Goal: Information Seeking & Learning: Learn about a topic

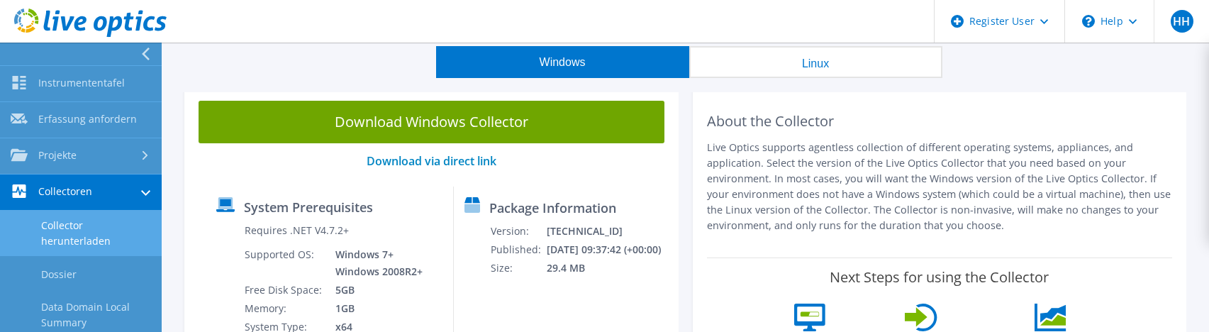
scroll to position [71, 0]
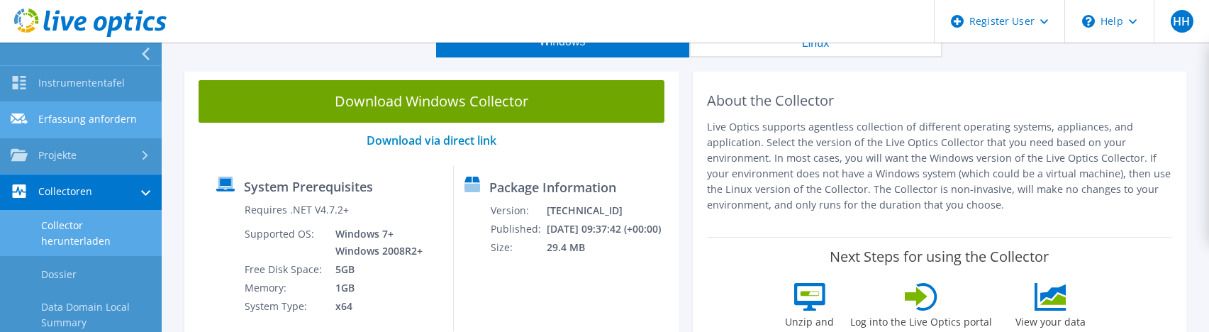
click at [62, 118] on link "Erfassung anfordern" at bounding box center [81, 120] width 162 height 36
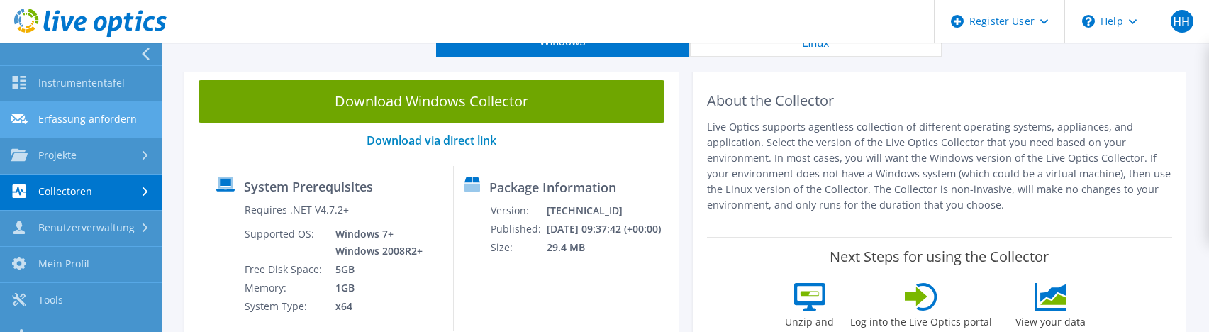
click at [62, 118] on link "Erfassung anfordern" at bounding box center [81, 120] width 162 height 36
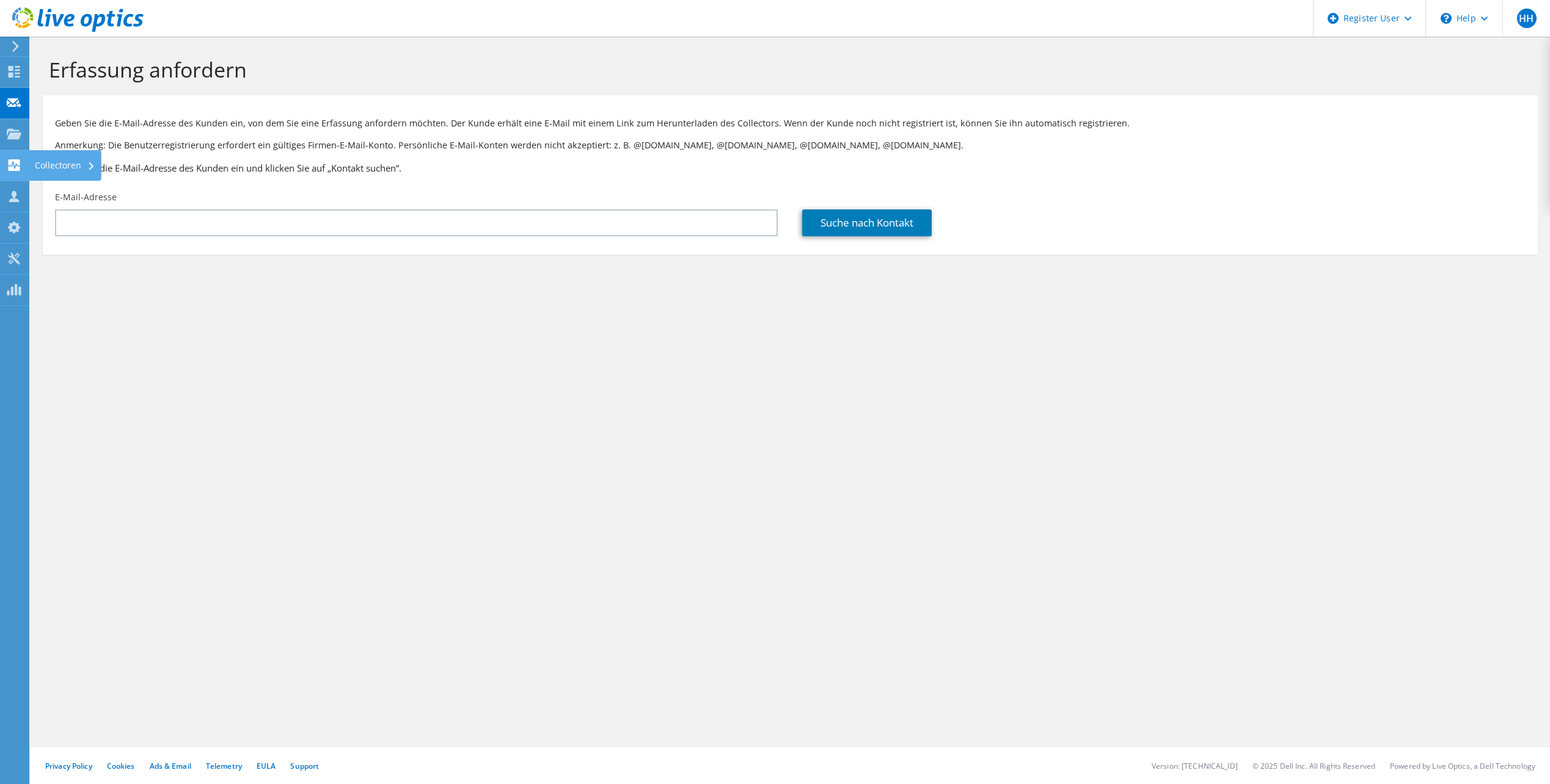
click at [78, 167] on div "Collectoren" at bounding box center [65, 165] width 72 height 30
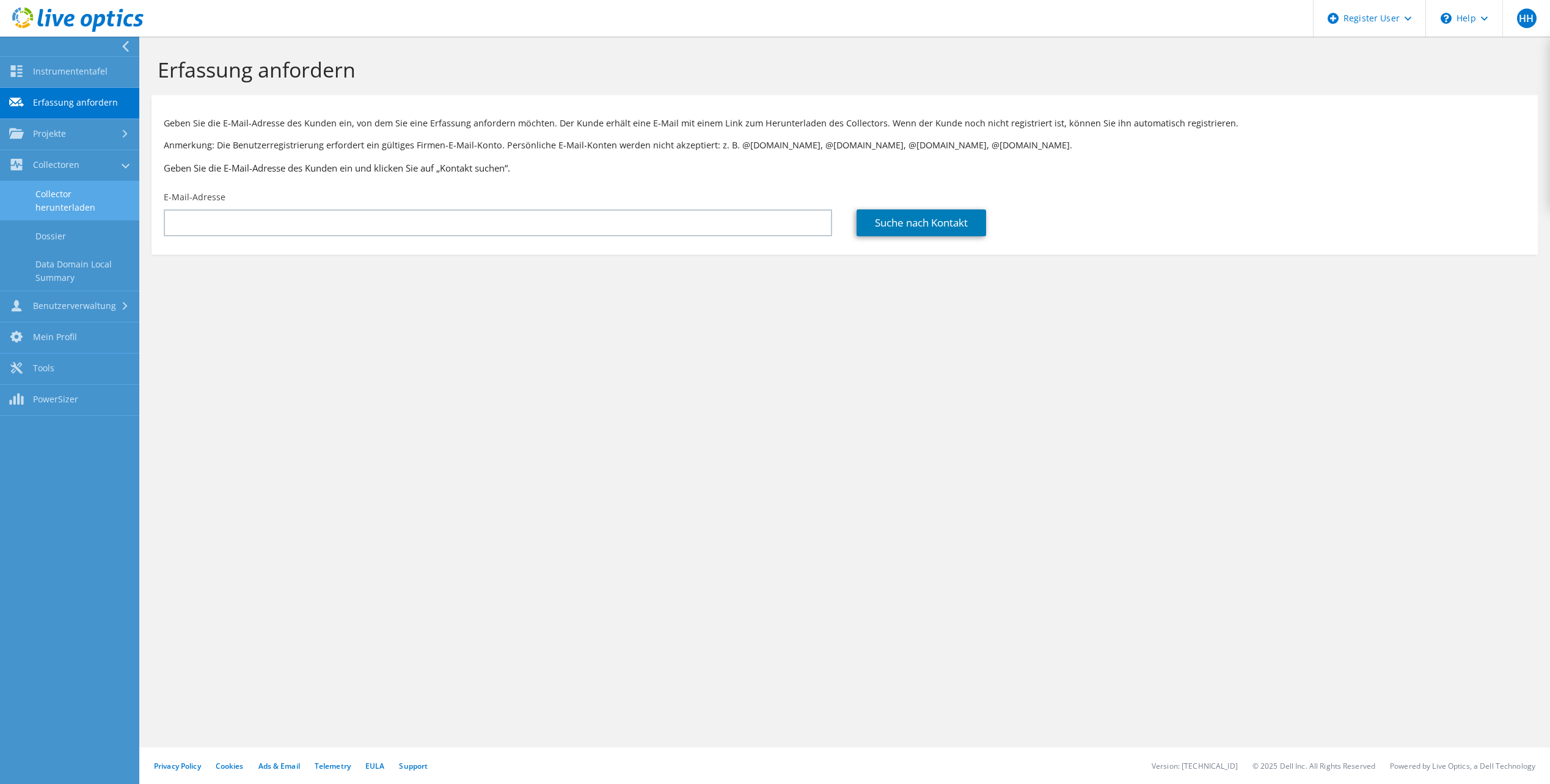
click at [69, 195] on link "Collector herunterladen" at bounding box center [70, 201] width 140 height 39
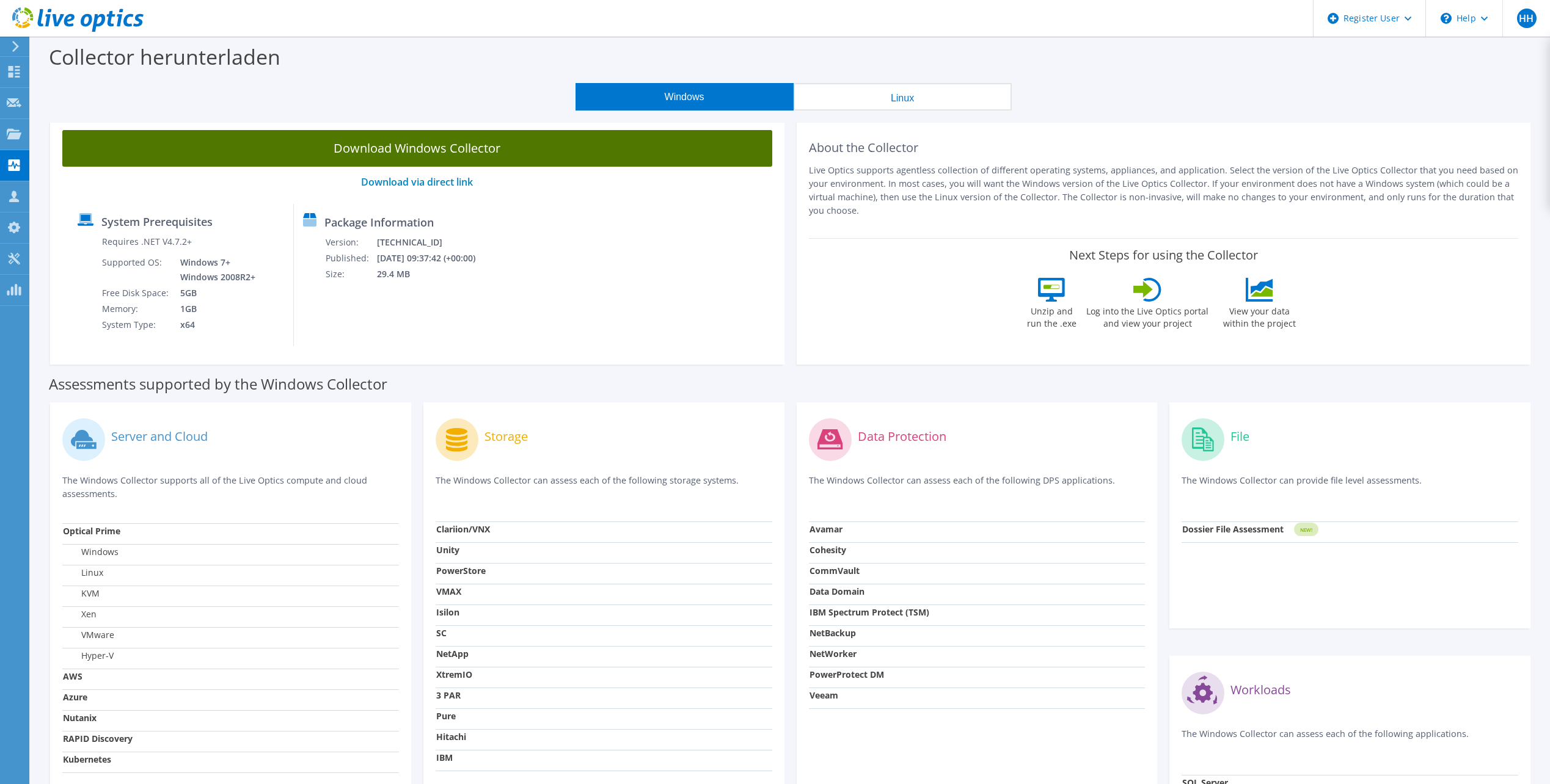
click at [419, 151] on link "Download Windows Collector" at bounding box center [417, 148] width 710 height 37
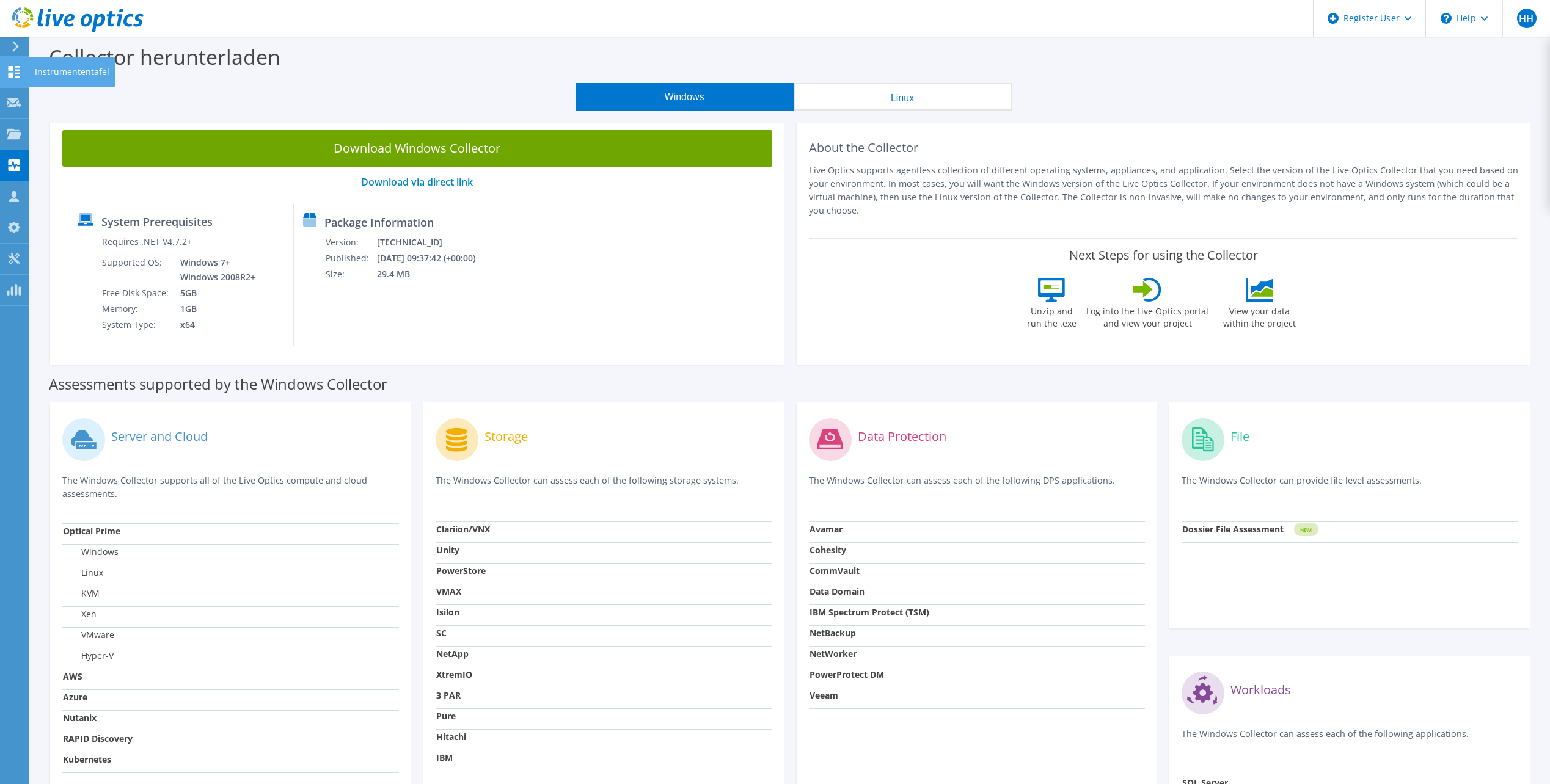
click at [14, 75] on icon at bounding box center [14, 71] width 15 height 11
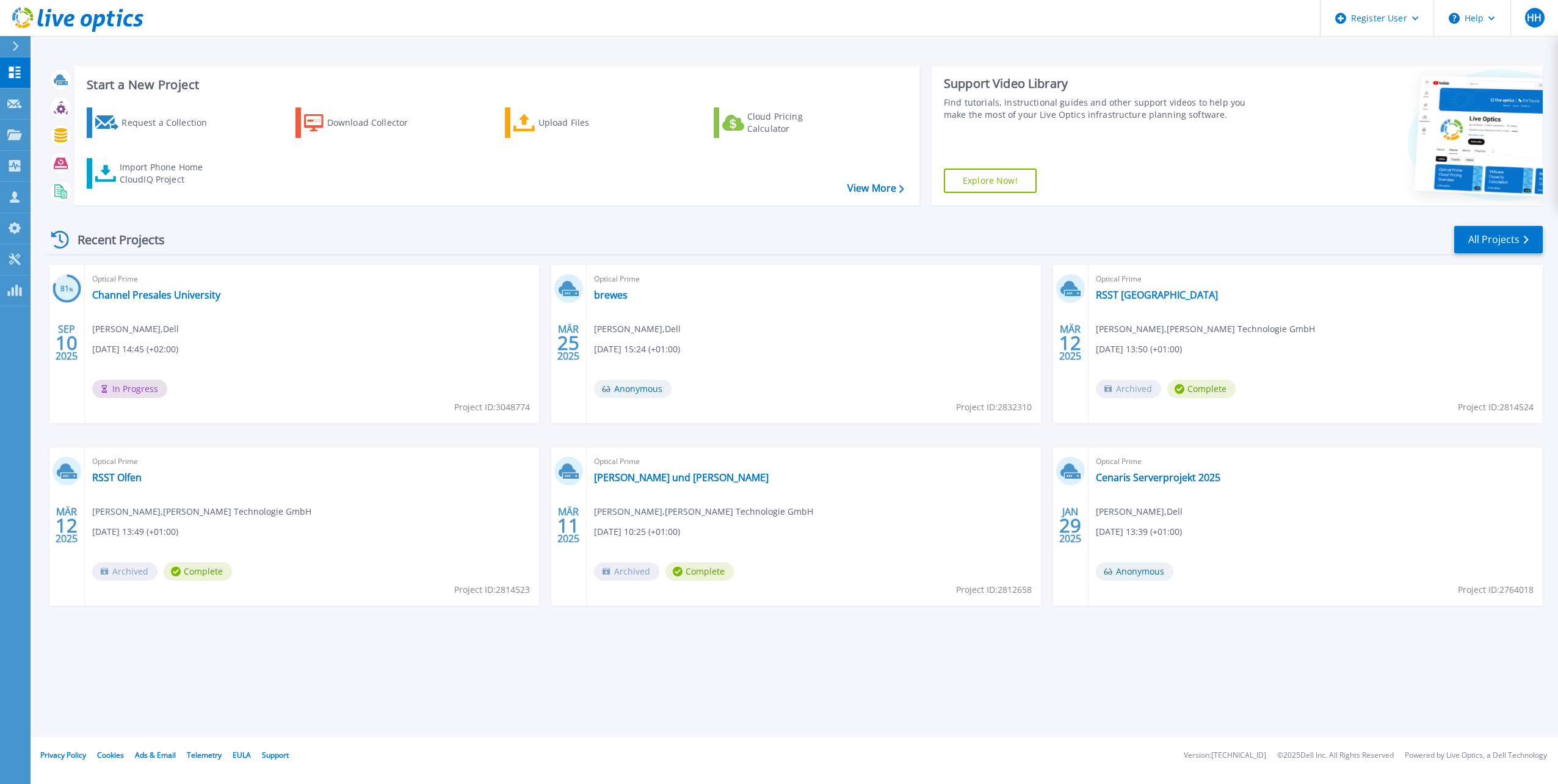
click at [287, 367] on div "Optical Prime Channel Presales University Holger Hoffmann , Dell 09.10.2025, 14…" at bounding box center [312, 344] width 454 height 158
click at [170, 293] on link "Channel Presales University" at bounding box center [156, 295] width 128 height 12
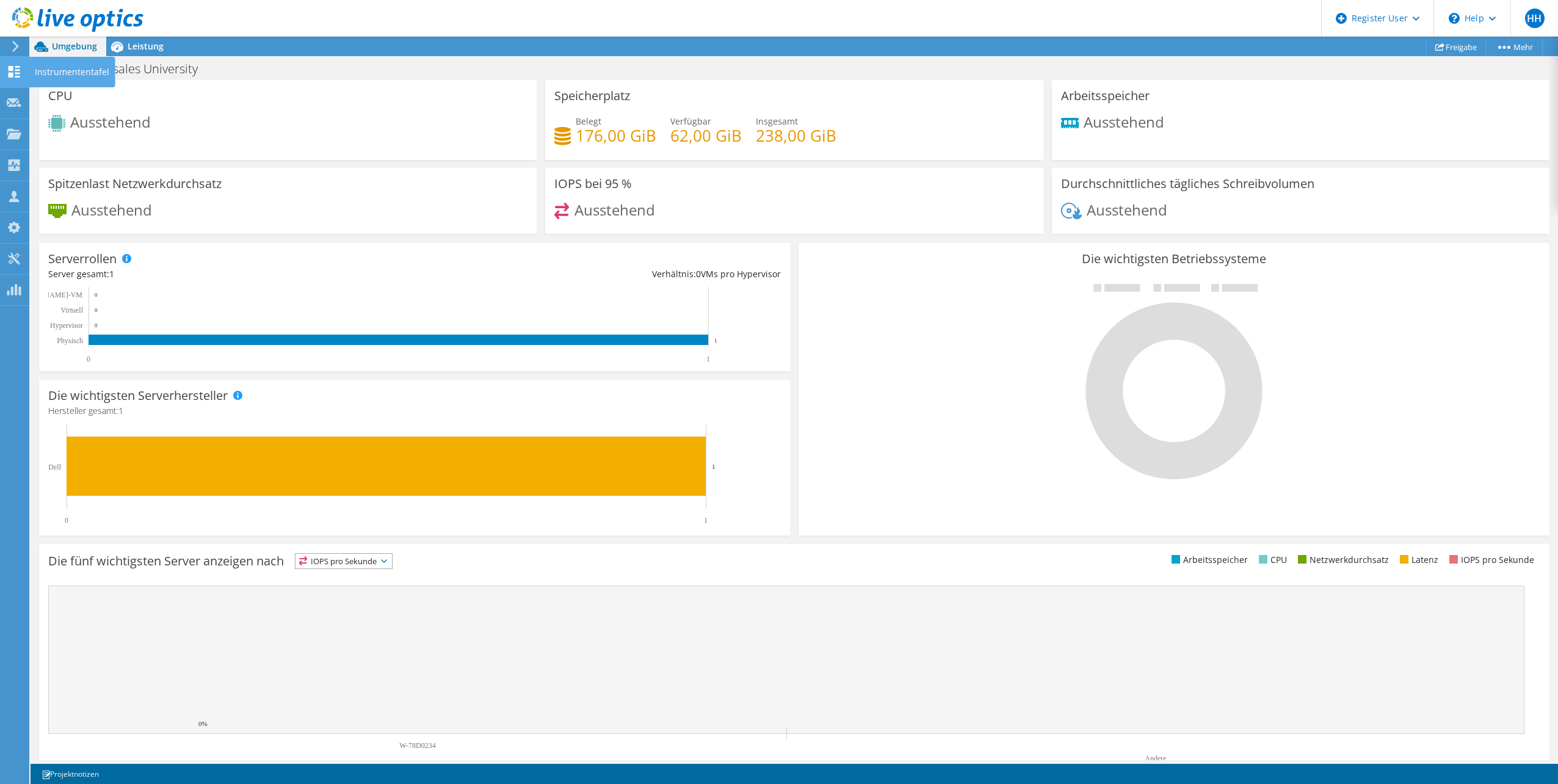
click at [15, 68] on icon at bounding box center [14, 71] width 15 height 11
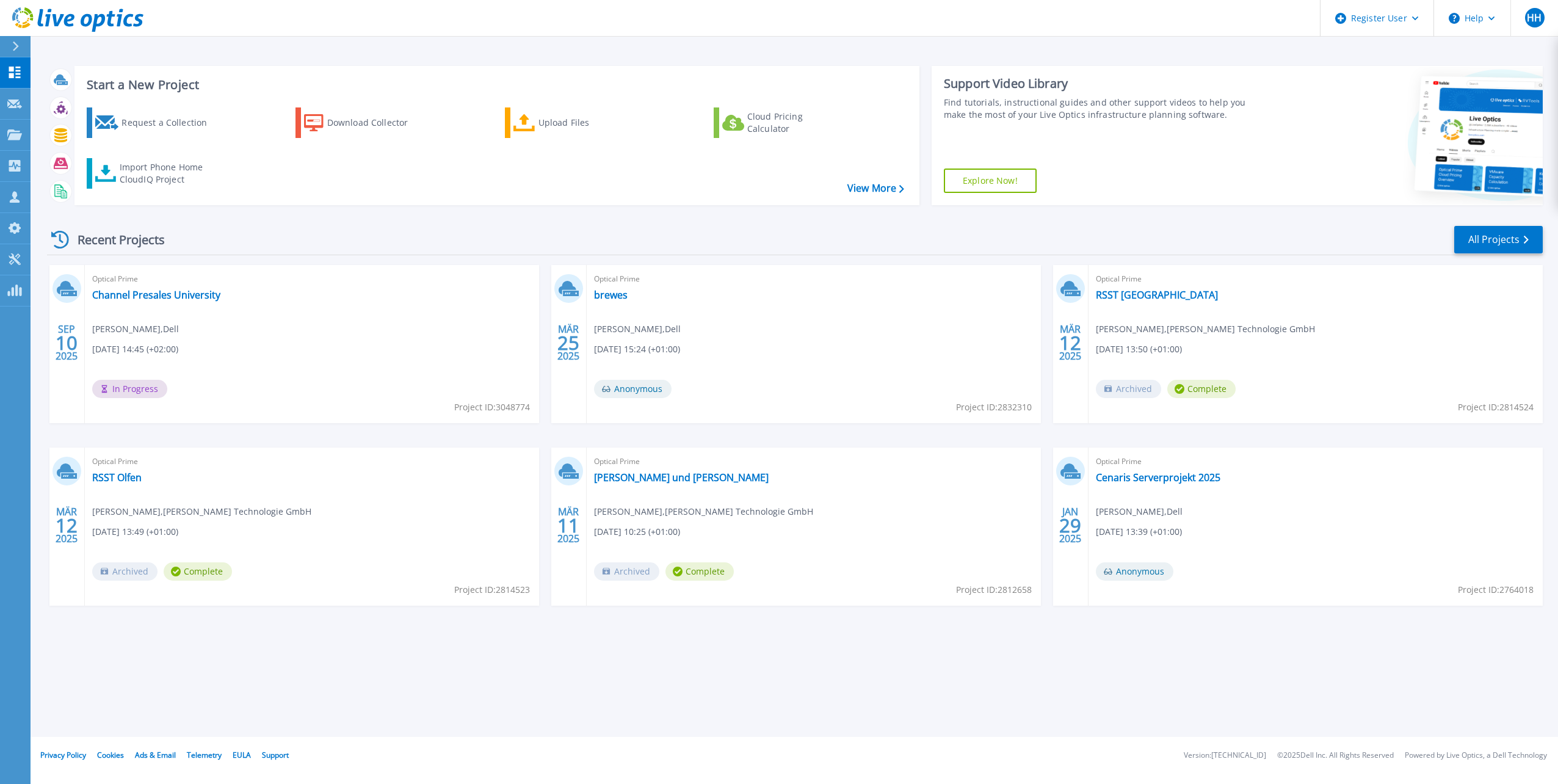
click at [393, 654] on div "Start a New Project Request a Collection Download Collector Upload Files Cloud …" at bounding box center [794, 368] width 1528 height 737
click at [383, 683] on div "Start a New Project Request a Collection Download Collector Upload Files Cloud …" at bounding box center [794, 368] width 1528 height 737
click at [318, 676] on div "Start a New Project Request a Collection Download Collector Upload Files Cloud …" at bounding box center [794, 368] width 1528 height 737
click at [992, 176] on link "Explore Now!" at bounding box center [991, 181] width 93 height 24
click at [14, 138] on icon at bounding box center [15, 134] width 15 height 10
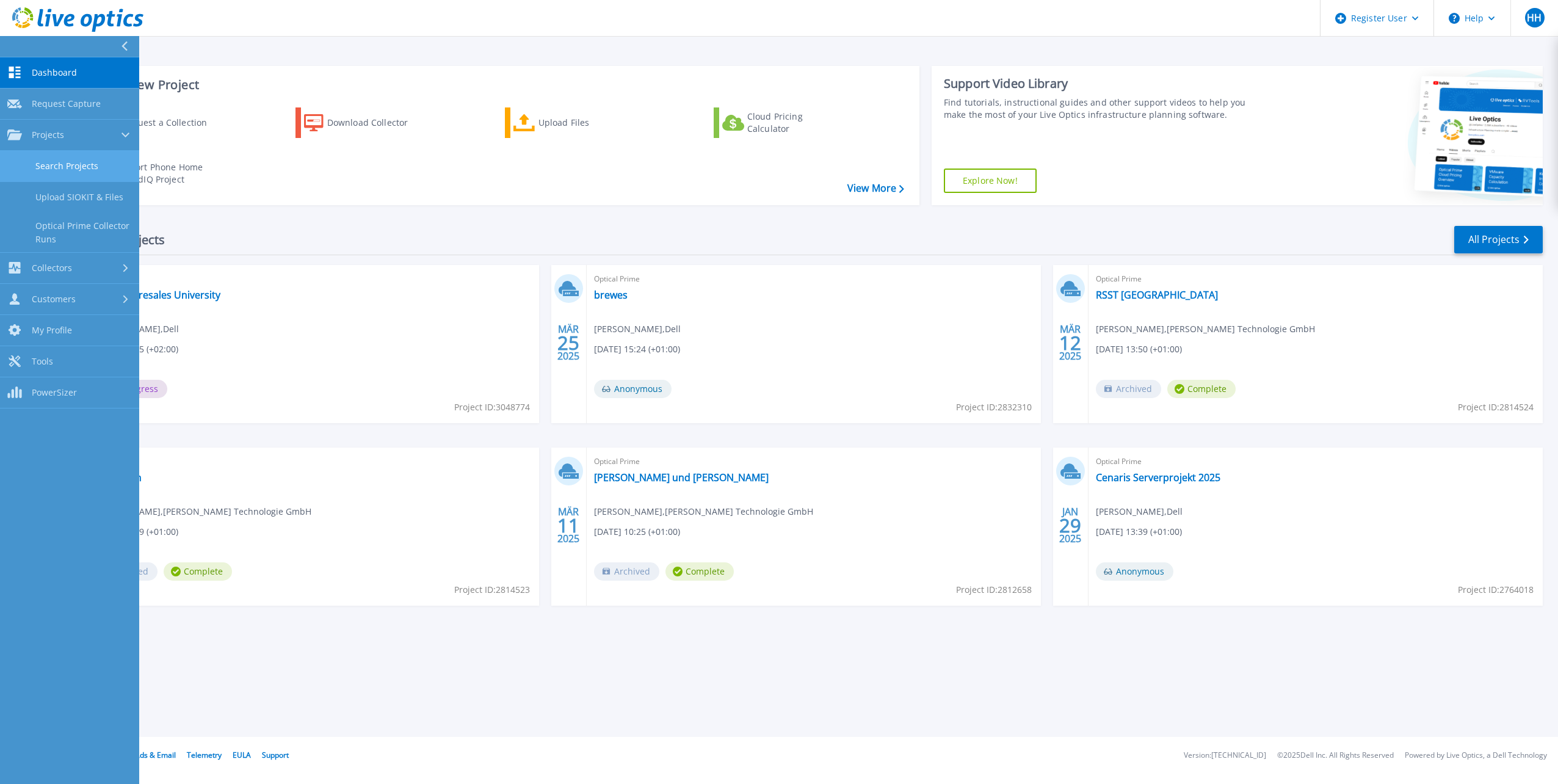
click at [62, 168] on link "Search Projects" at bounding box center [70, 166] width 139 height 31
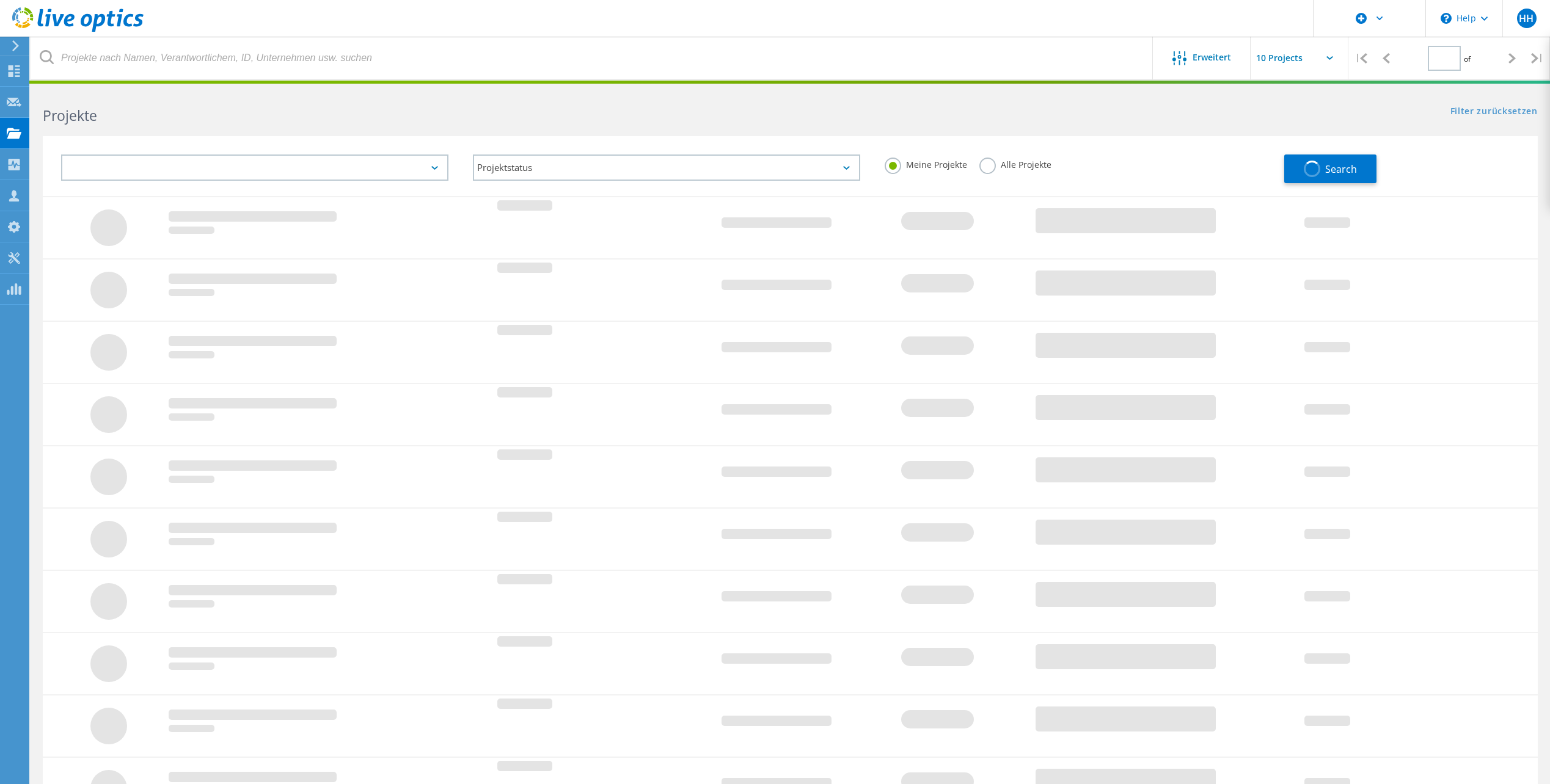
type input "1"
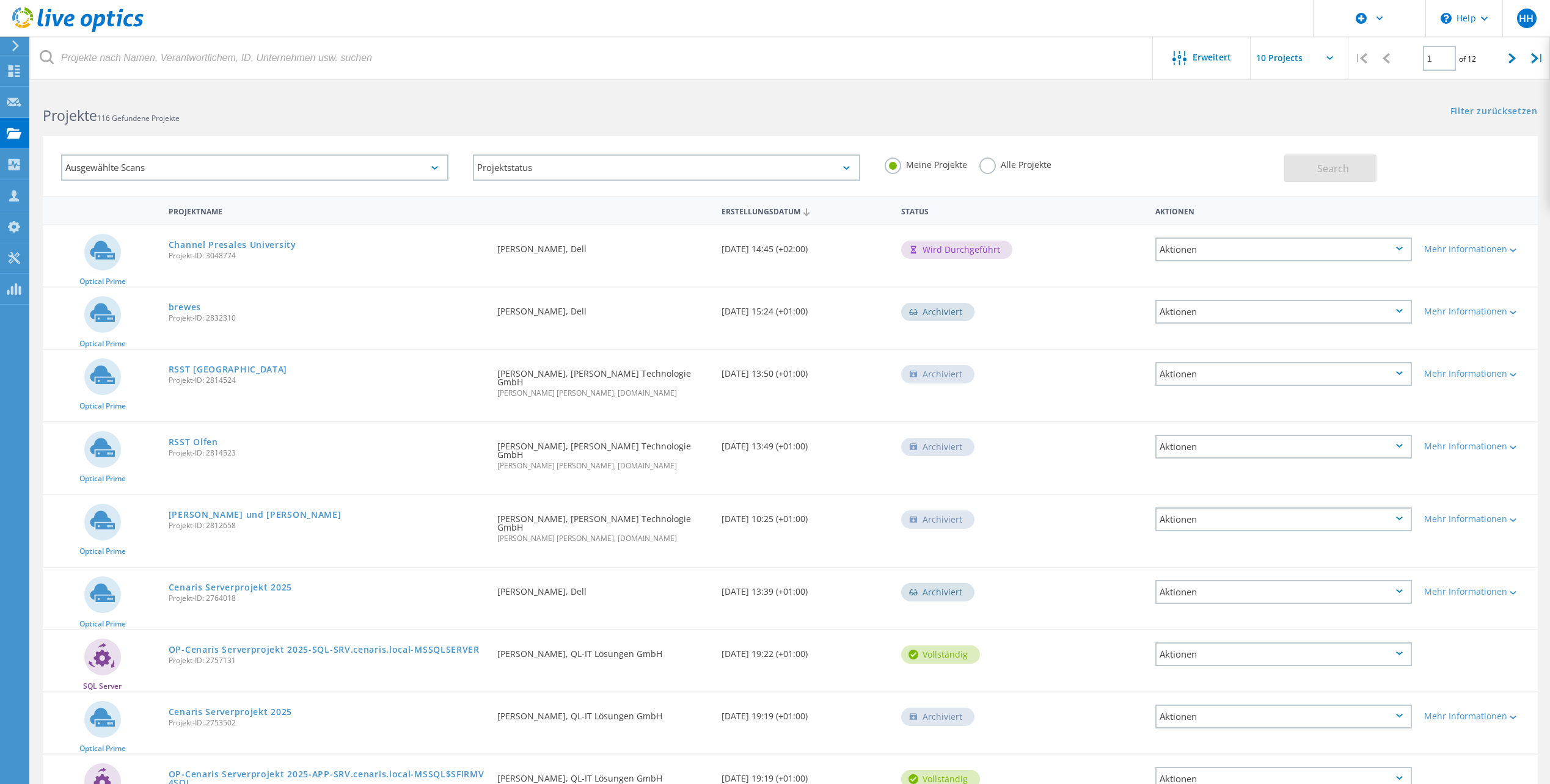
click at [991, 164] on label "Alle Projekte" at bounding box center [1015, 163] width 72 height 11
click at [0, 0] on input "Alle Projekte" at bounding box center [0, 0] width 0 height 0
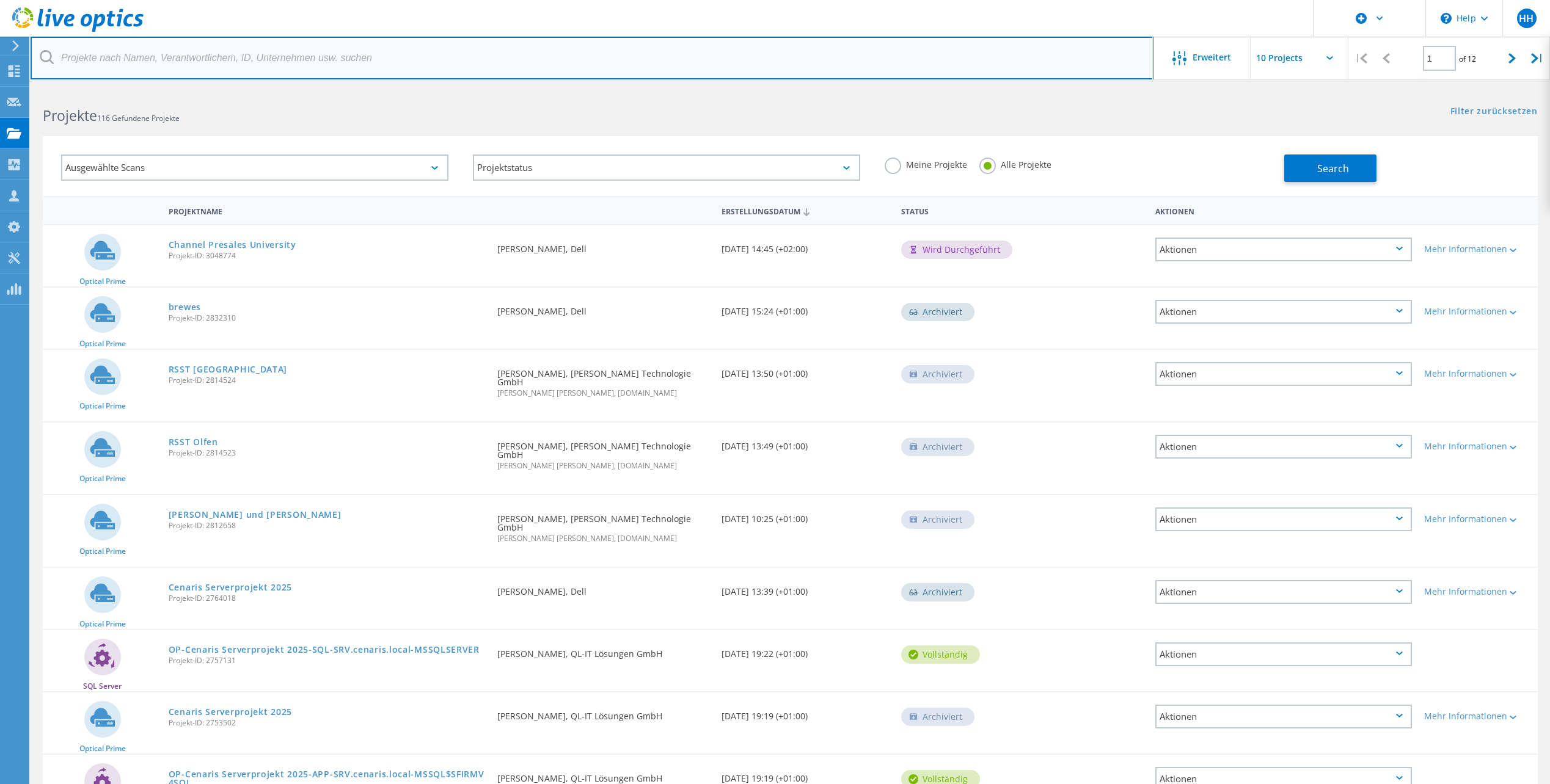
click at [158, 55] on input "text" at bounding box center [592, 59] width 1123 height 43
paste input "igus-Koeln C-RPVXR01"
type input "igus-Koeln C-RPVXR01"
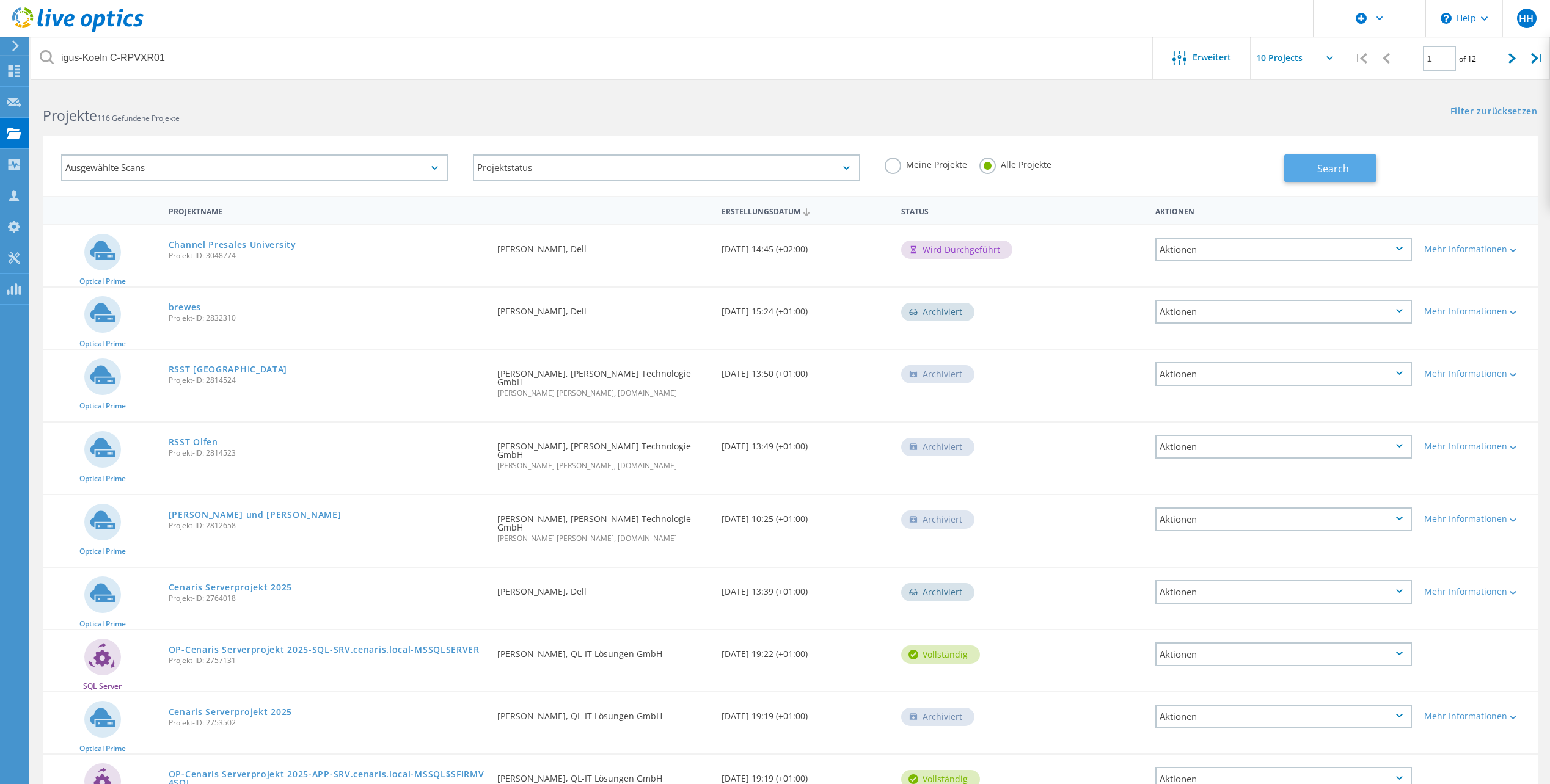
click at [1331, 171] on span "Search" at bounding box center [1332, 169] width 32 height 14
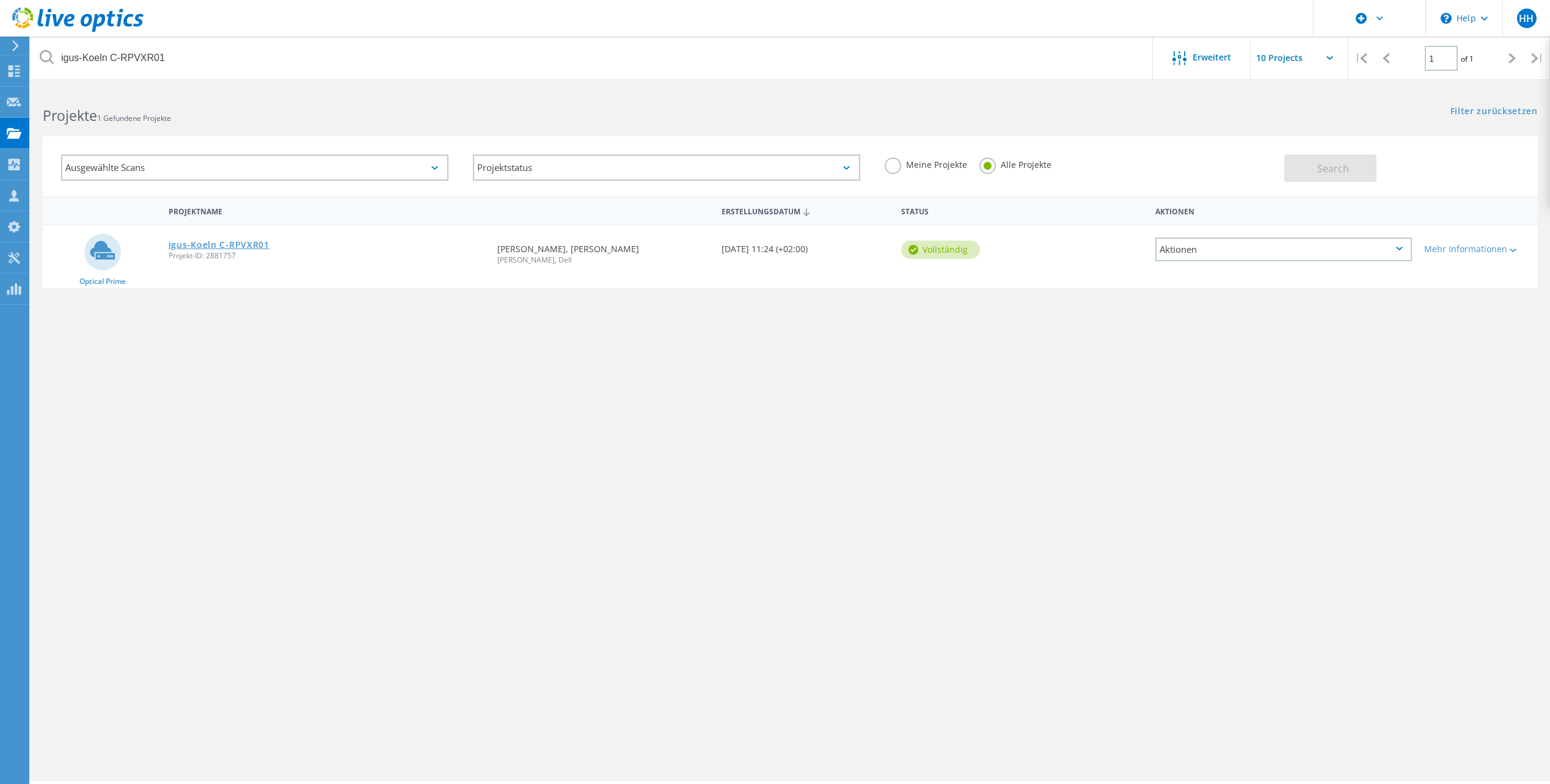
click at [214, 247] on link "igus-Koeln C-RPVXR01" at bounding box center [219, 244] width 101 height 9
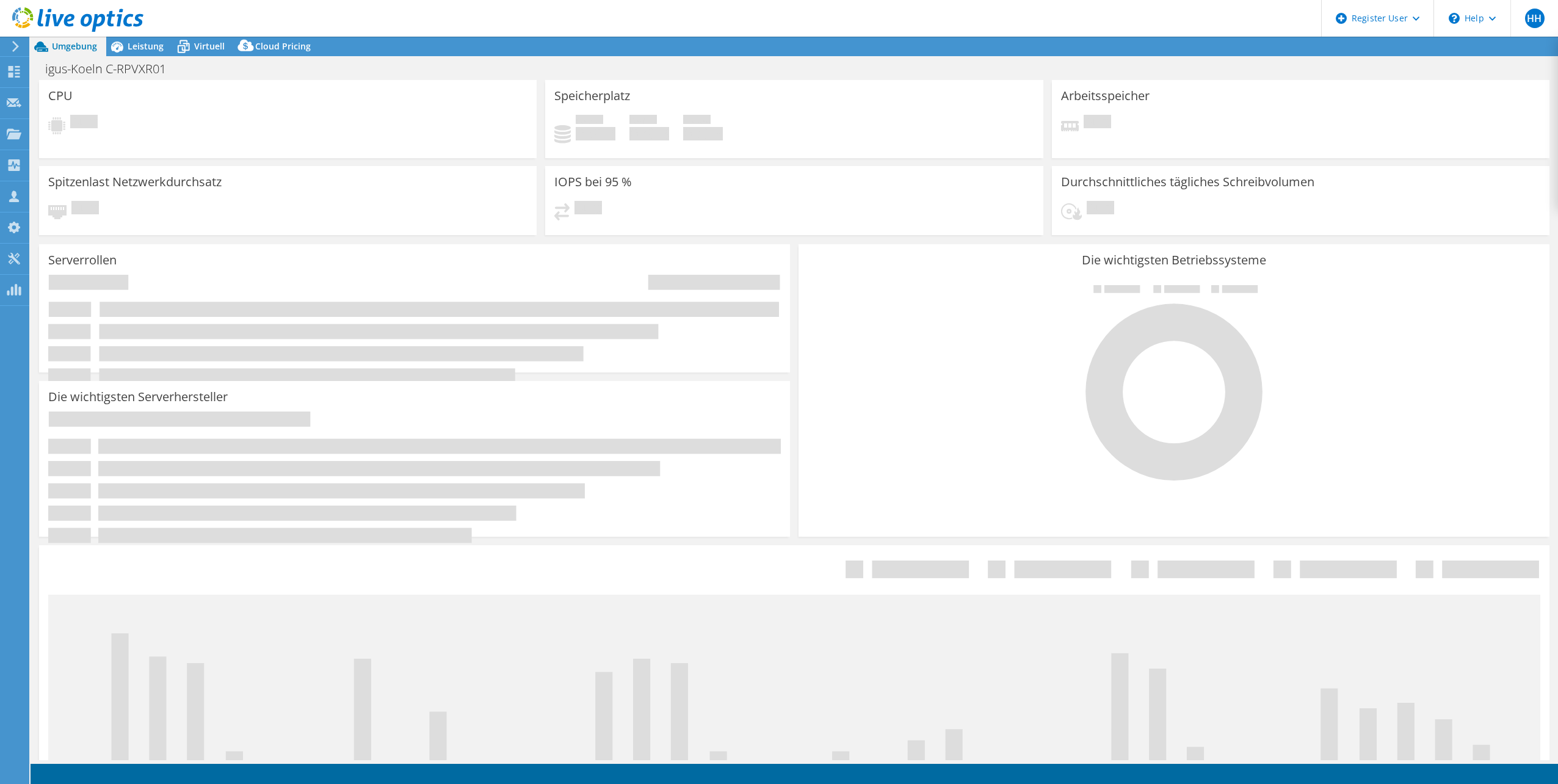
select select "EUFrankfurt"
select select "USD"
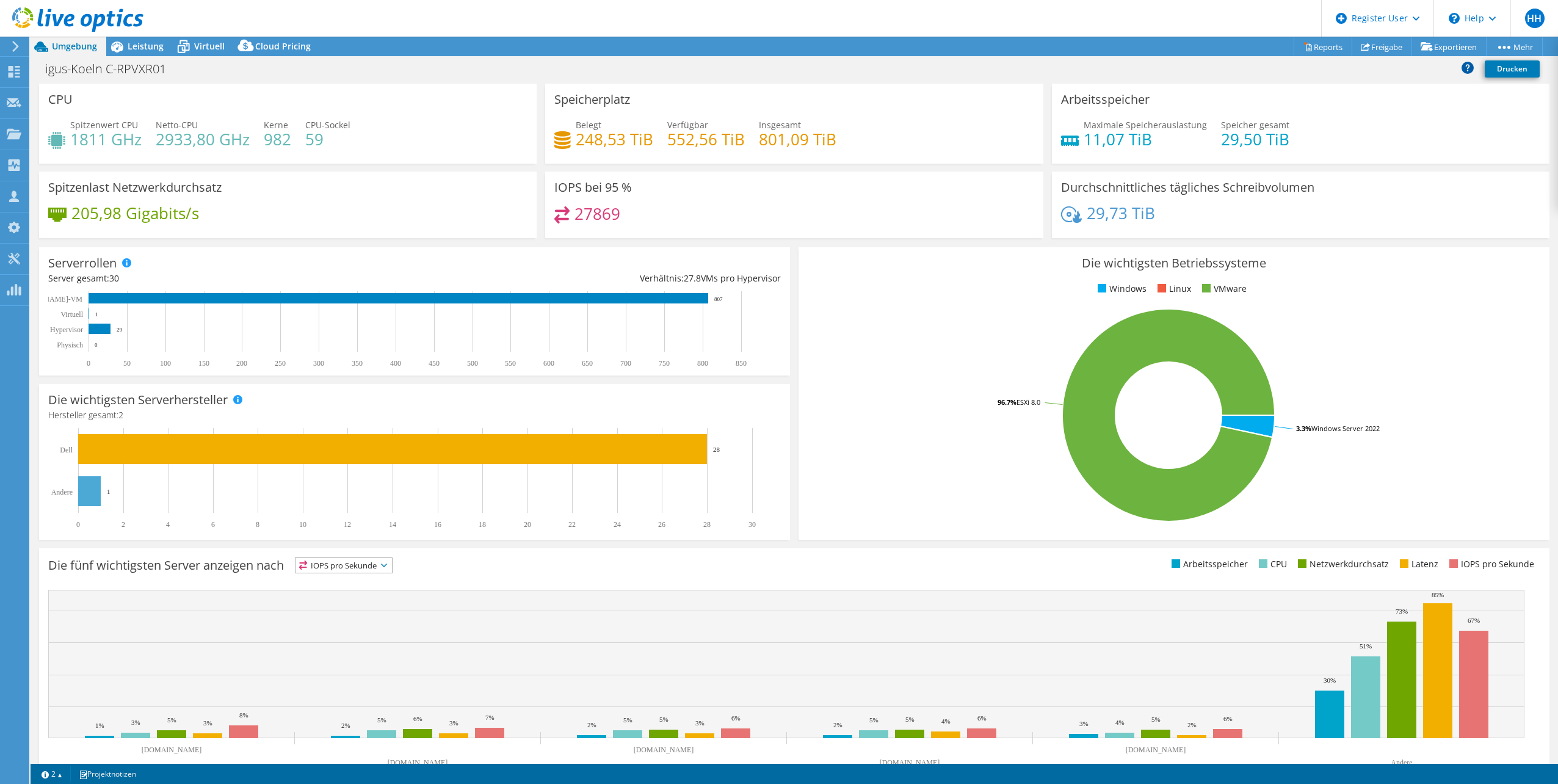
click at [1468, 69] on icon at bounding box center [1468, 67] width 12 height 12
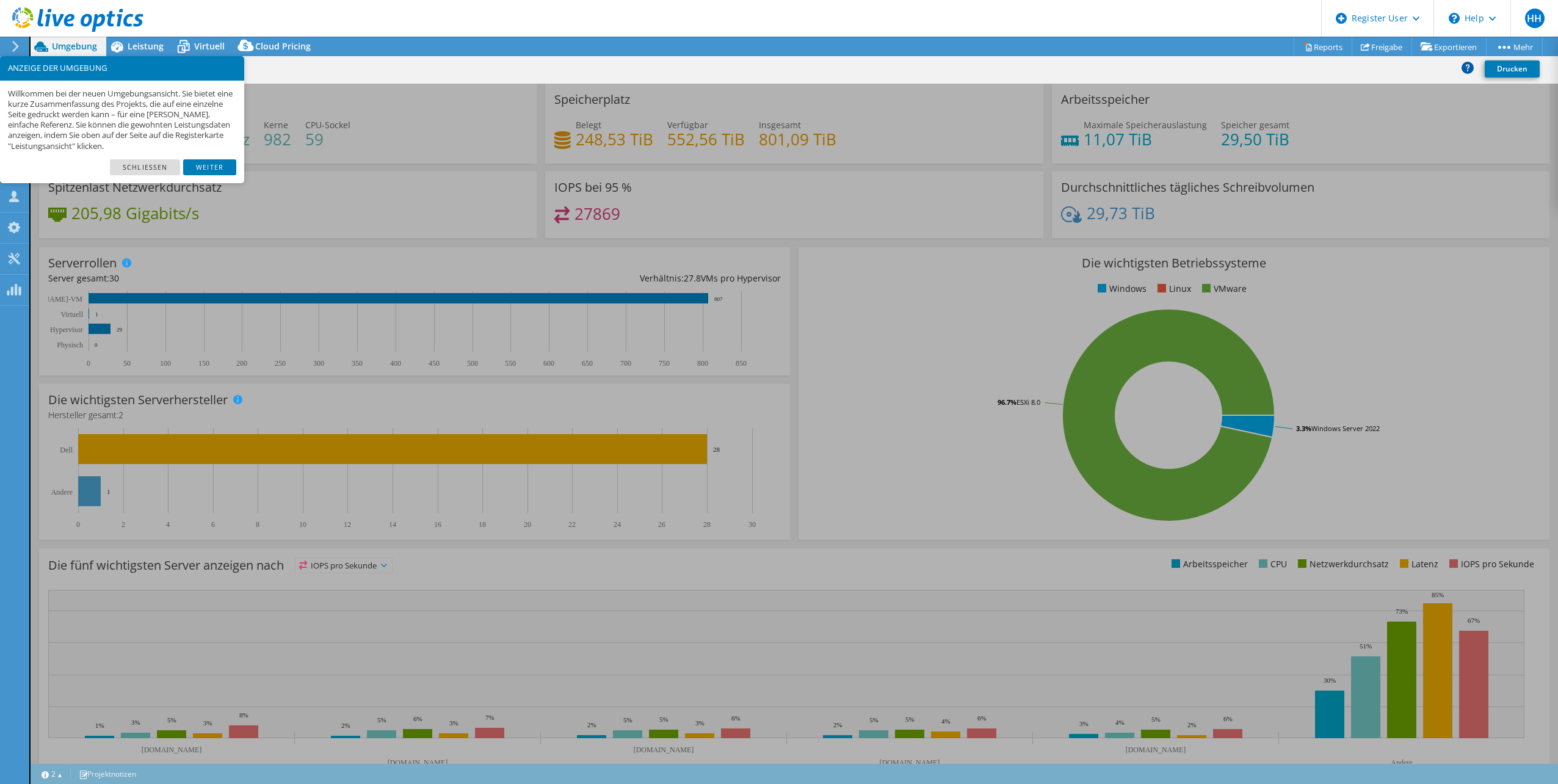
click at [1468, 69] on icon at bounding box center [1468, 67] width 12 height 12
click at [213, 170] on link "Weiter" at bounding box center [210, 167] width 53 height 15
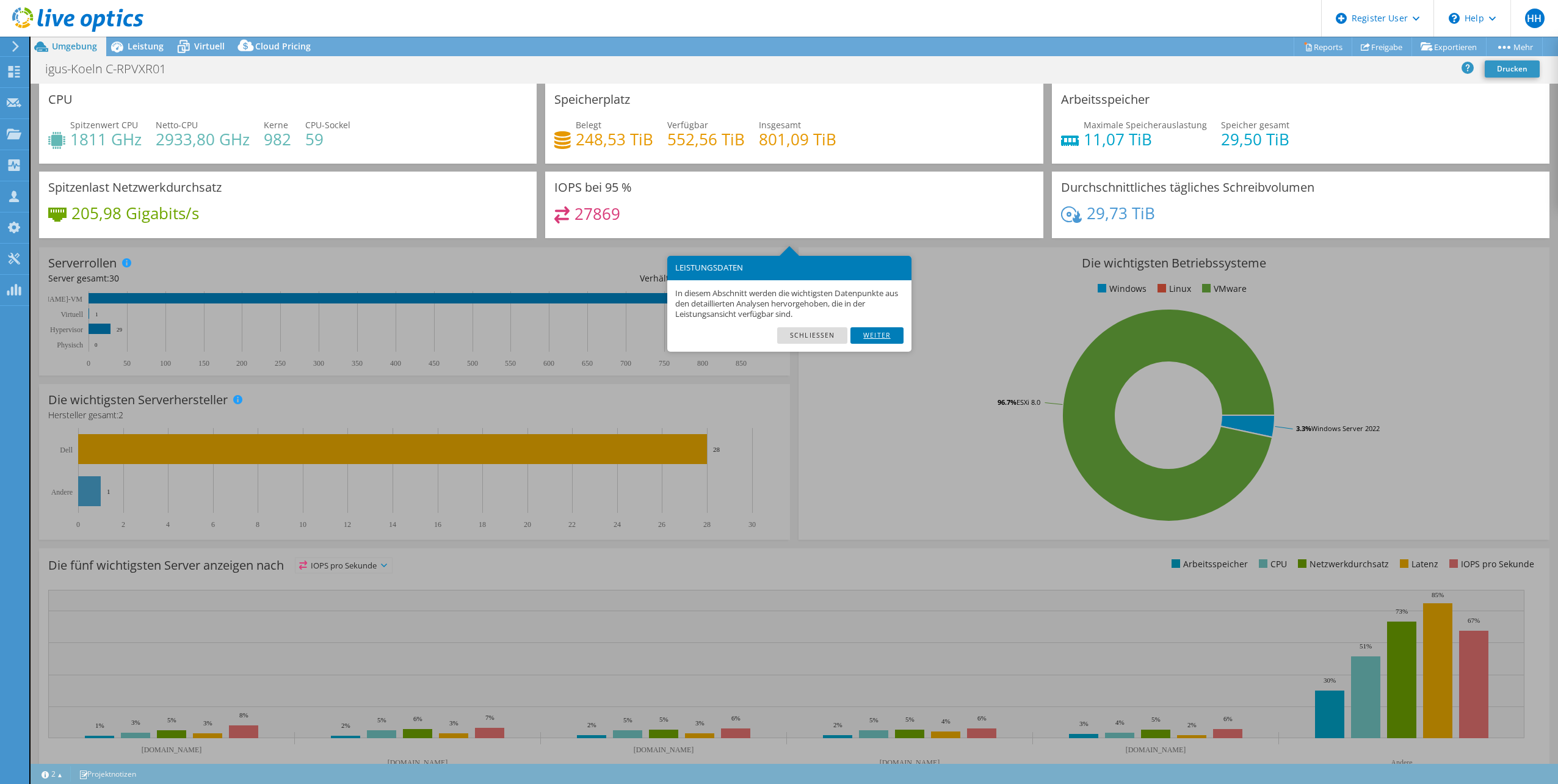
click at [881, 339] on link "Weiter" at bounding box center [877, 335] width 53 height 15
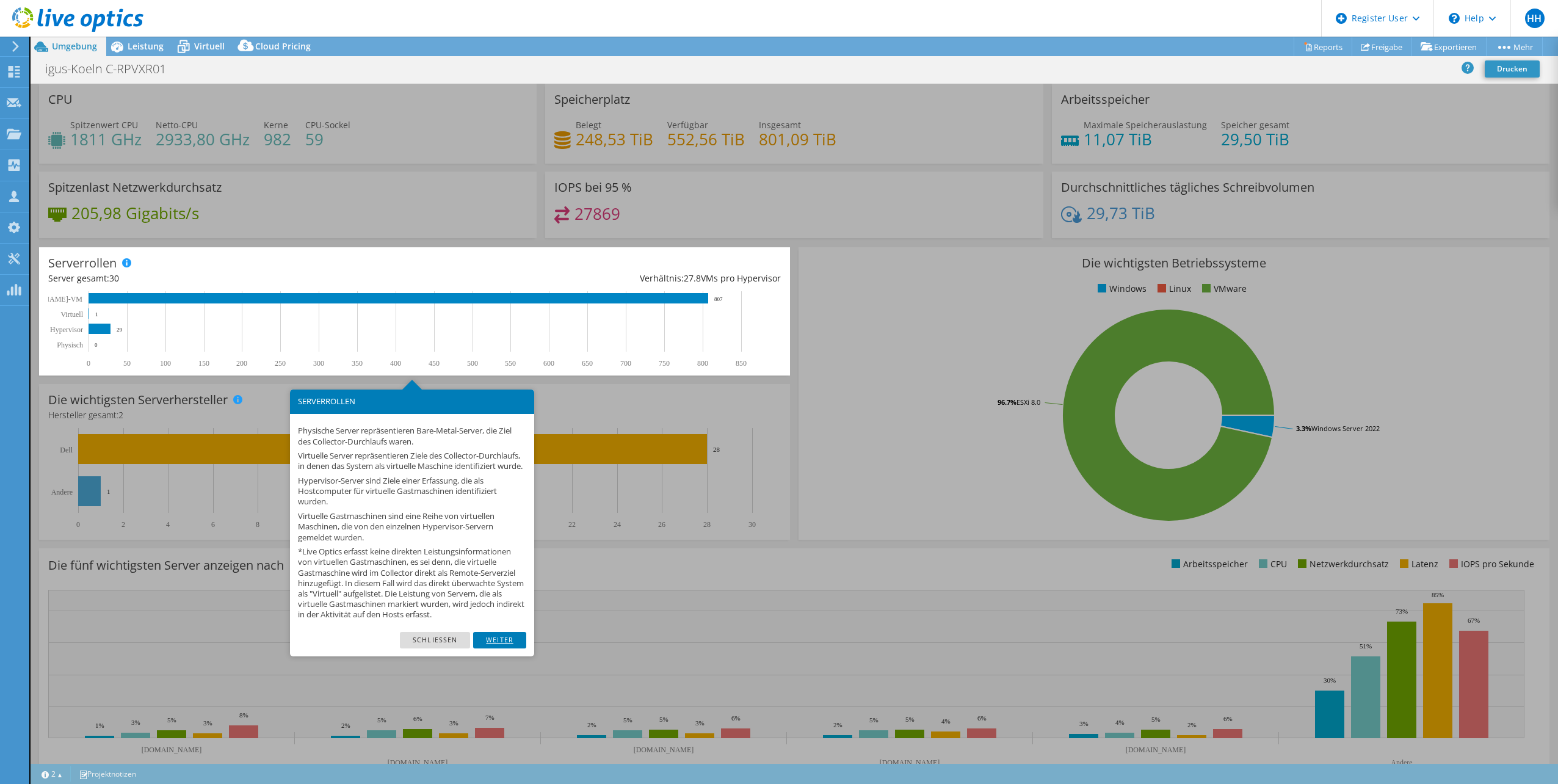
click at [506, 648] on link "Weiter" at bounding box center [500, 639] width 53 height 15
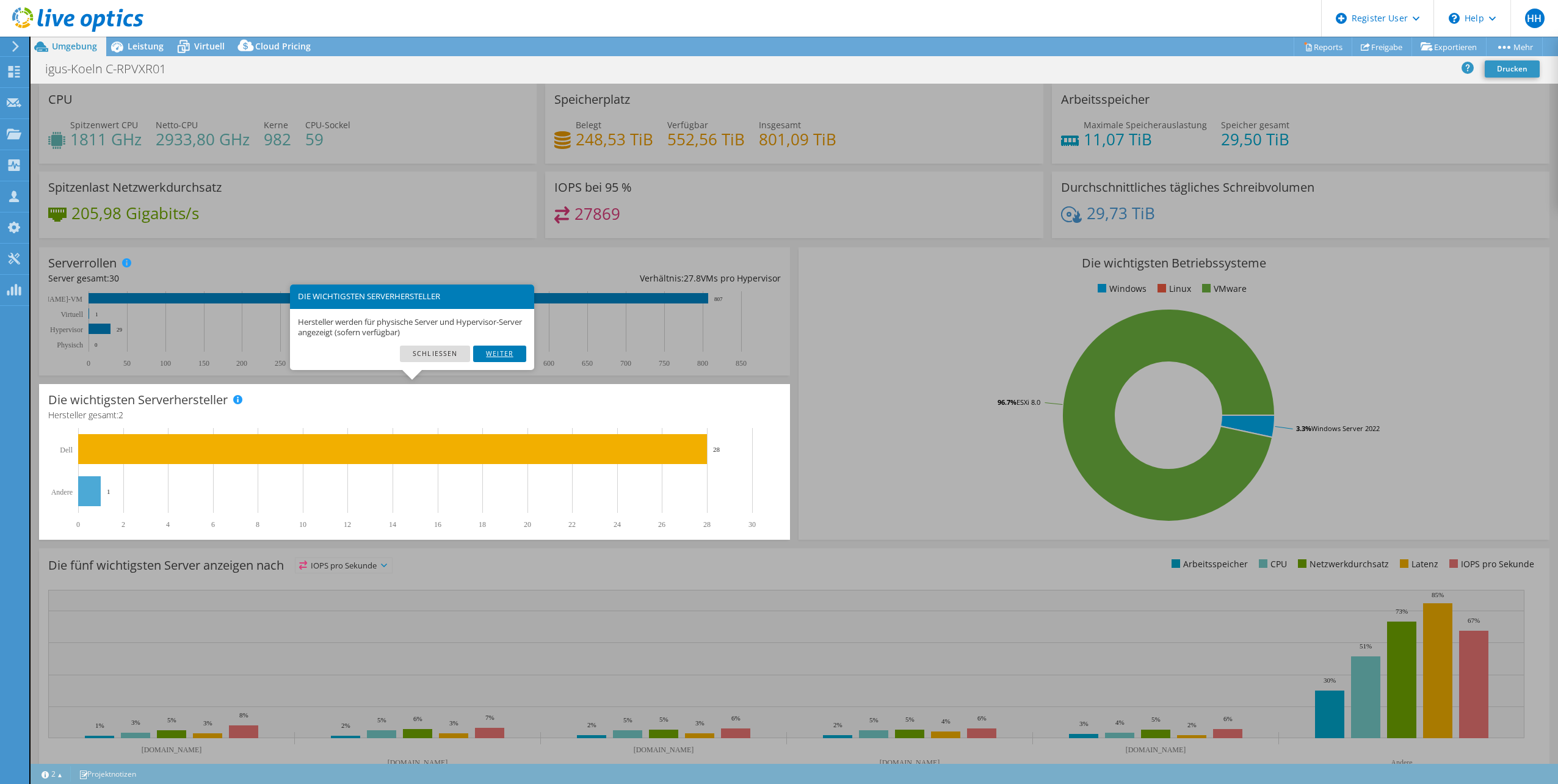
click at [495, 351] on link "Weiter" at bounding box center [500, 354] width 53 height 15
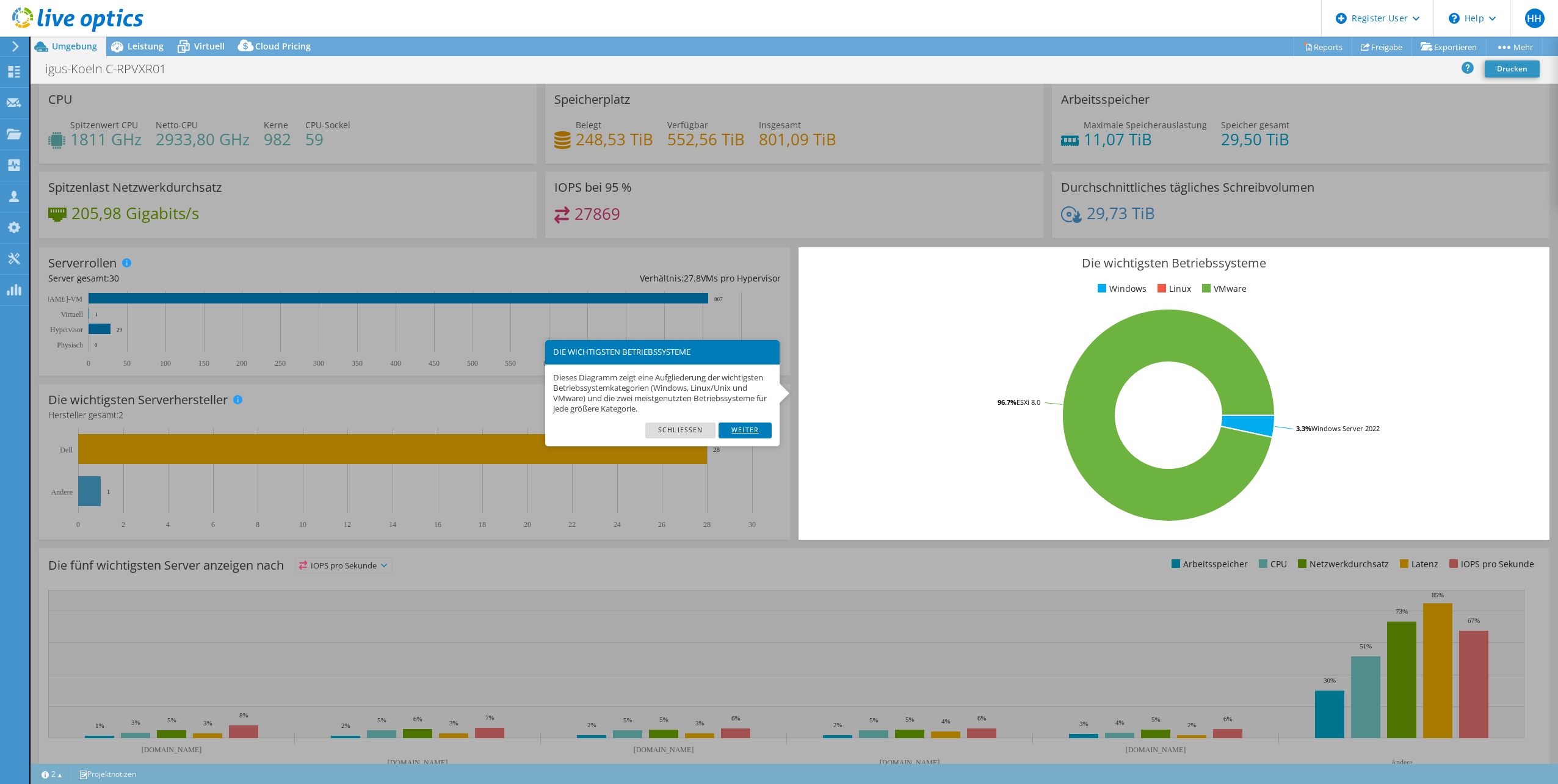
click at [749, 428] on link "Weiter" at bounding box center [745, 430] width 53 height 15
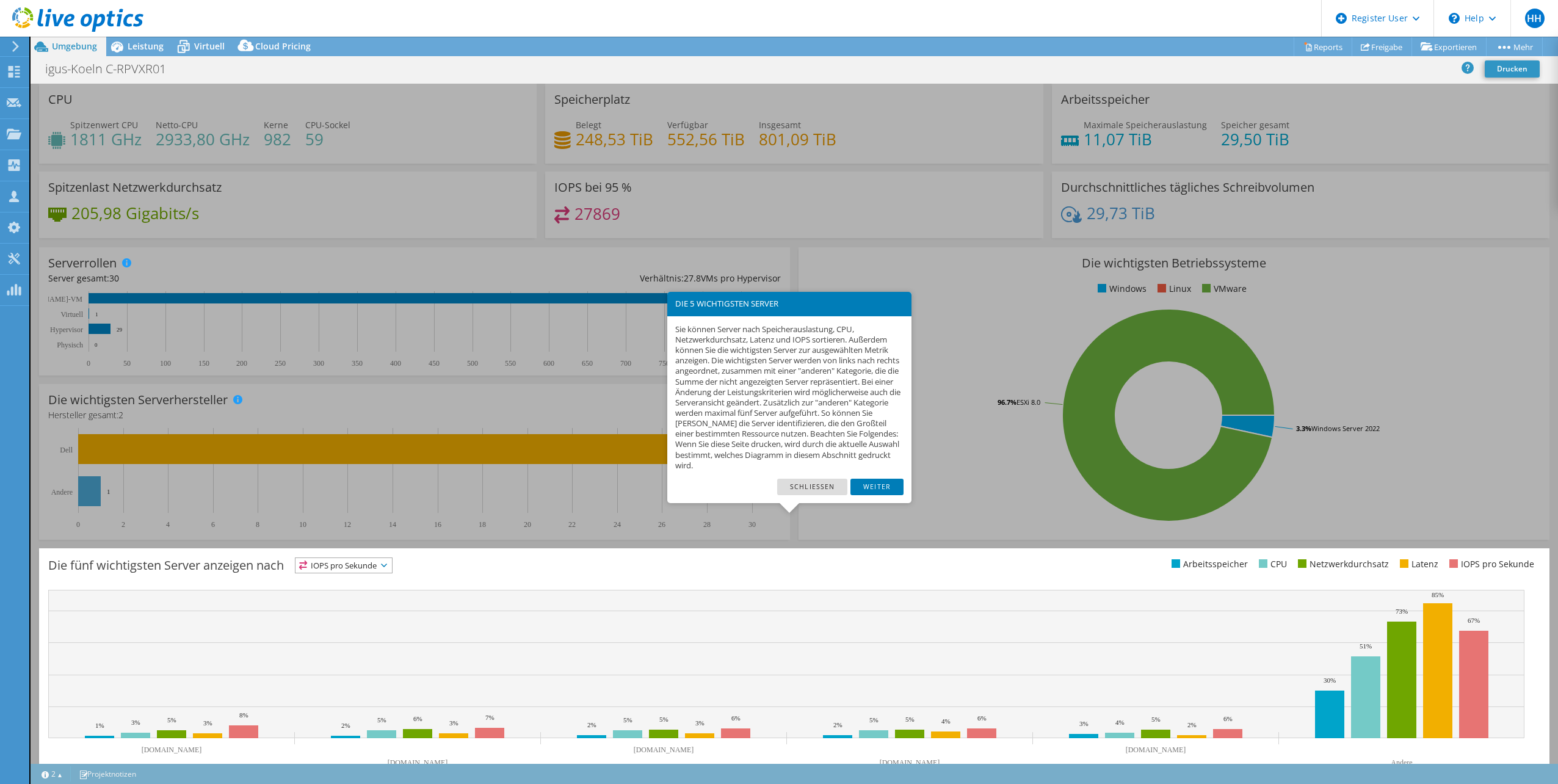
scroll to position [31, 0]
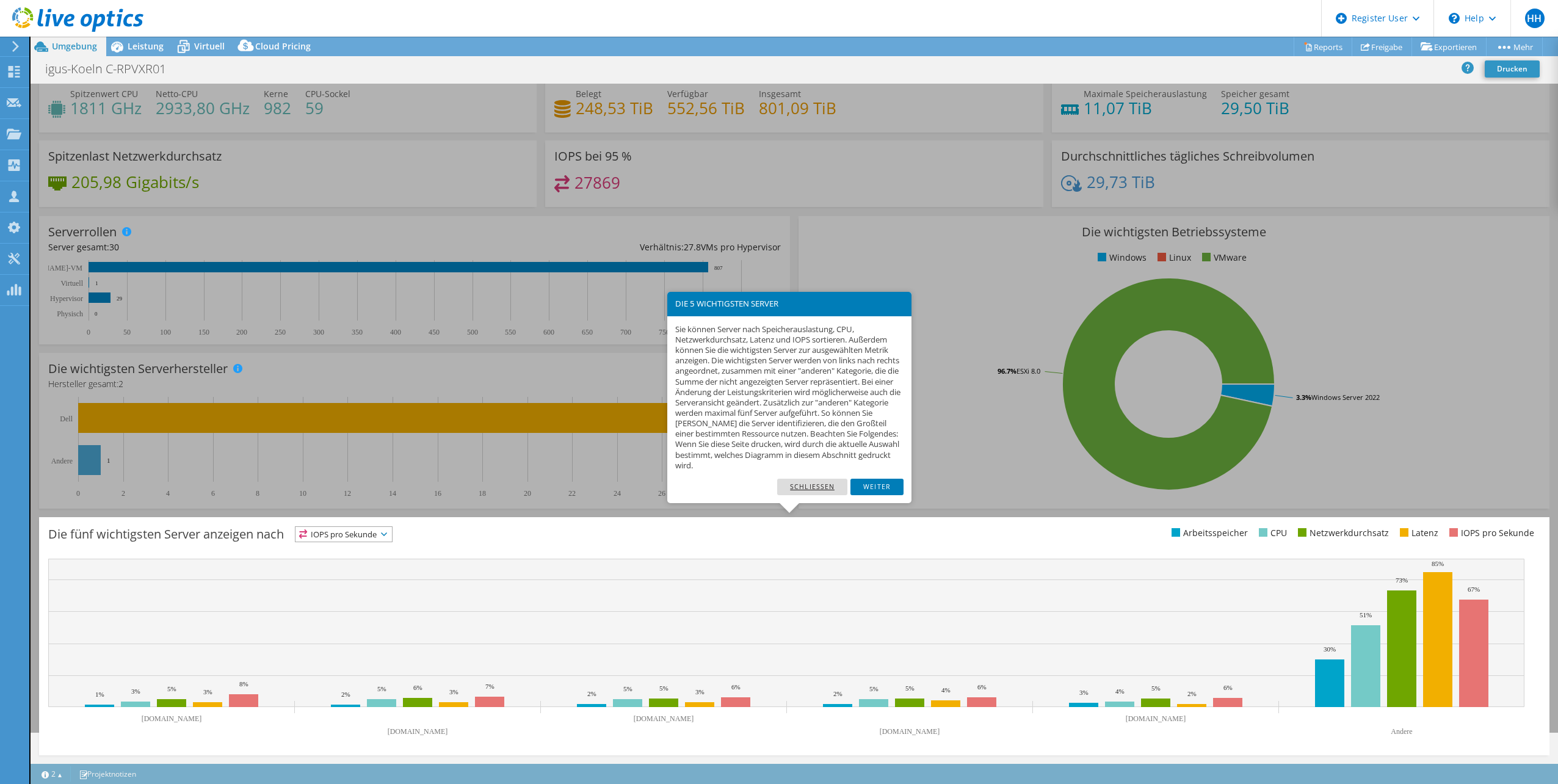
click at [805, 482] on link "Schließen" at bounding box center [813, 486] width 71 height 15
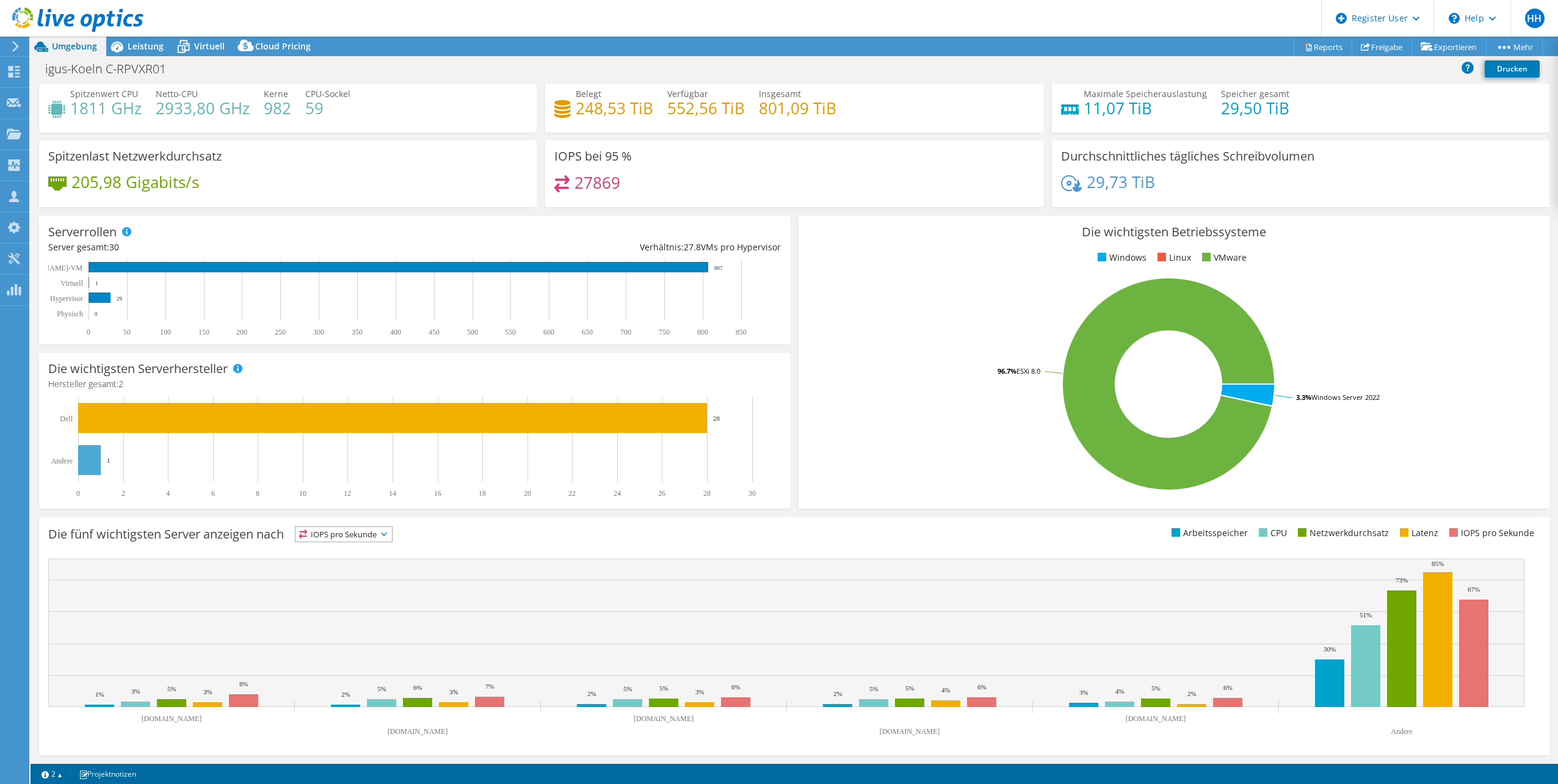
click at [327, 587] on rect at bounding box center [786, 633] width 1476 height 148
click at [143, 45] on span "Leistung" at bounding box center [145, 46] width 36 height 11
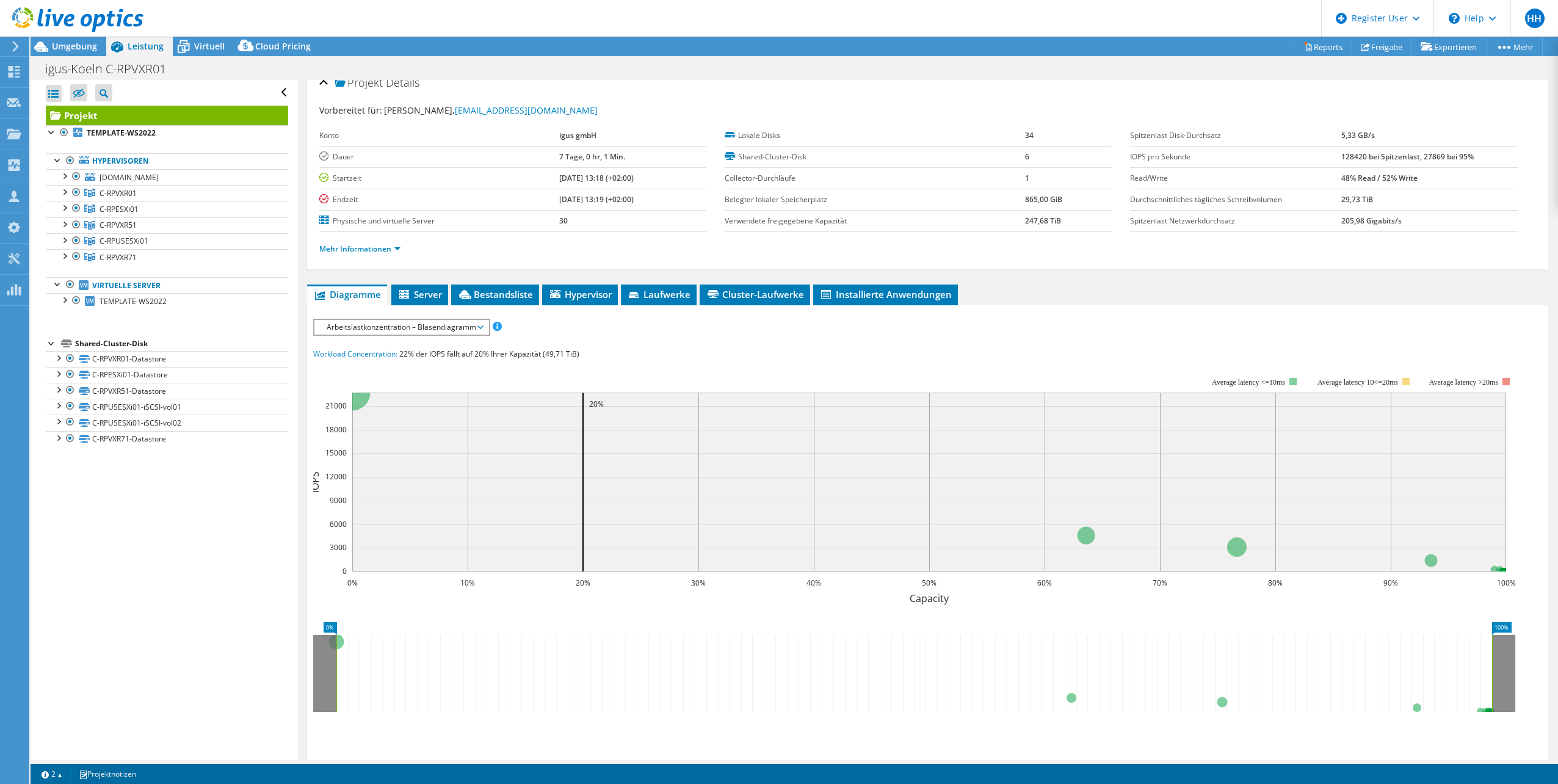
scroll to position [0, 0]
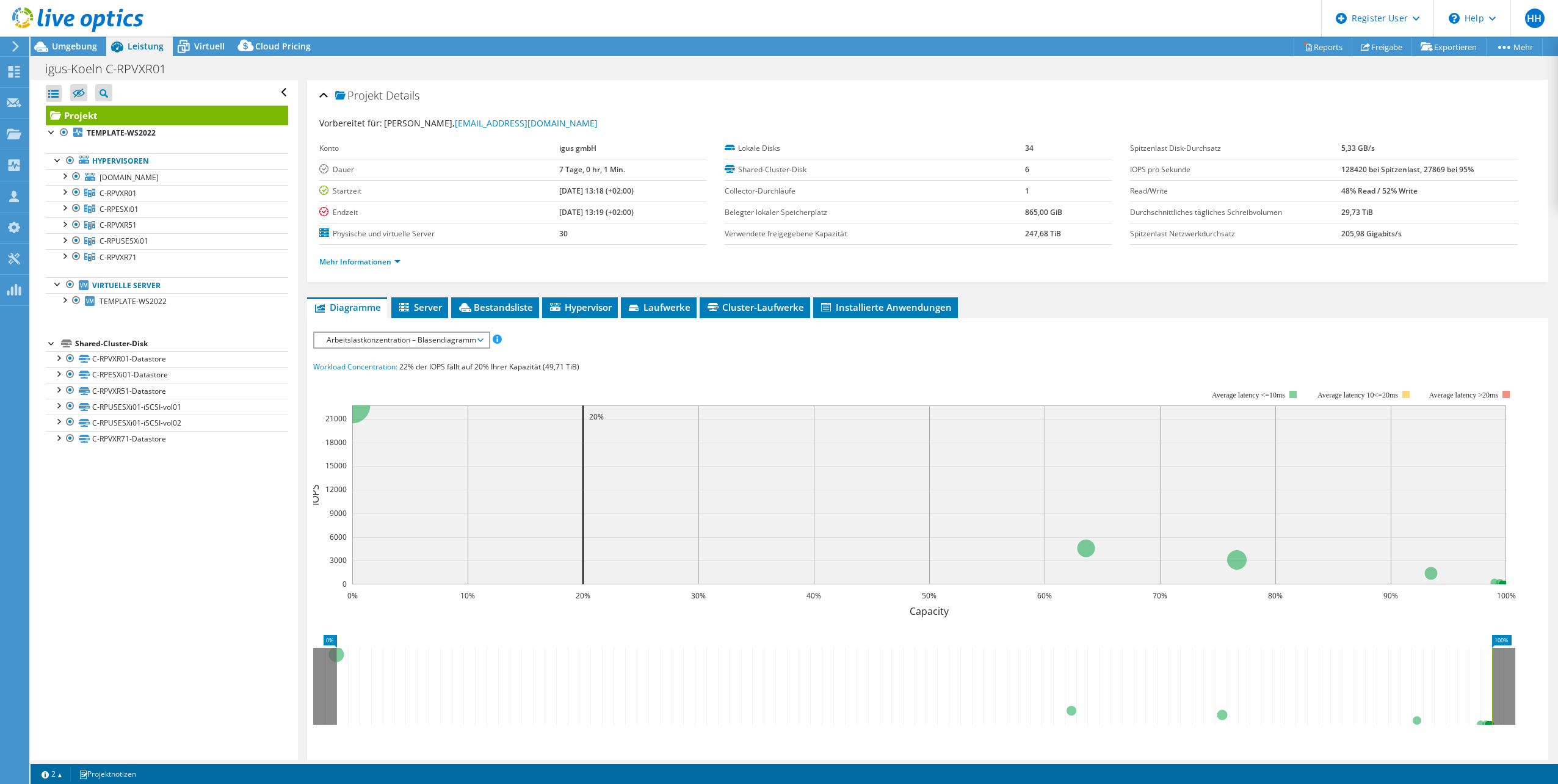
click at [477, 341] on span "Arbeitslastkonzentration – Blasendiagramm" at bounding box center [401, 340] width 162 height 15
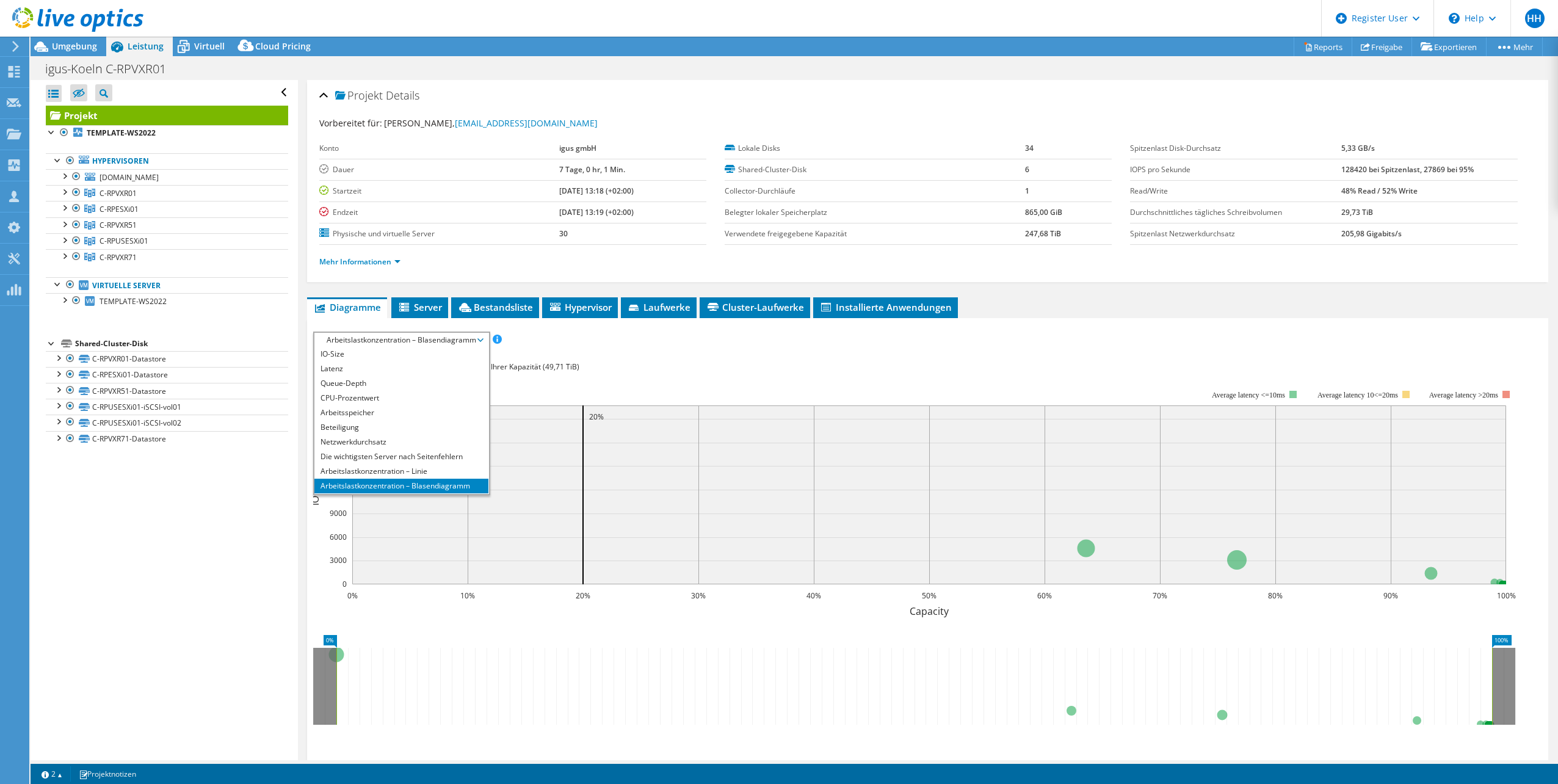
scroll to position [44, 0]
click at [419, 457] on li "Arbeitslastkonzentration – Linie" at bounding box center [401, 457] width 174 height 15
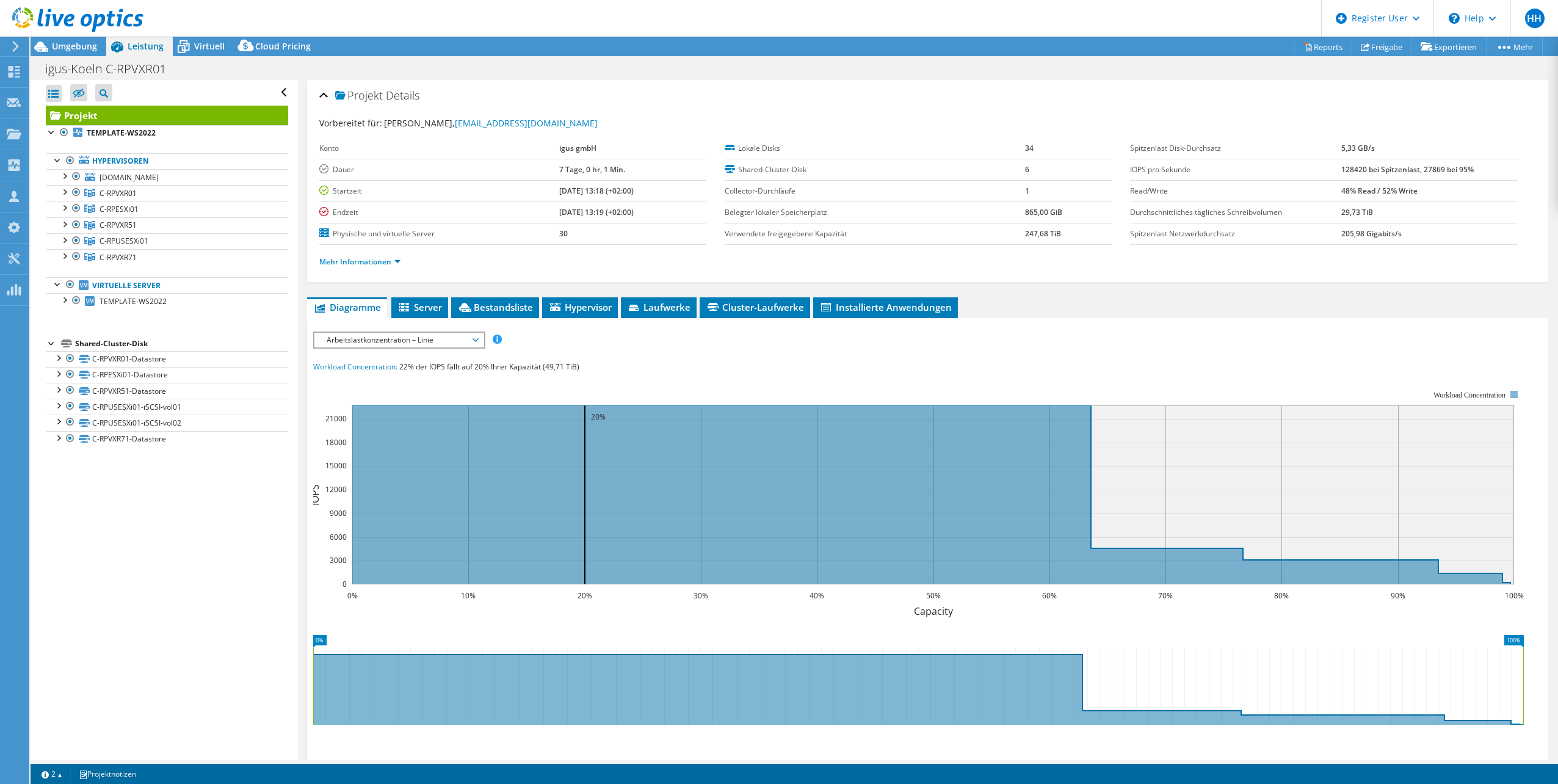
click at [476, 340] on span "Arbeitslastkonzentration – Linie" at bounding box center [399, 340] width 157 height 15
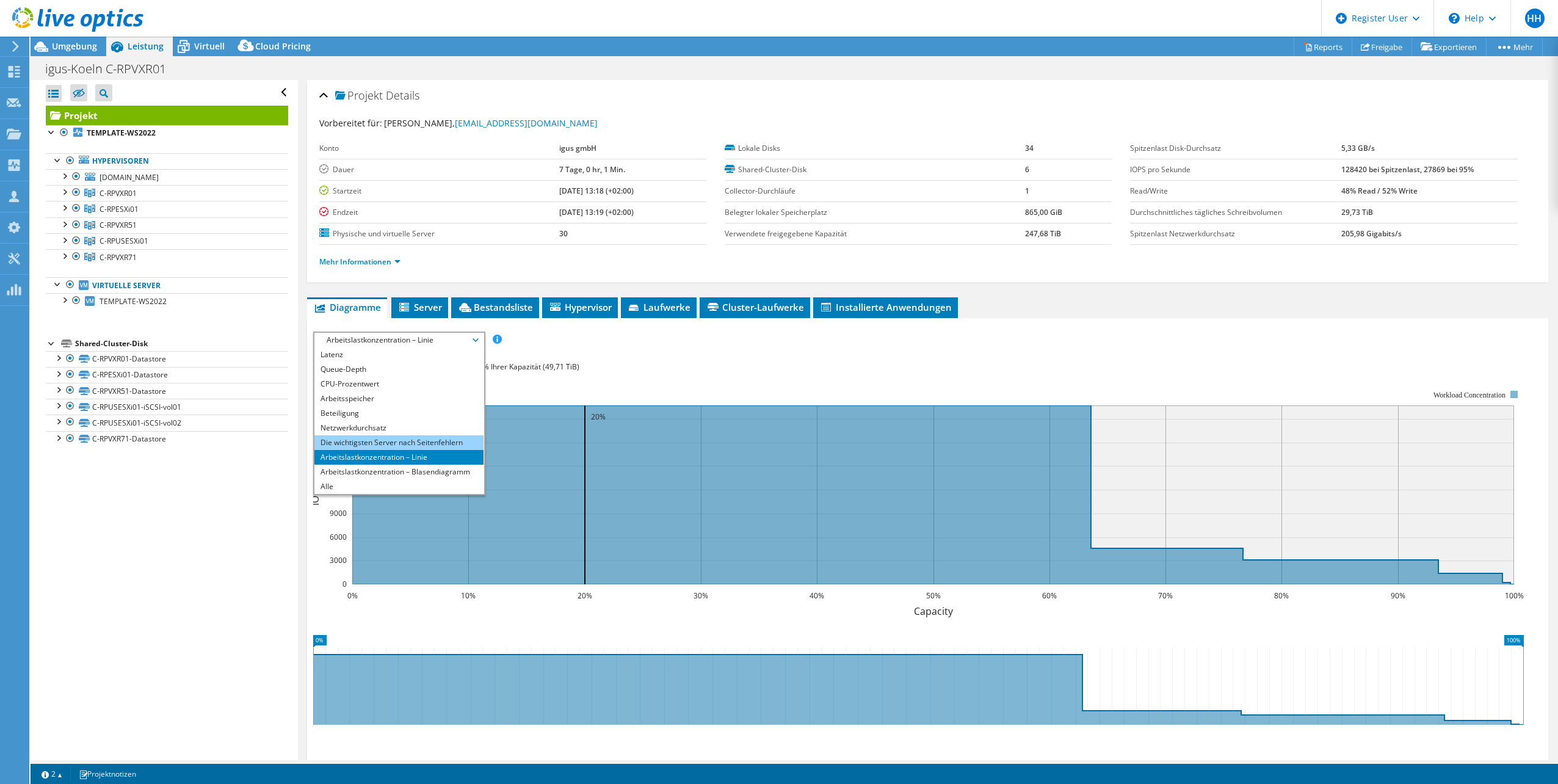
click at [442, 442] on li "Die wichtigsten Server nach Seitenfehlern" at bounding box center [399, 442] width 169 height 15
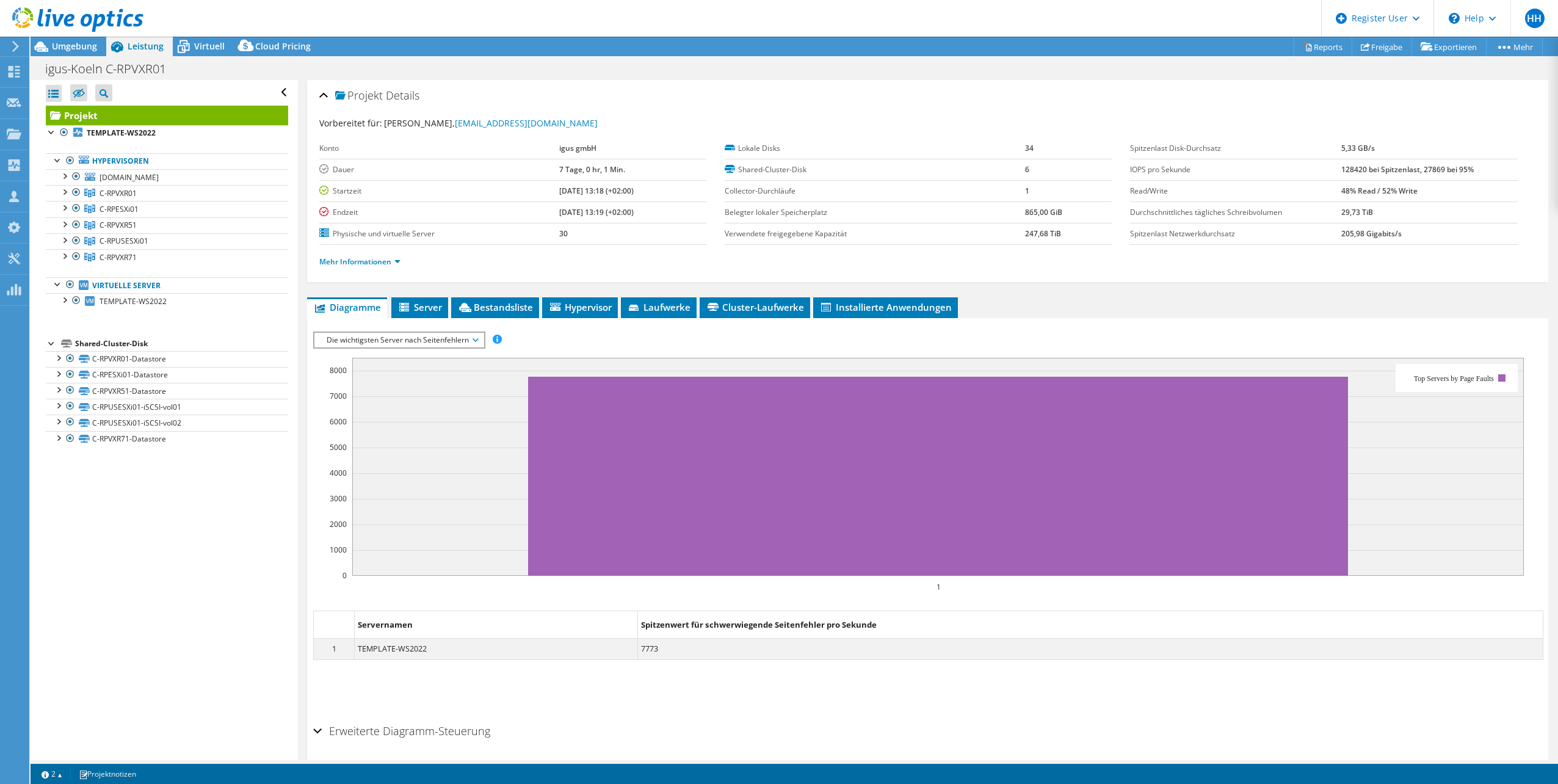
click at [478, 342] on span "Die wichtigsten Server nach Seitenfehlern" at bounding box center [399, 340] width 157 height 15
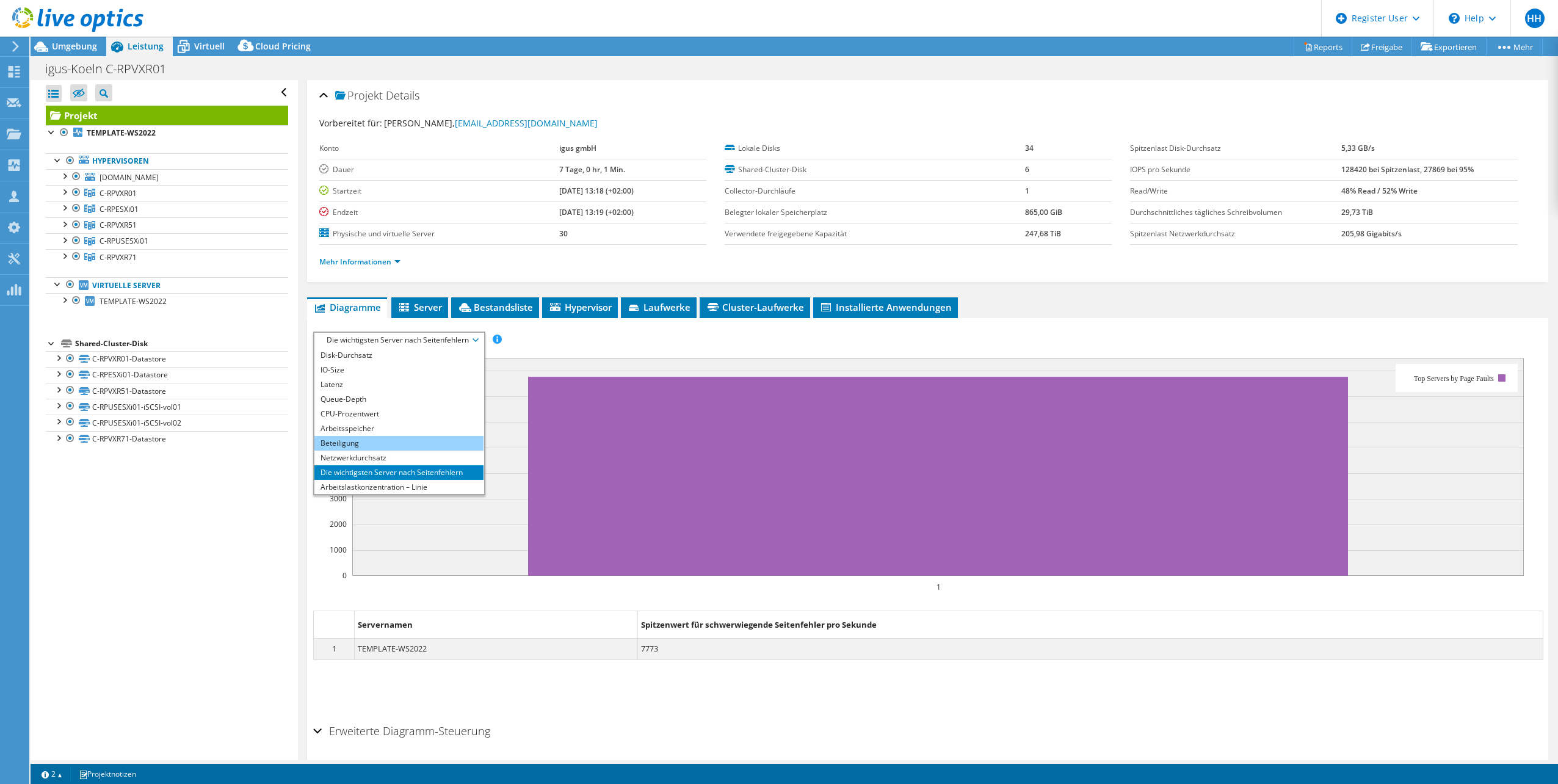
scroll to position [0, 0]
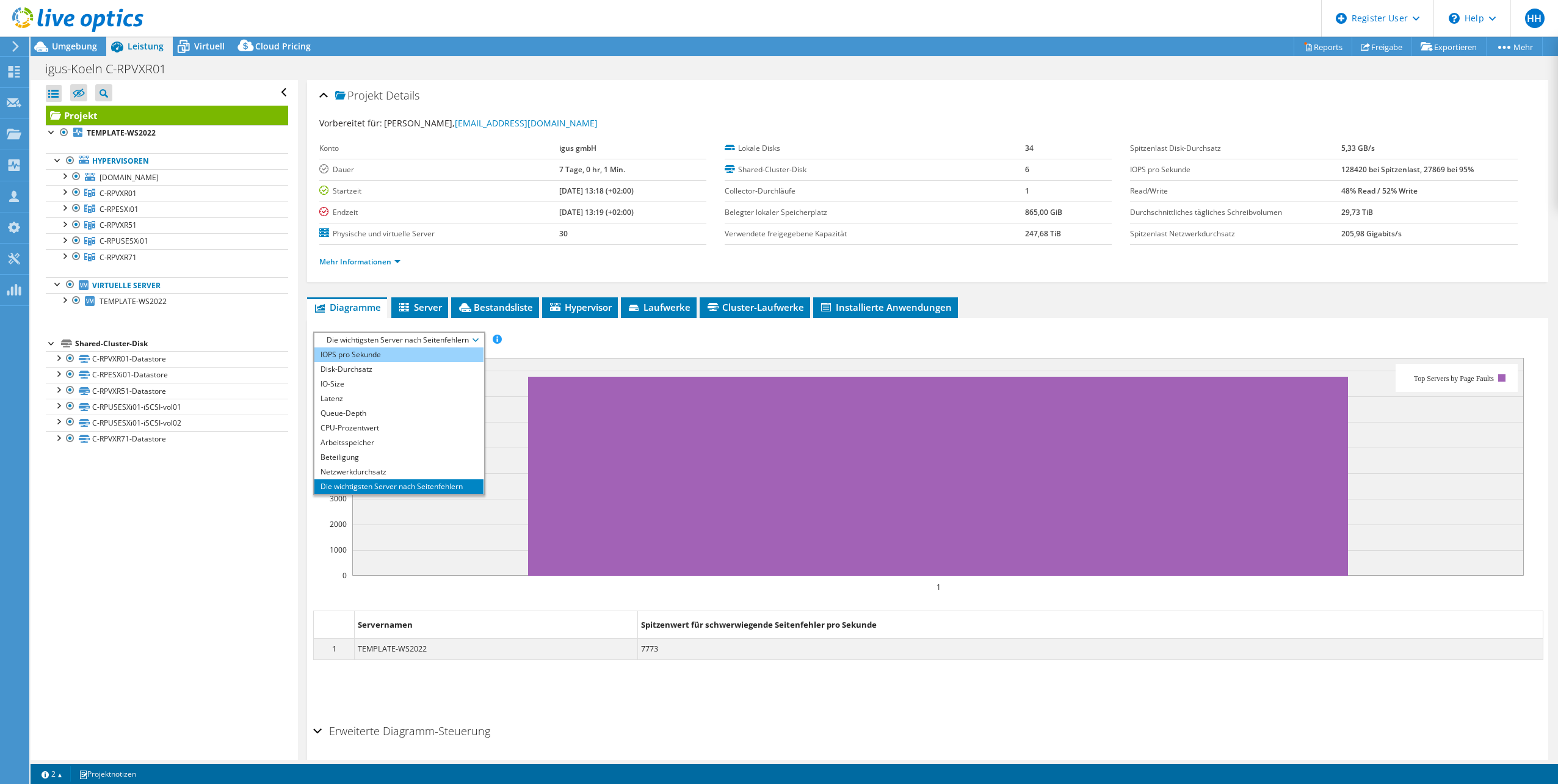
click at [438, 356] on li "IOPS pro Sekunde" at bounding box center [399, 355] width 169 height 15
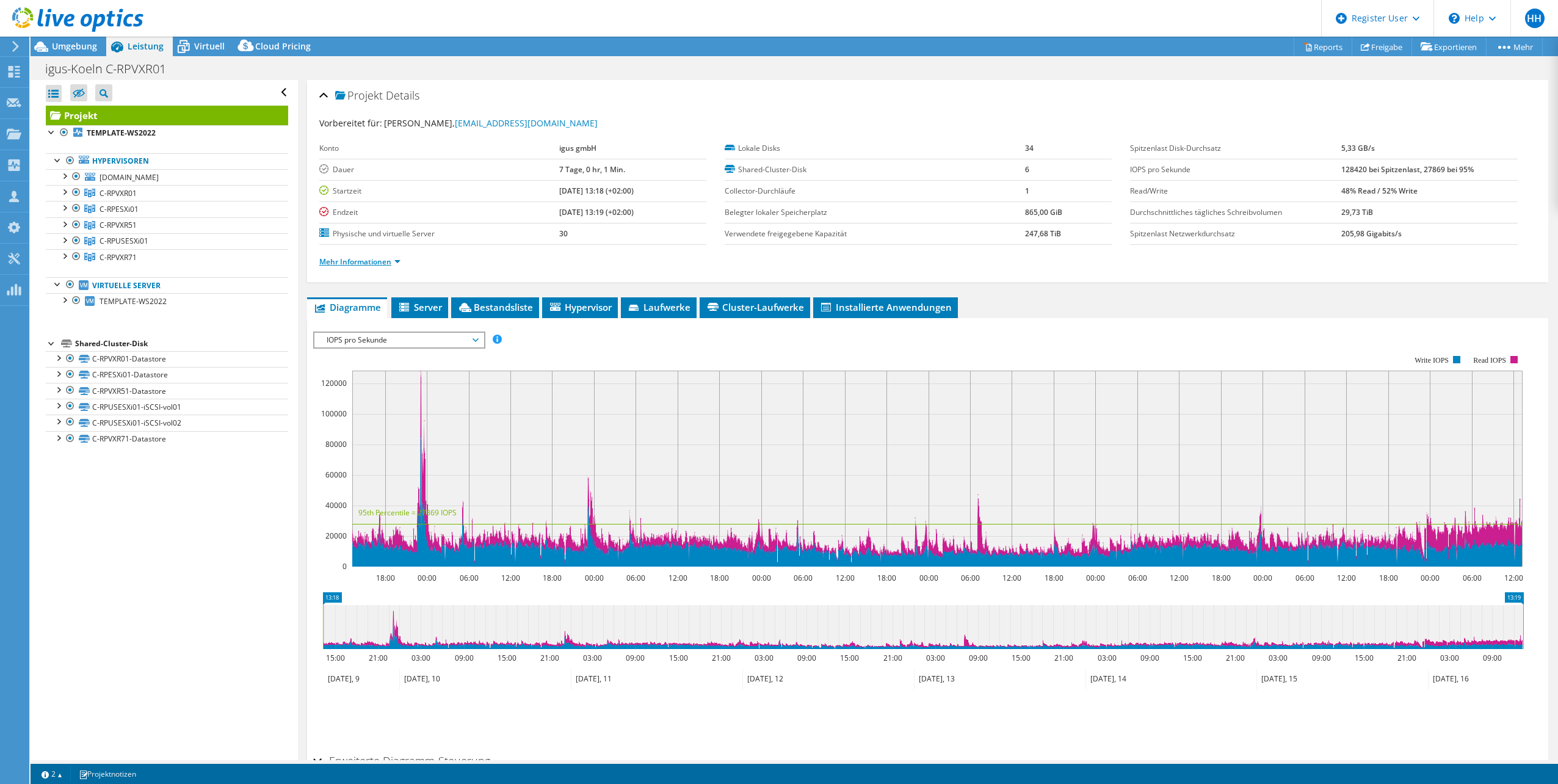
click at [398, 265] on link "Mehr Informationen" at bounding box center [360, 262] width 81 height 10
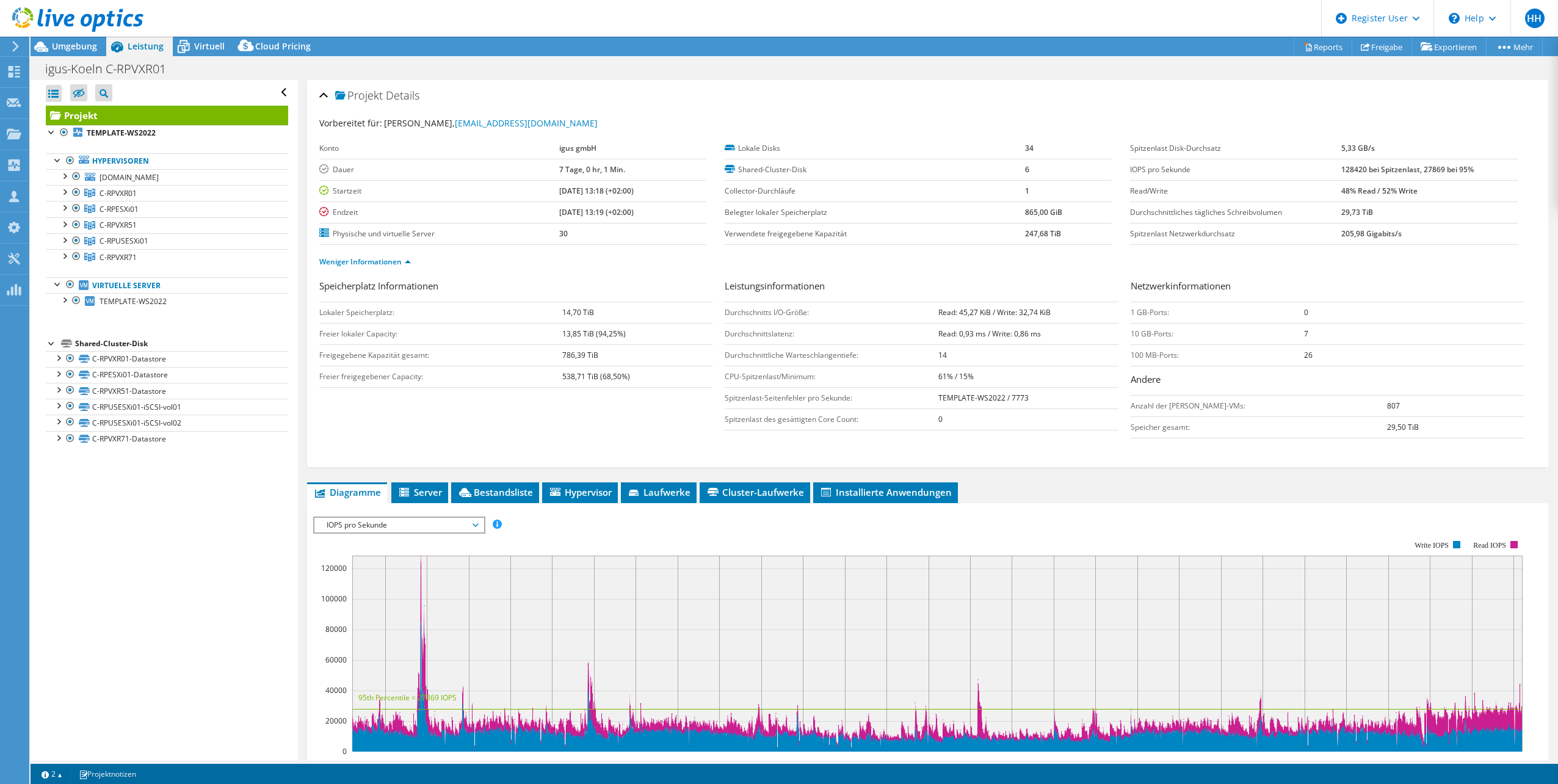
click at [478, 525] on span "IOPS pro Sekunde" at bounding box center [399, 525] width 157 height 15
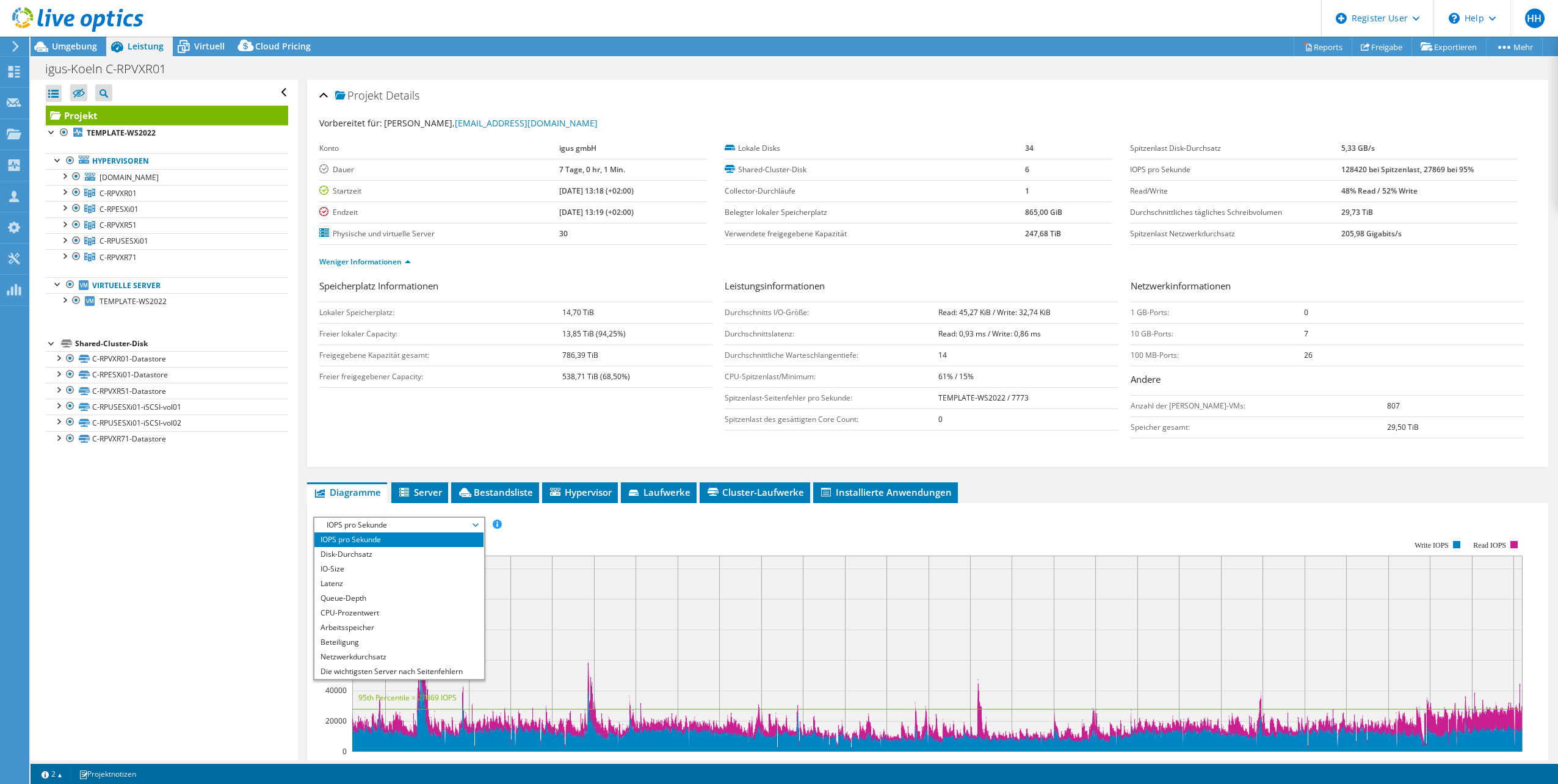
click at [231, 620] on div "Alle öffnen Alle schließen Ausgeschlossene Knoten verbergen Projektbaumfilter" at bounding box center [164, 420] width 267 height 680
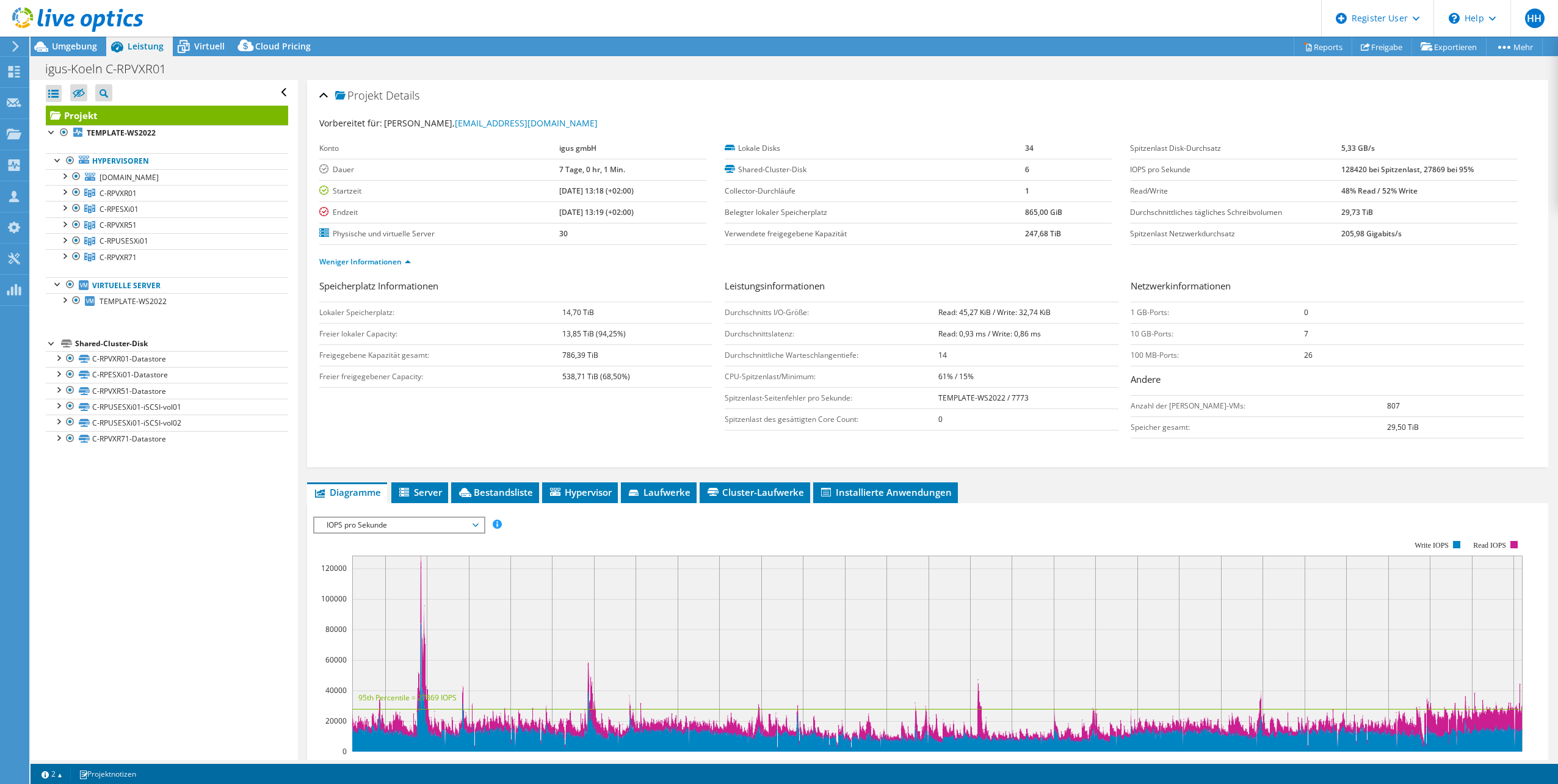
click at [319, 93] on div "Projekt Details" at bounding box center [928, 96] width 1217 height 27
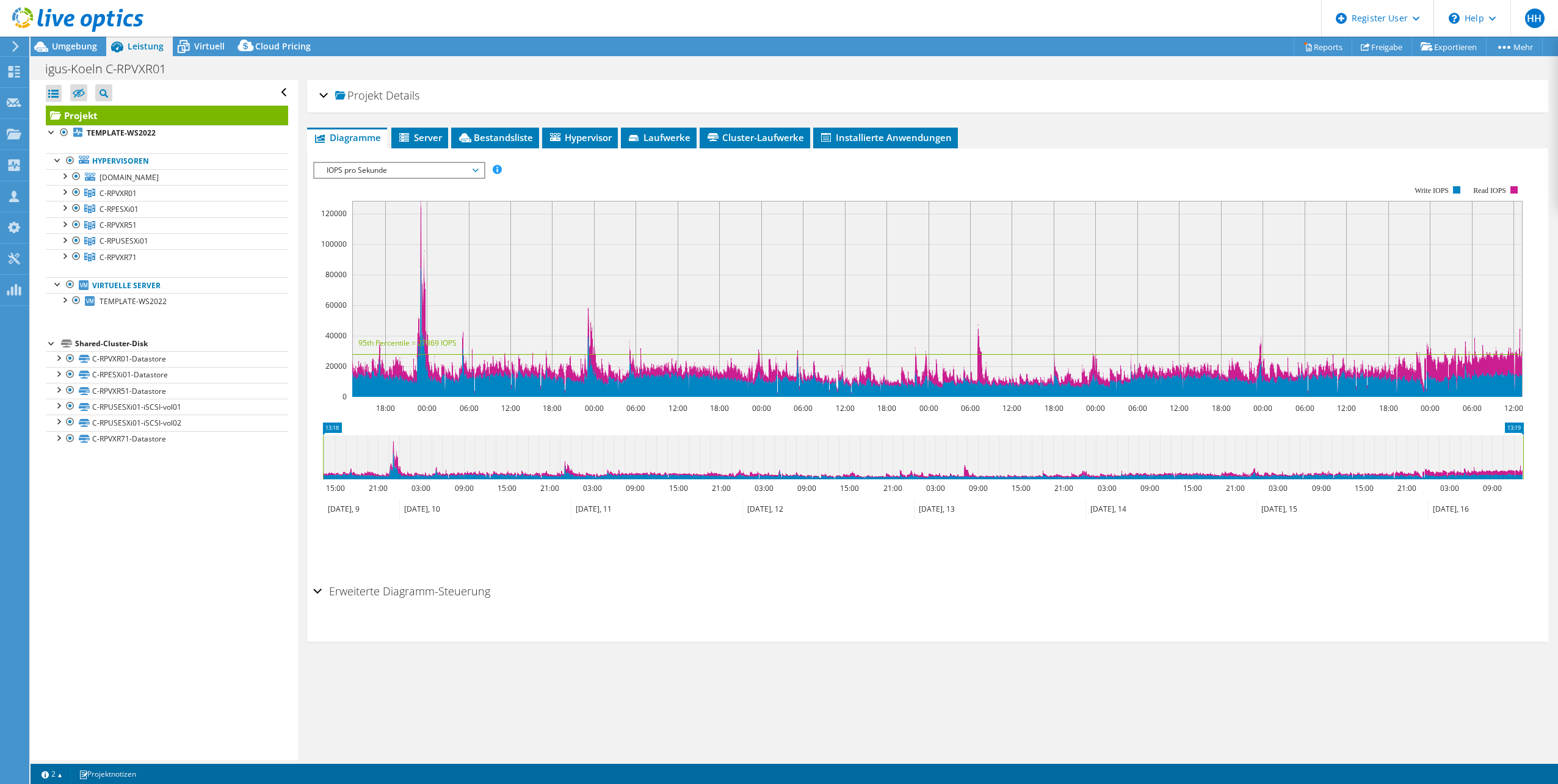
click at [411, 170] on span "IOPS pro Sekunde" at bounding box center [399, 170] width 157 height 15
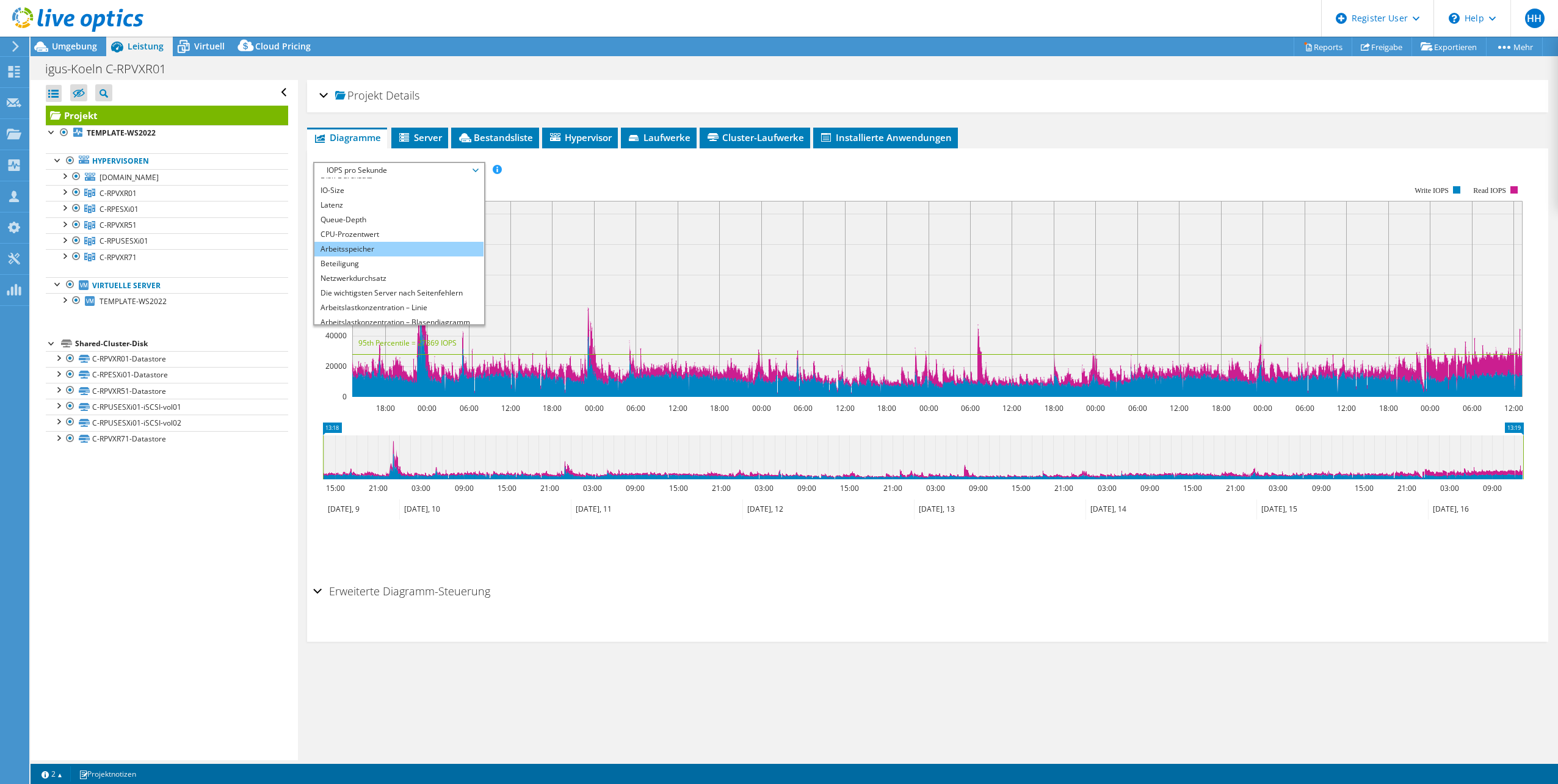
scroll to position [44, 0]
click at [438, 317] on li "Alle" at bounding box center [399, 317] width 169 height 15
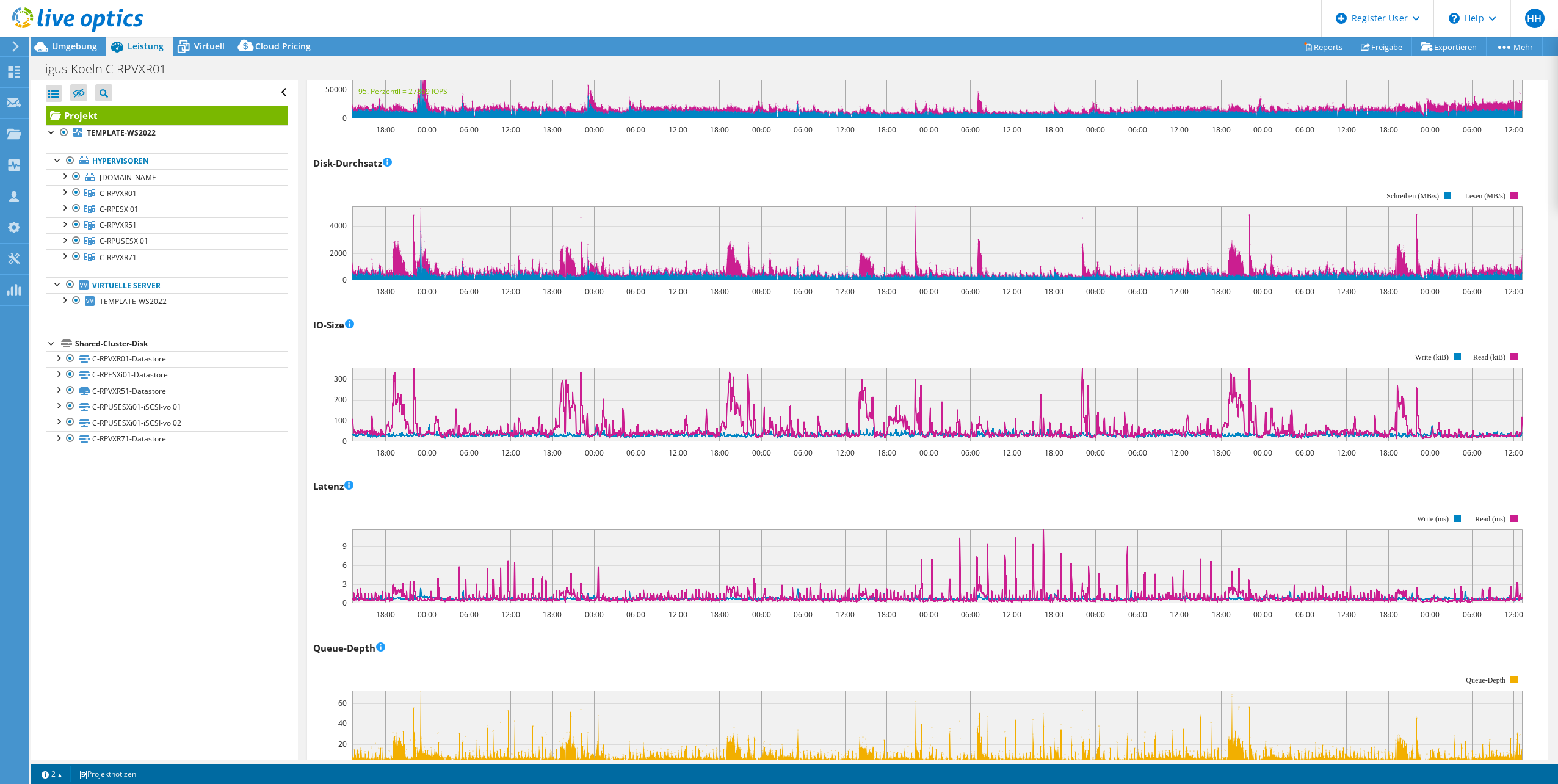
scroll to position [0, 0]
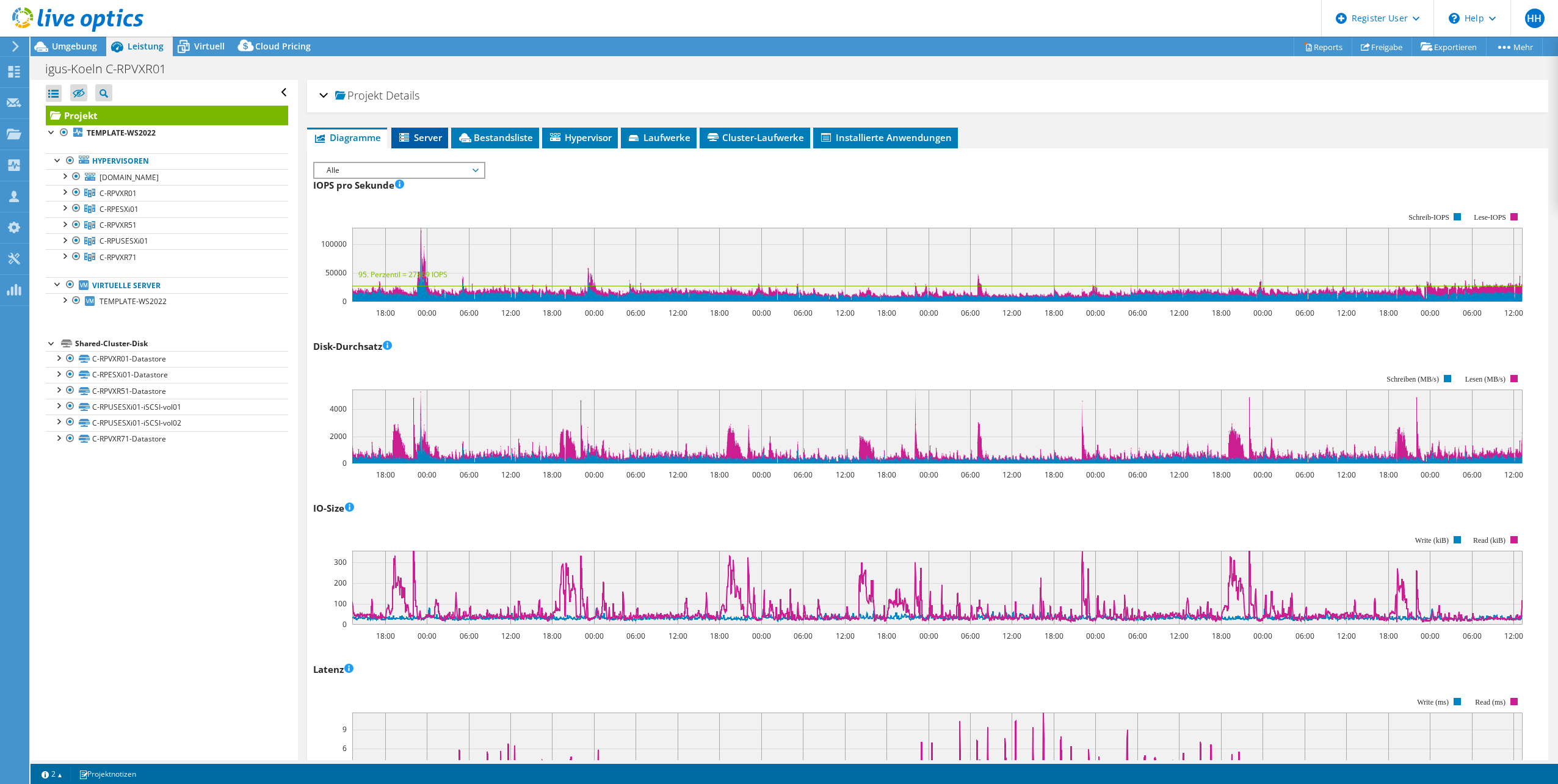
click at [423, 135] on span "Server" at bounding box center [420, 138] width 45 height 12
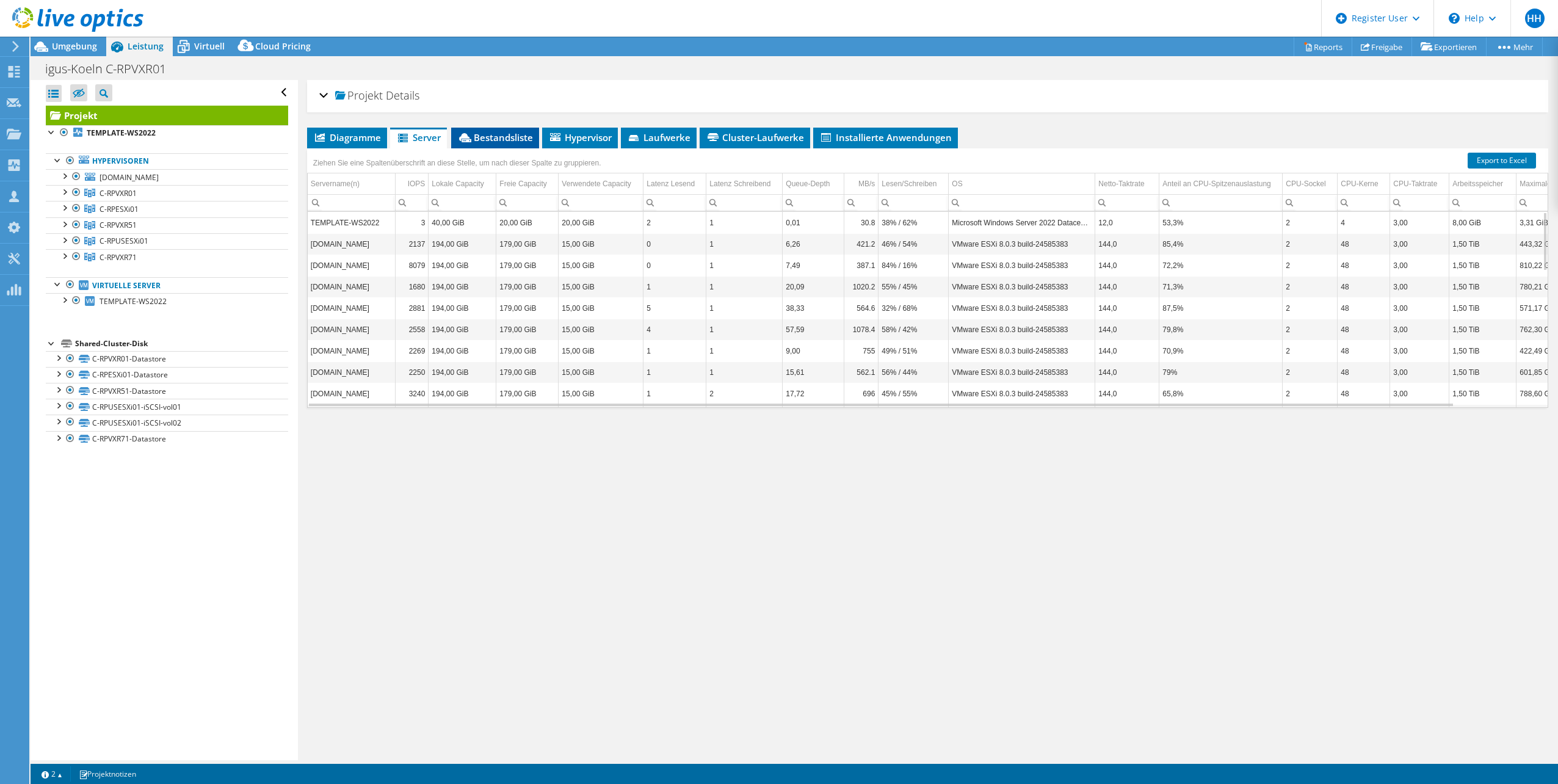
click at [498, 138] on span "Bestandsliste" at bounding box center [495, 138] width 76 height 12
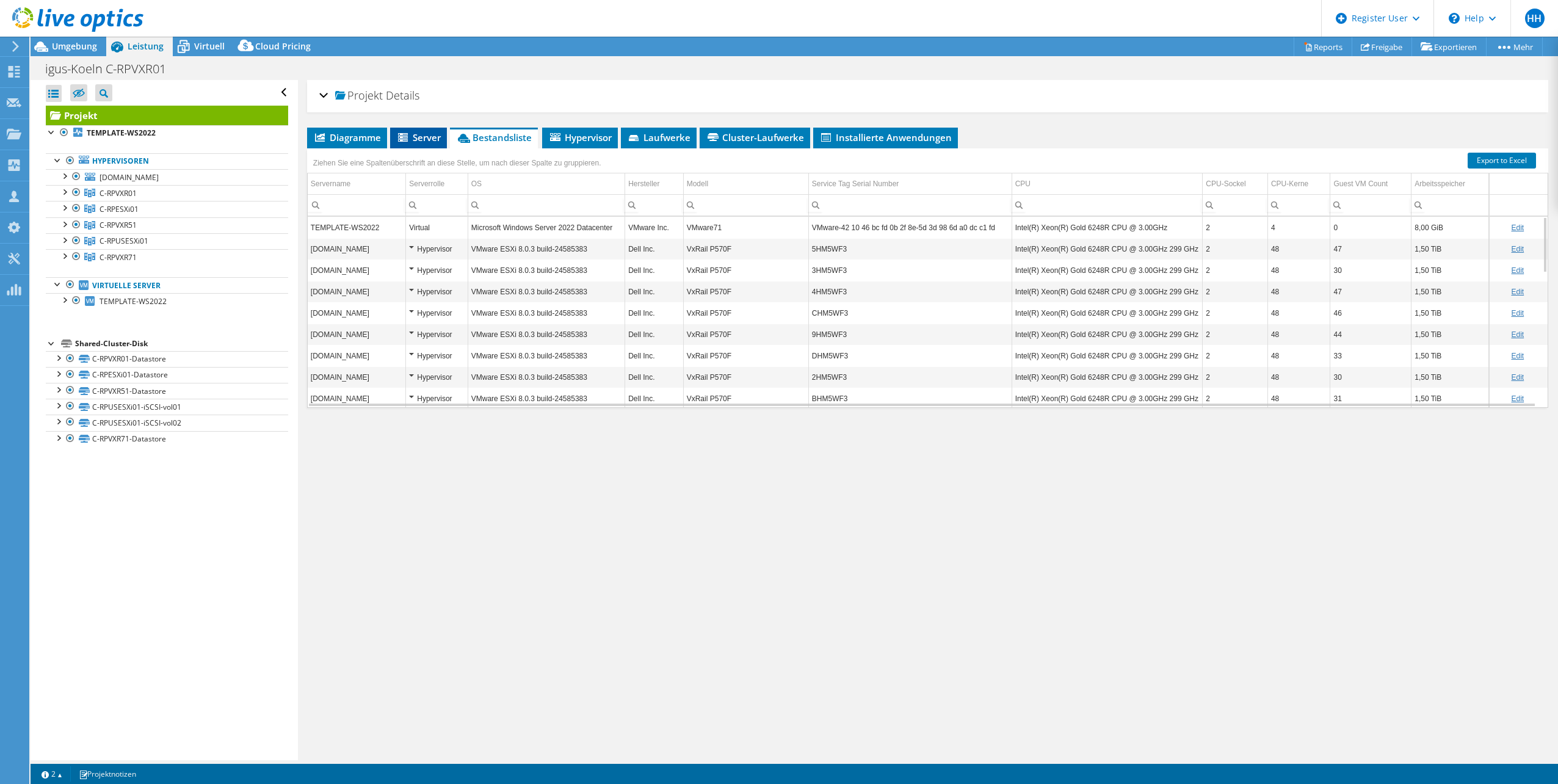
click at [424, 135] on span "Server" at bounding box center [418, 138] width 45 height 12
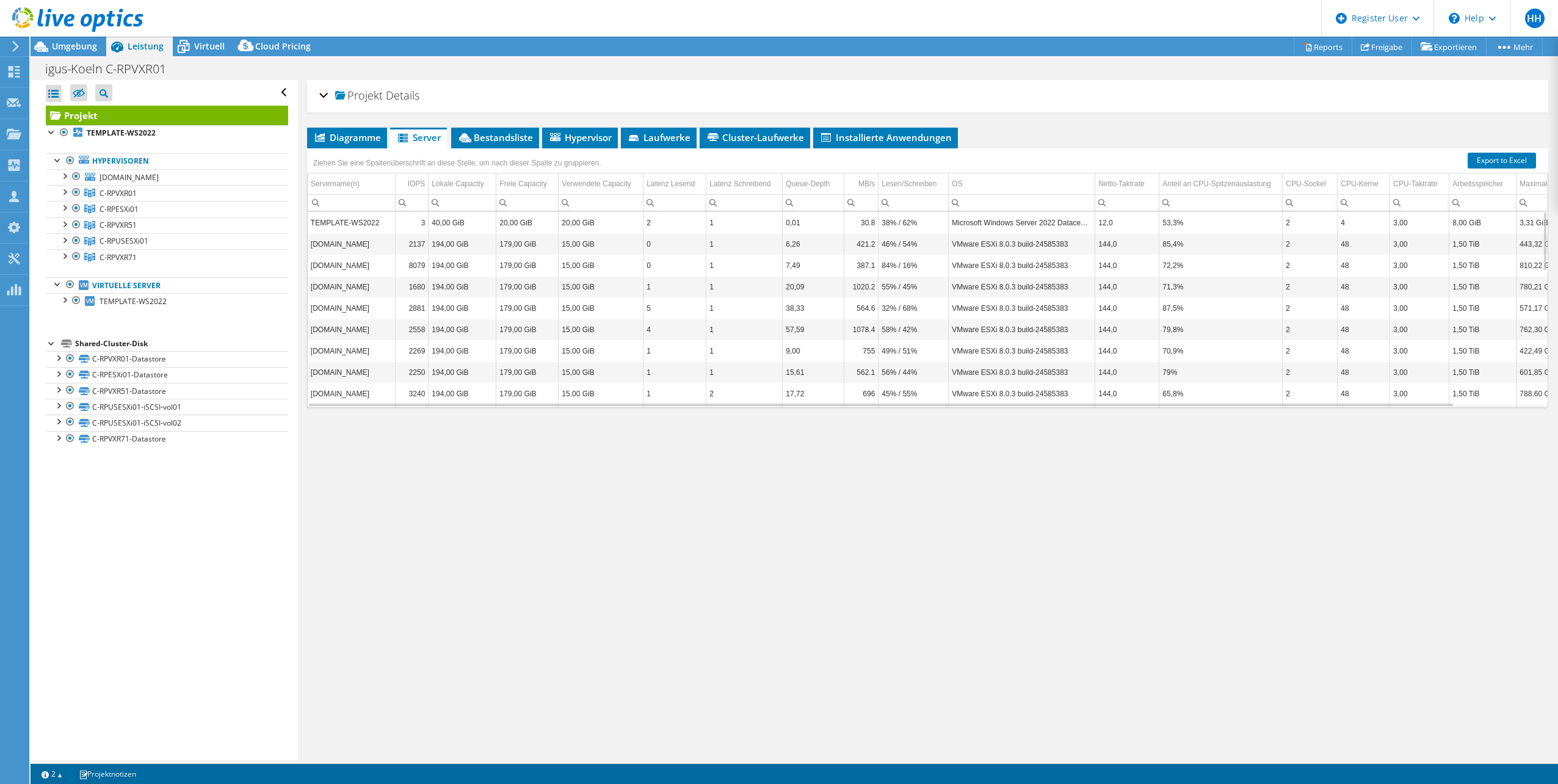
click at [1044, 669] on div "Projekt Details Vorbereitet für: Patrick Aichinger, paichinger@igus.net Konto i…" at bounding box center [927, 420] width 1259 height 680
click at [505, 135] on span "Bestandsliste" at bounding box center [495, 138] width 76 height 12
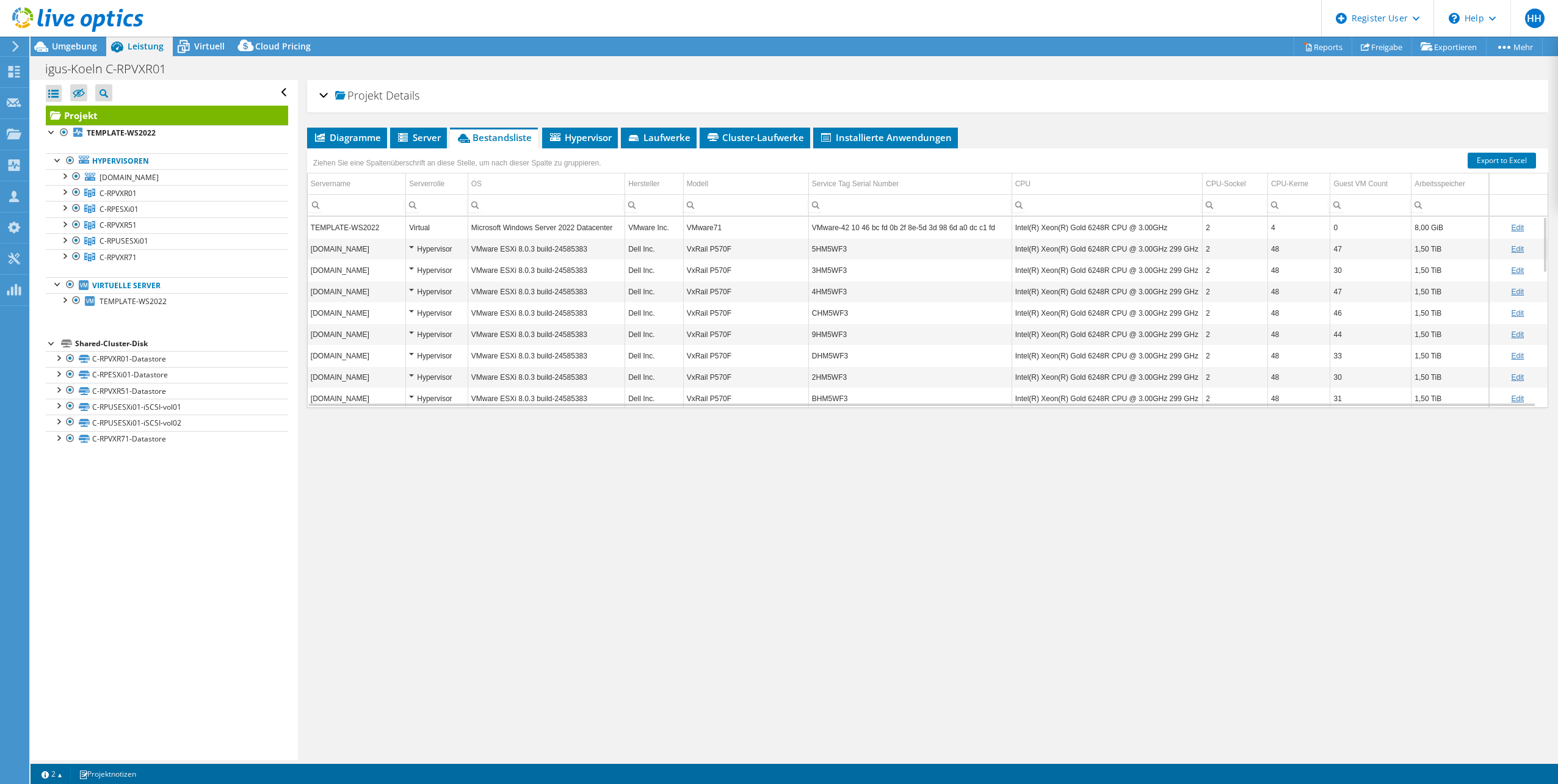
click at [1328, 584] on div "Projekt Details Vorbereitet für: Patrick Aichinger, paichinger@igus.net Konto i…" at bounding box center [927, 420] width 1259 height 680
click at [587, 137] on span "Hypervisor" at bounding box center [580, 138] width 64 height 12
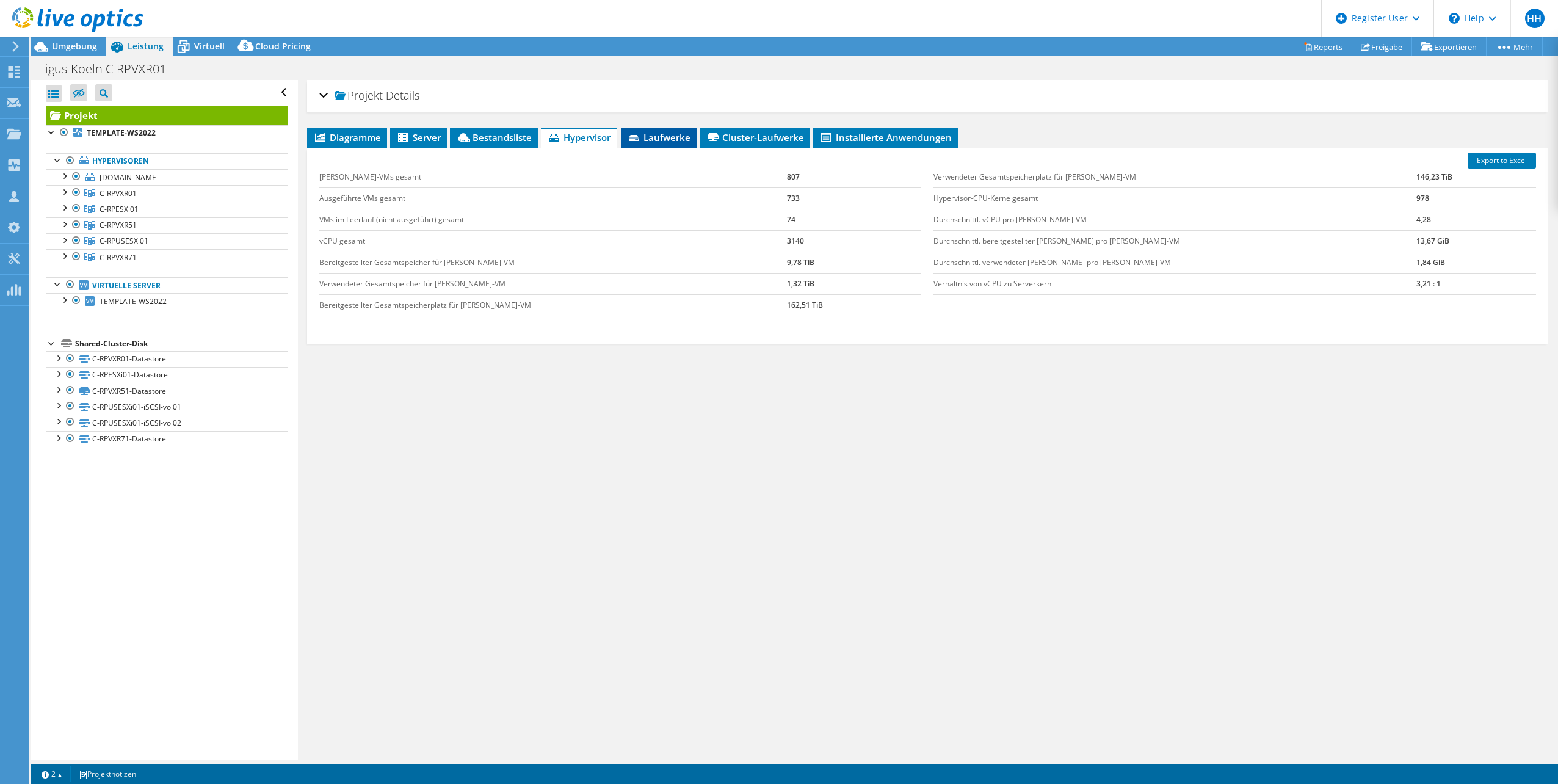
click at [664, 140] on span "Laufwerke" at bounding box center [659, 138] width 64 height 12
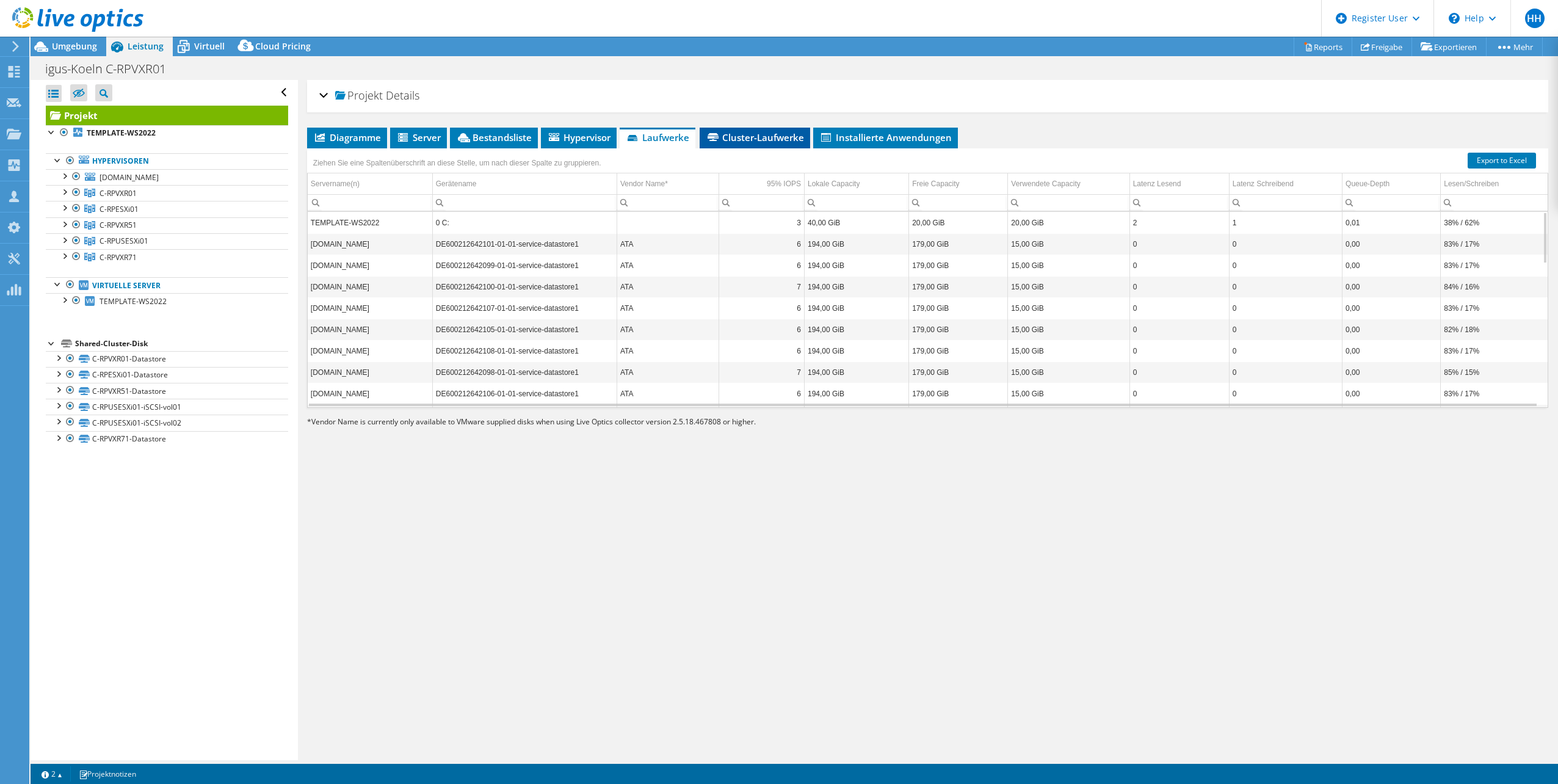
click at [745, 139] on span "Cluster-Laufwerke" at bounding box center [755, 138] width 98 height 12
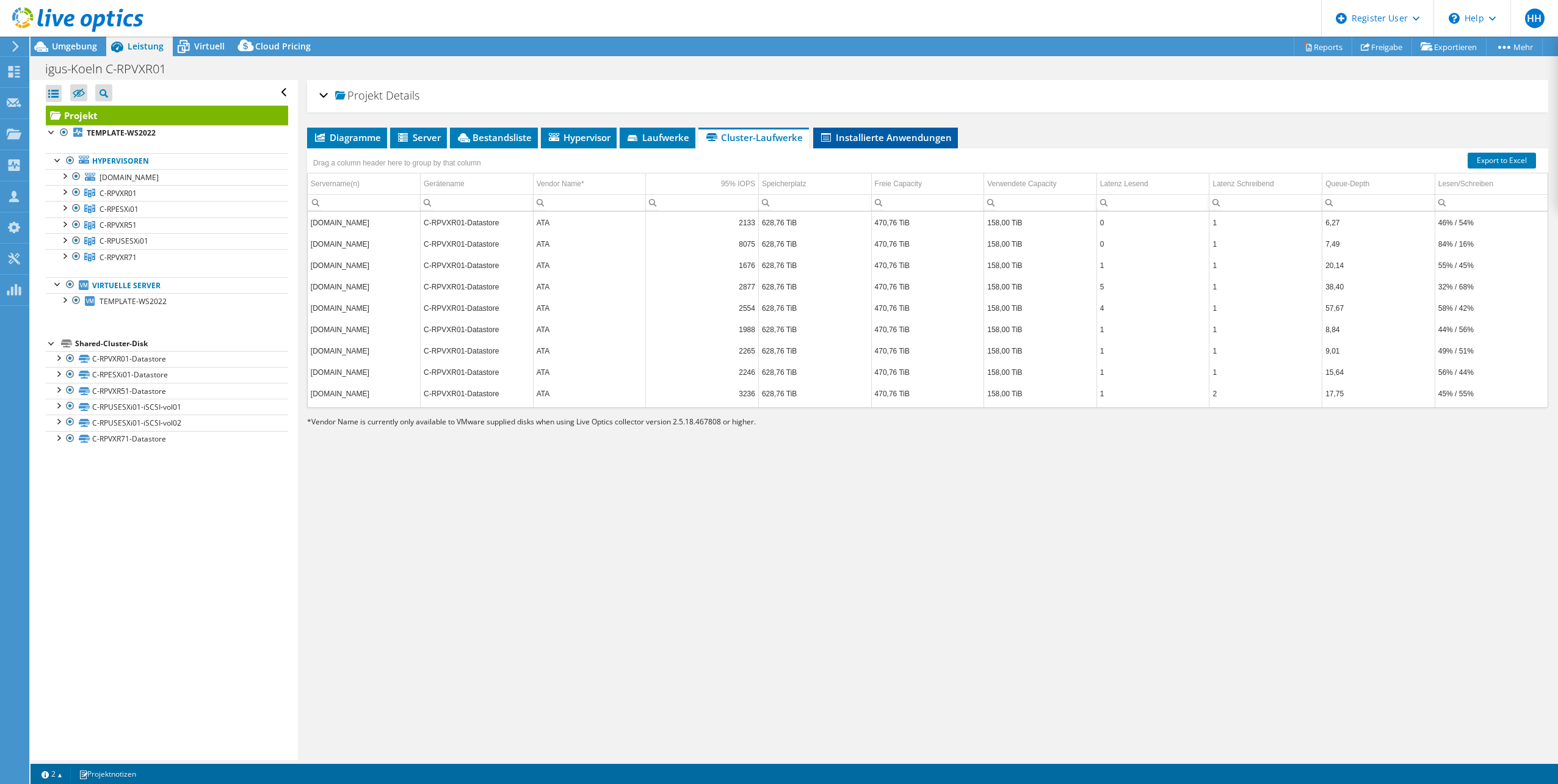
click at [881, 143] on span "Installierte Anwendungen" at bounding box center [886, 138] width 133 height 12
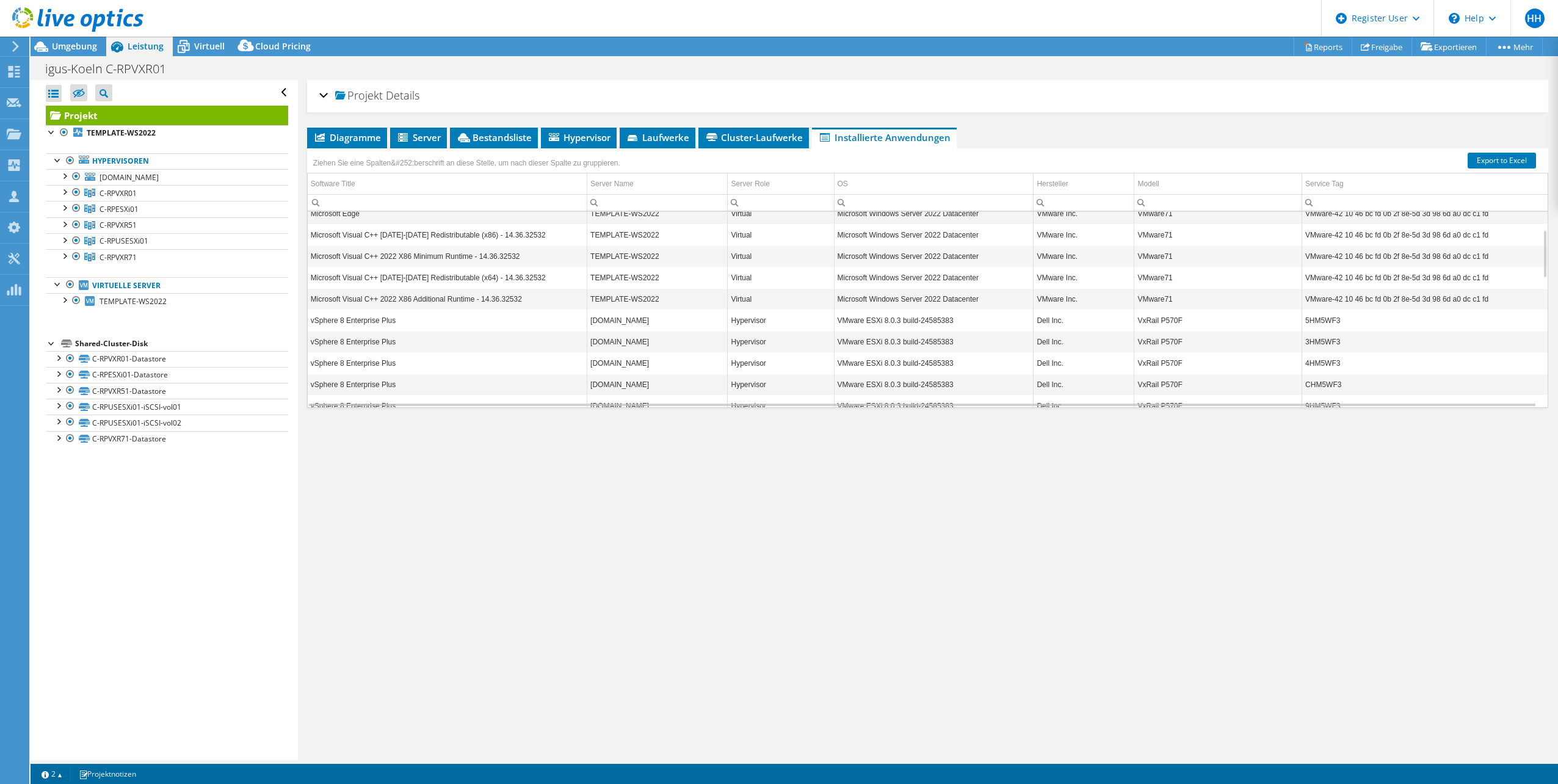
scroll to position [146, 0]
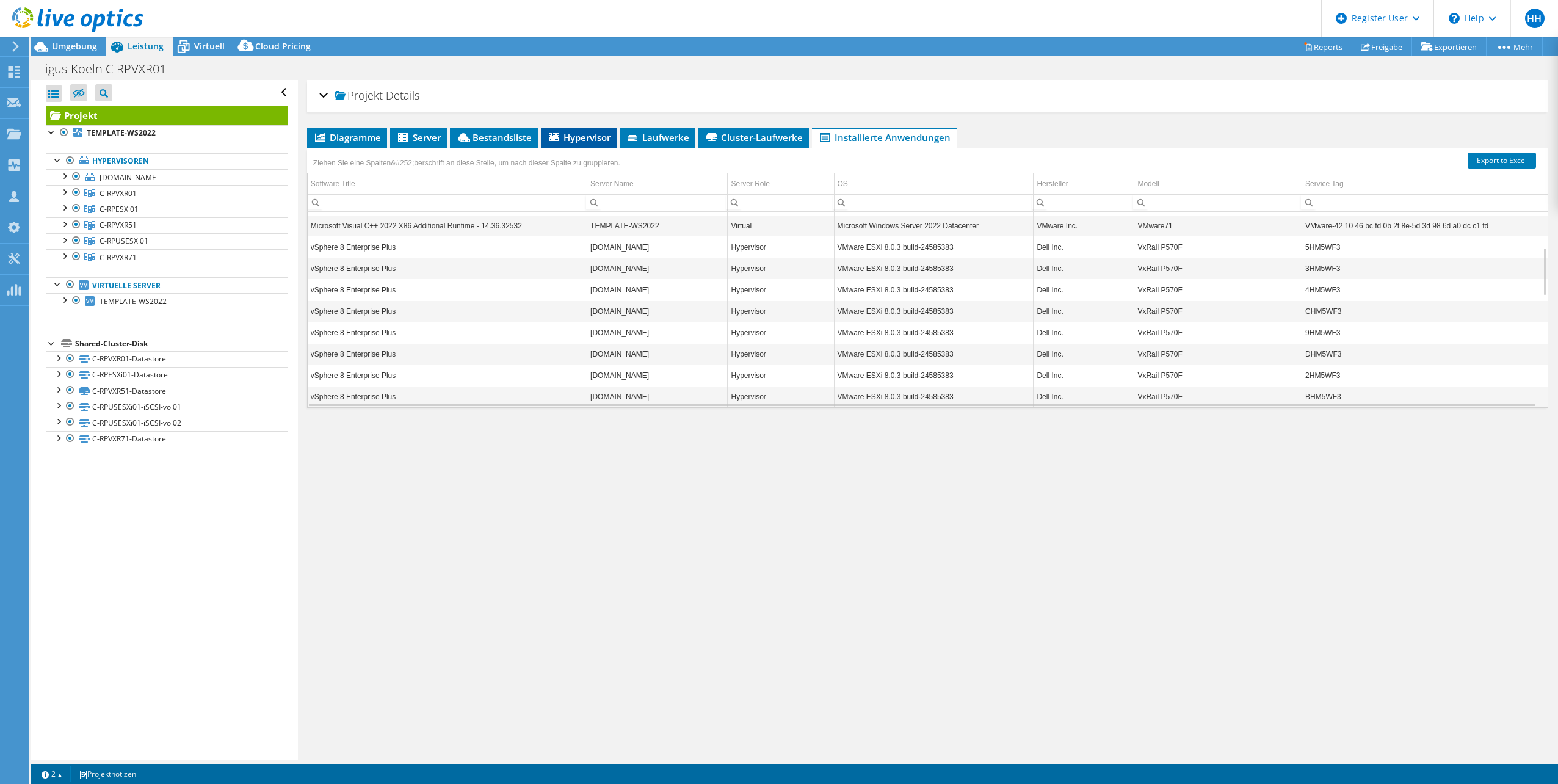
click at [584, 134] on span "Hypervisor" at bounding box center [579, 138] width 64 height 12
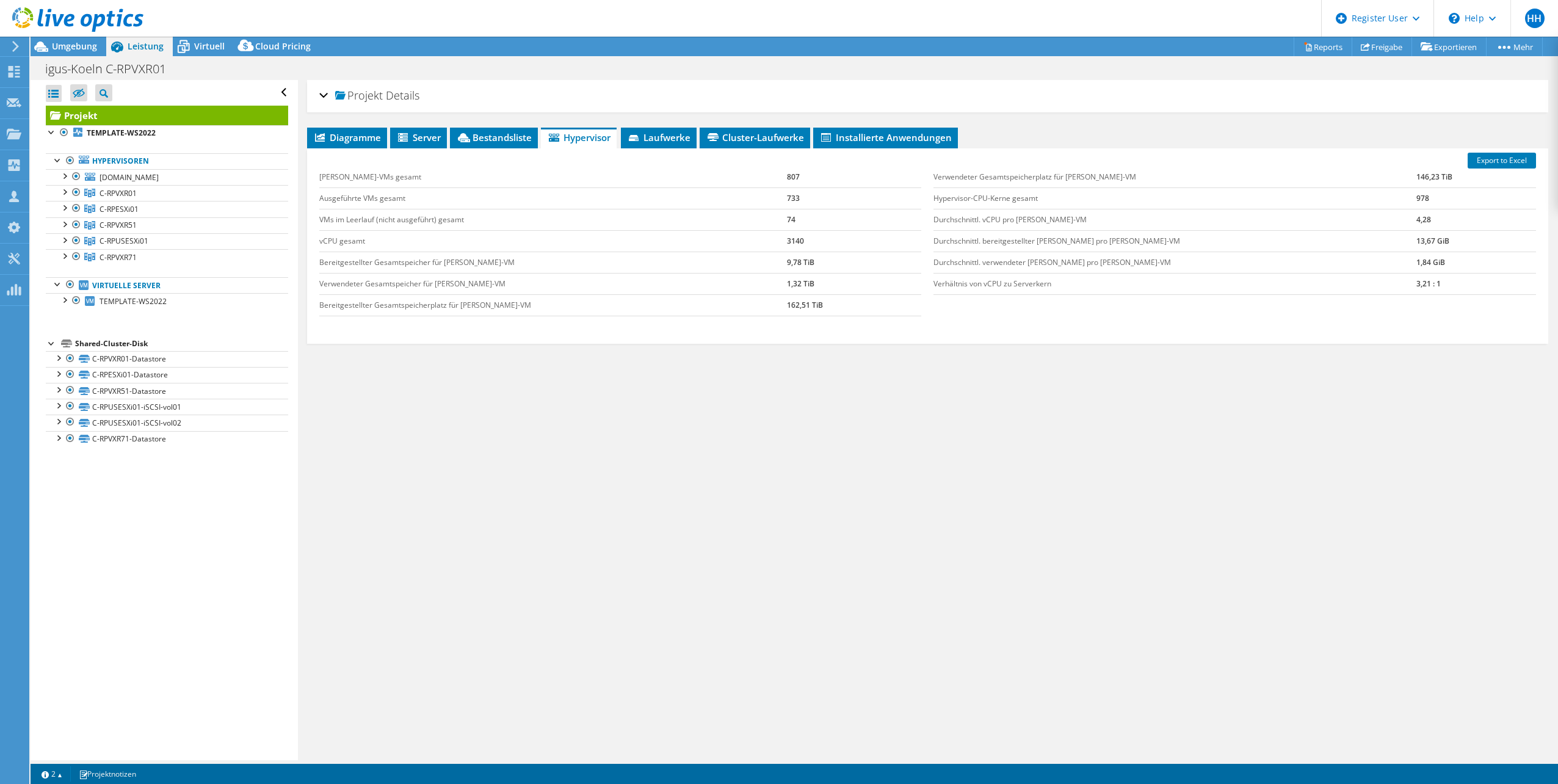
click at [359, 434] on div "Projekt Details Vorbereitet für: Patrick Aichinger, paichinger@igus.net Konto i…" at bounding box center [927, 420] width 1259 height 680
click at [864, 141] on span "Installierte Anwendungen" at bounding box center [886, 138] width 133 height 12
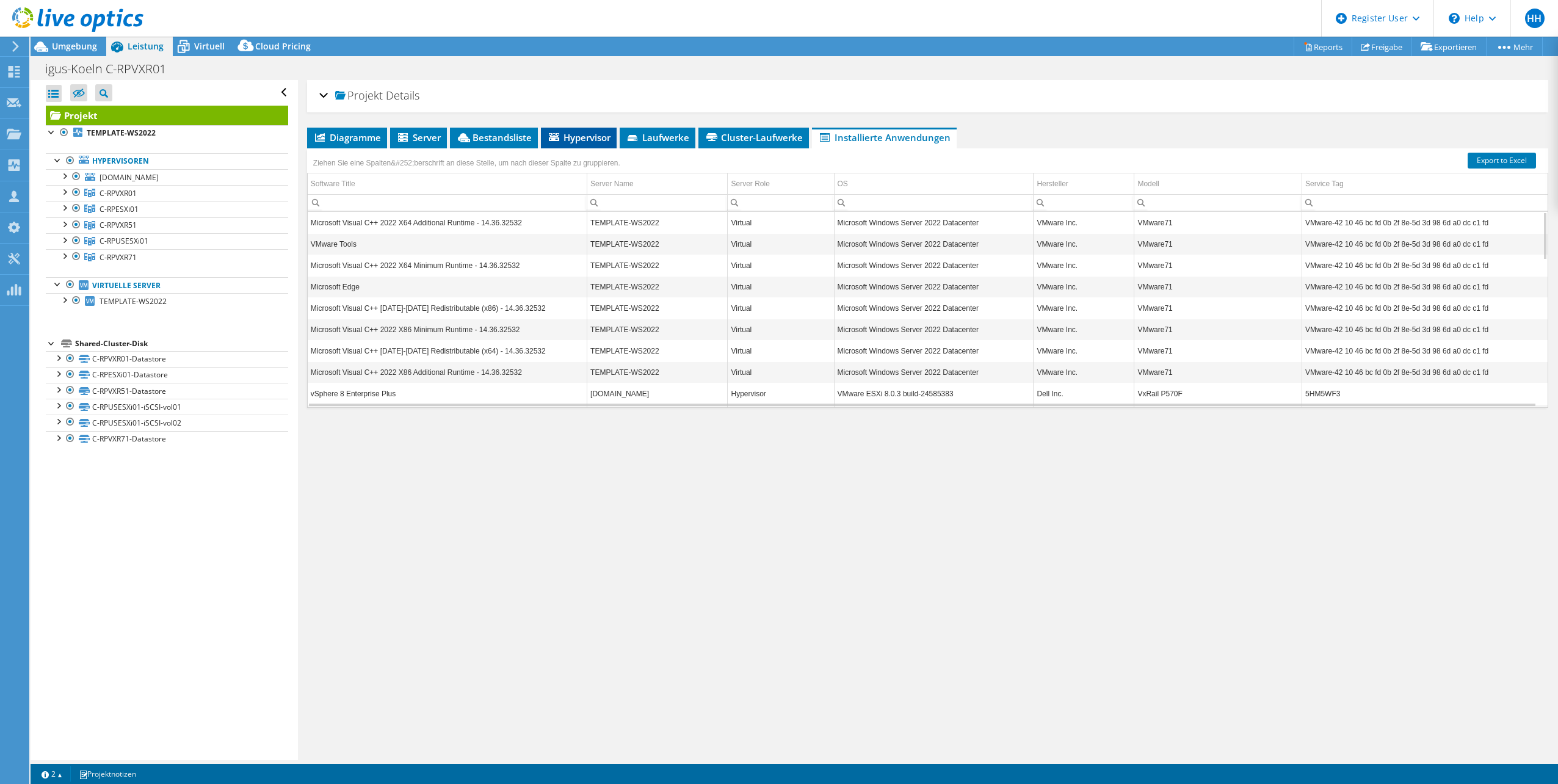
click at [573, 136] on span "Hypervisor" at bounding box center [579, 138] width 64 height 12
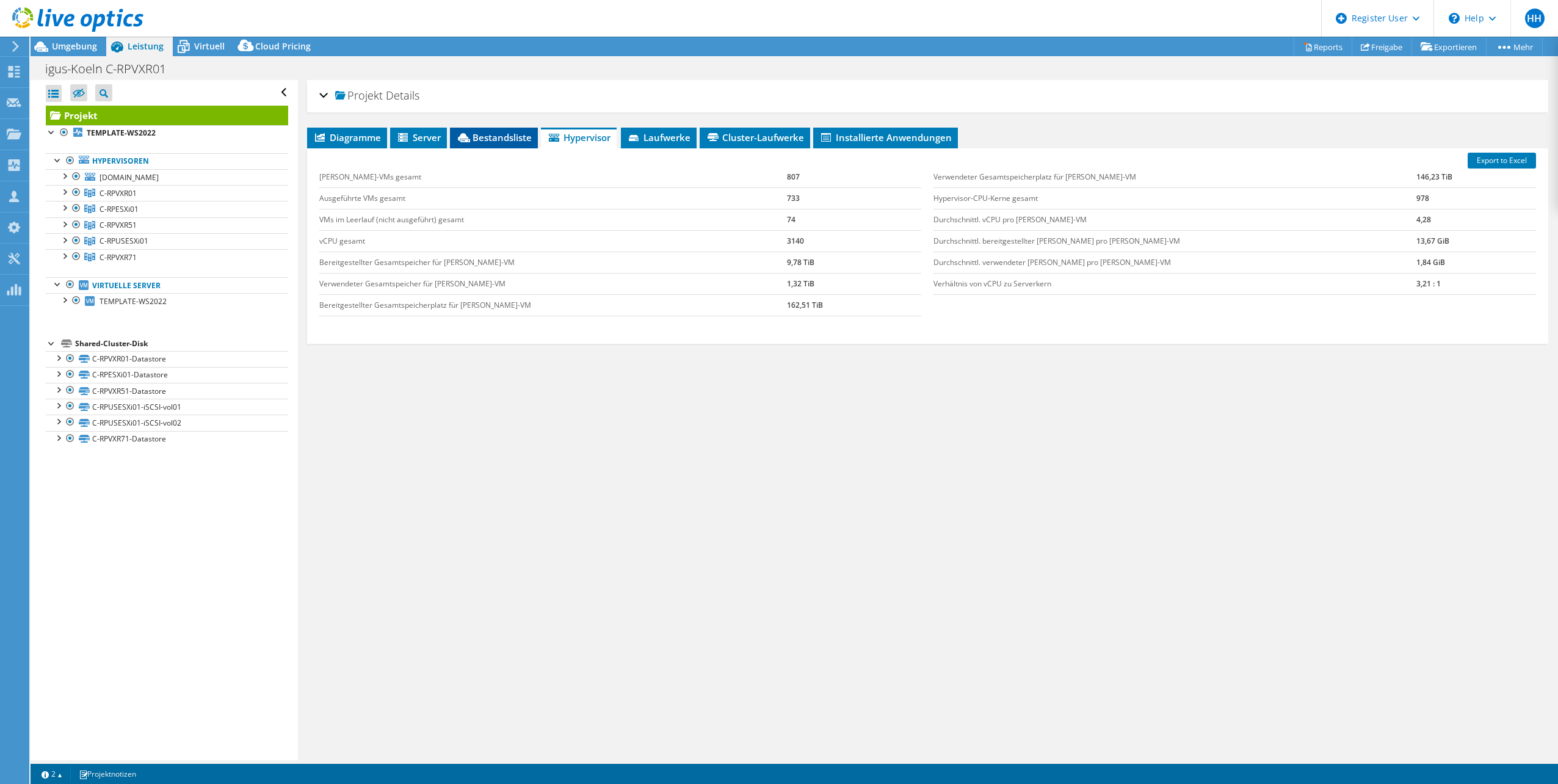
click at [507, 139] on span "Bestandsliste" at bounding box center [494, 138] width 76 height 12
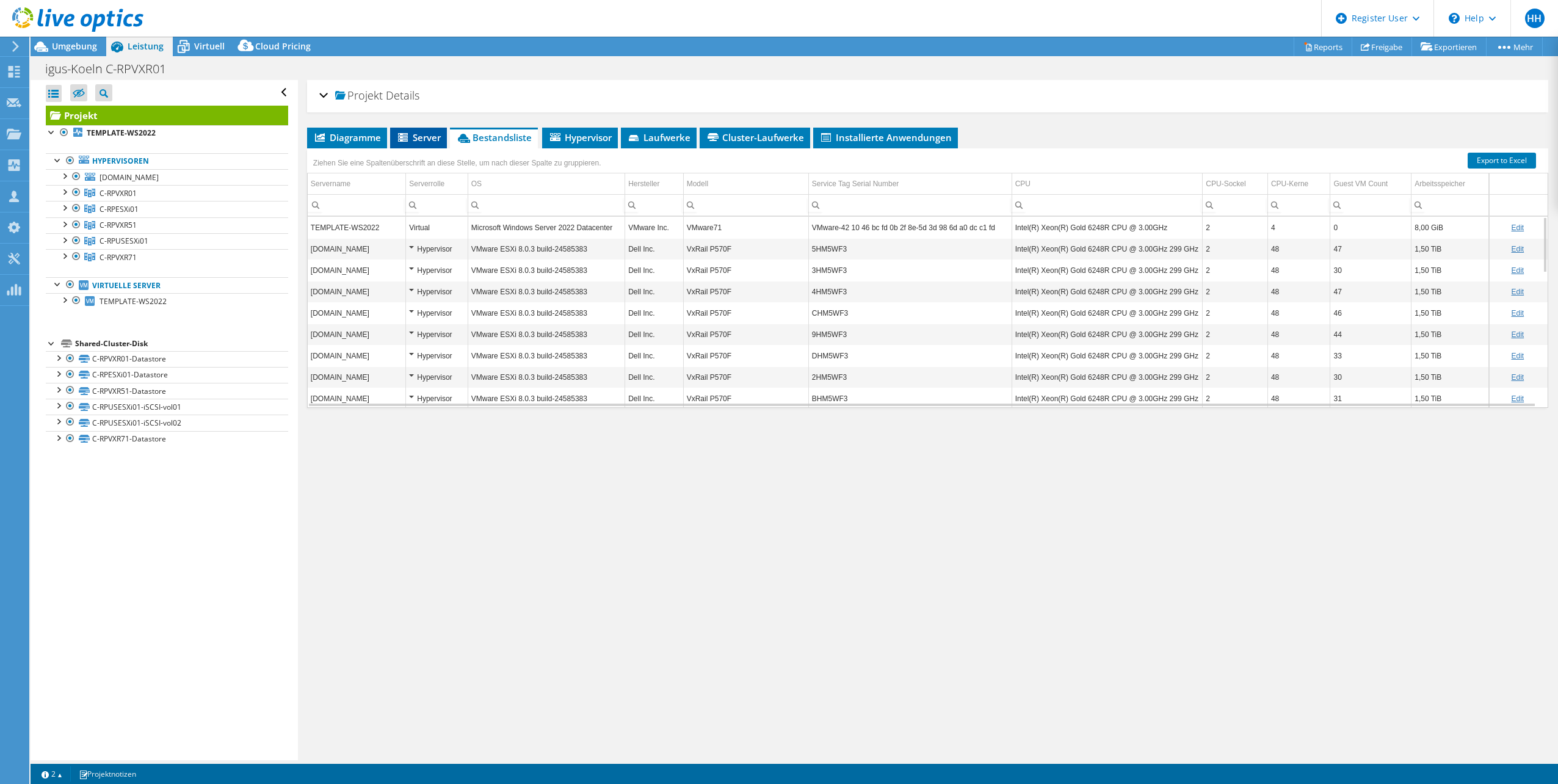
click at [413, 138] on span "Server" at bounding box center [418, 138] width 45 height 12
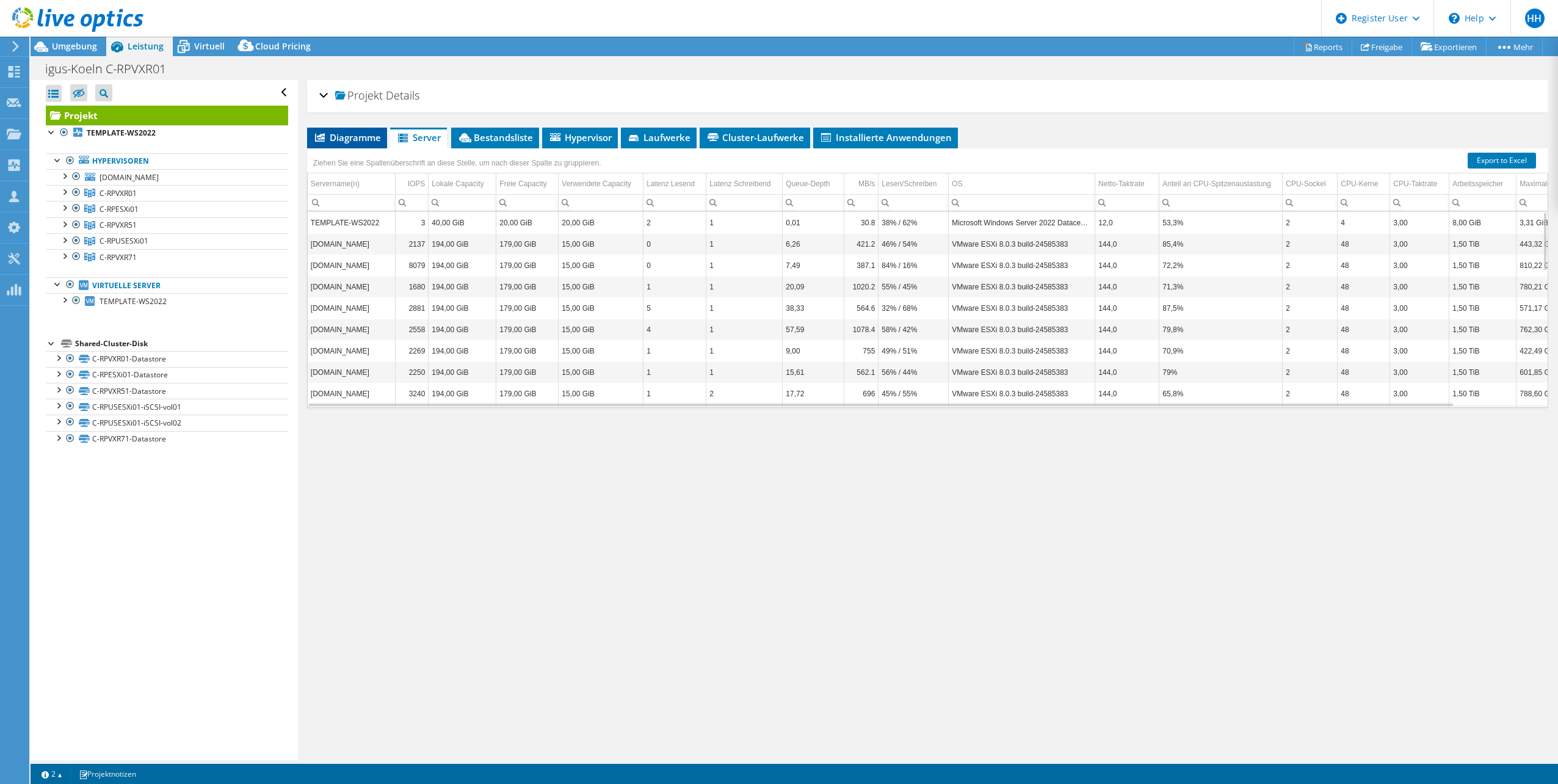
click at [352, 139] on span "Diagramme" at bounding box center [347, 138] width 68 height 12
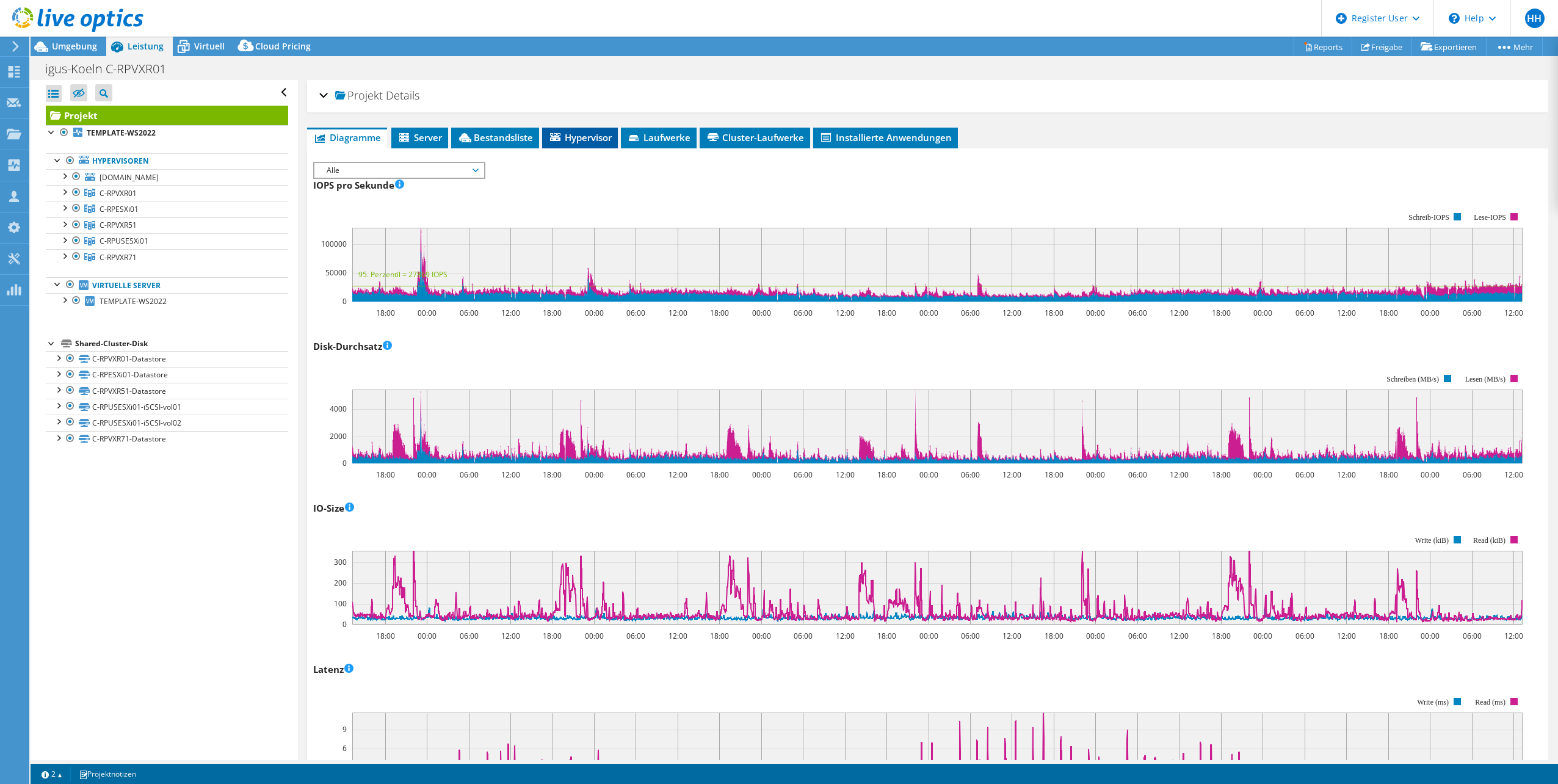
click at [584, 139] on span "Hypervisor" at bounding box center [580, 138] width 64 height 12
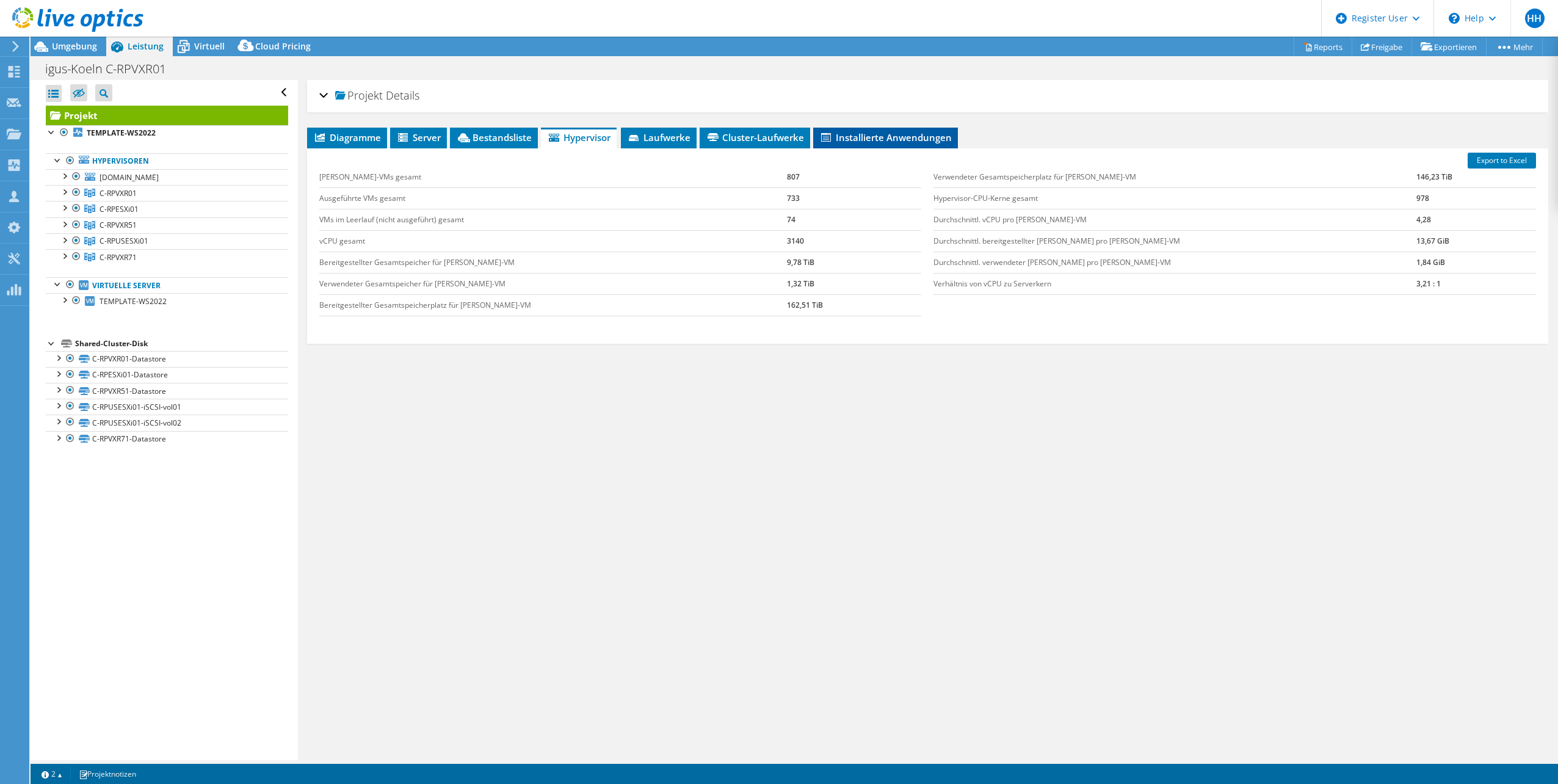
click at [875, 141] on span "Installierte Anwendungen" at bounding box center [886, 138] width 133 height 12
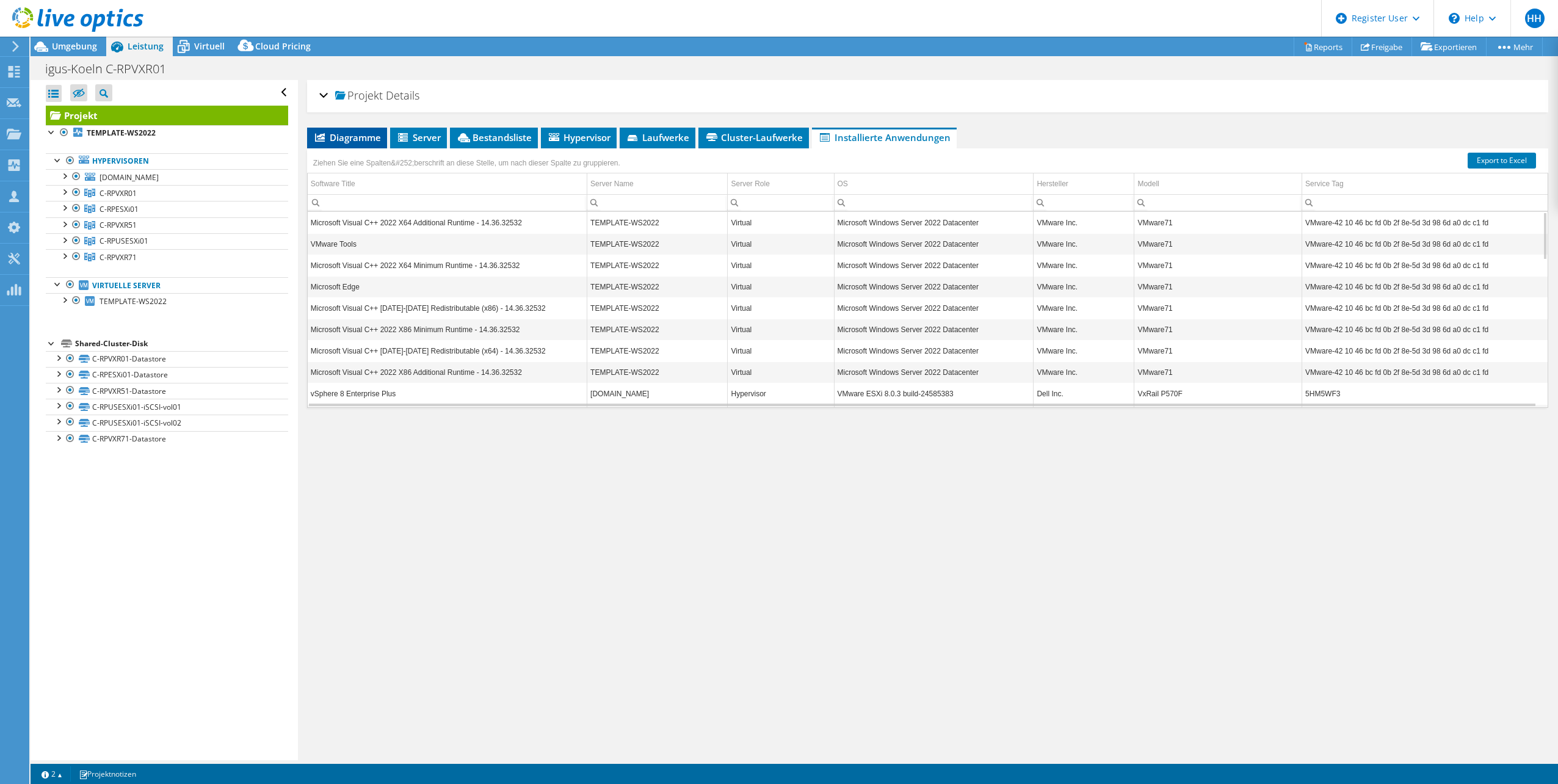
click at [353, 135] on span "Diagramme" at bounding box center [347, 138] width 68 height 12
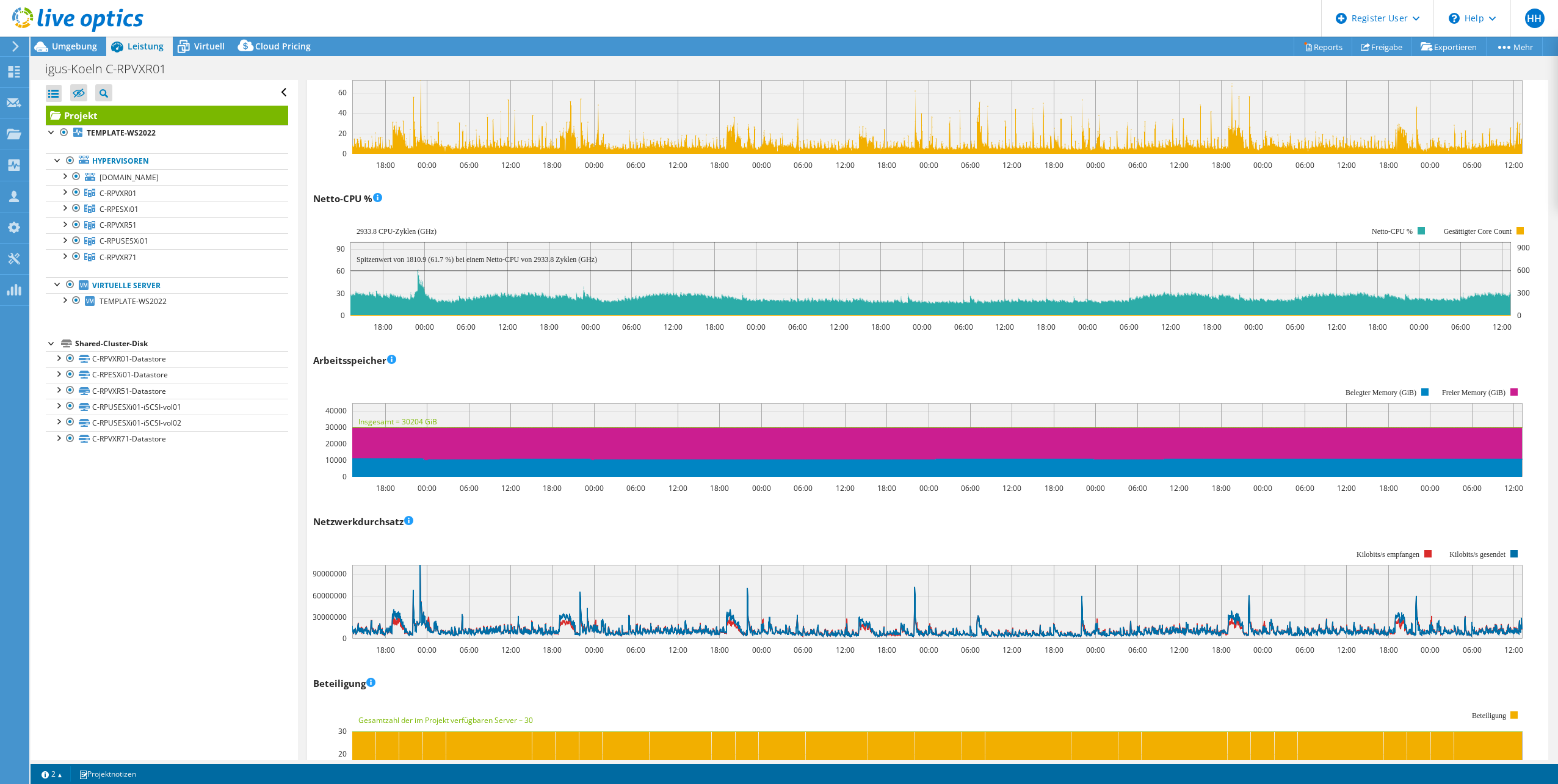
scroll to position [732, 0]
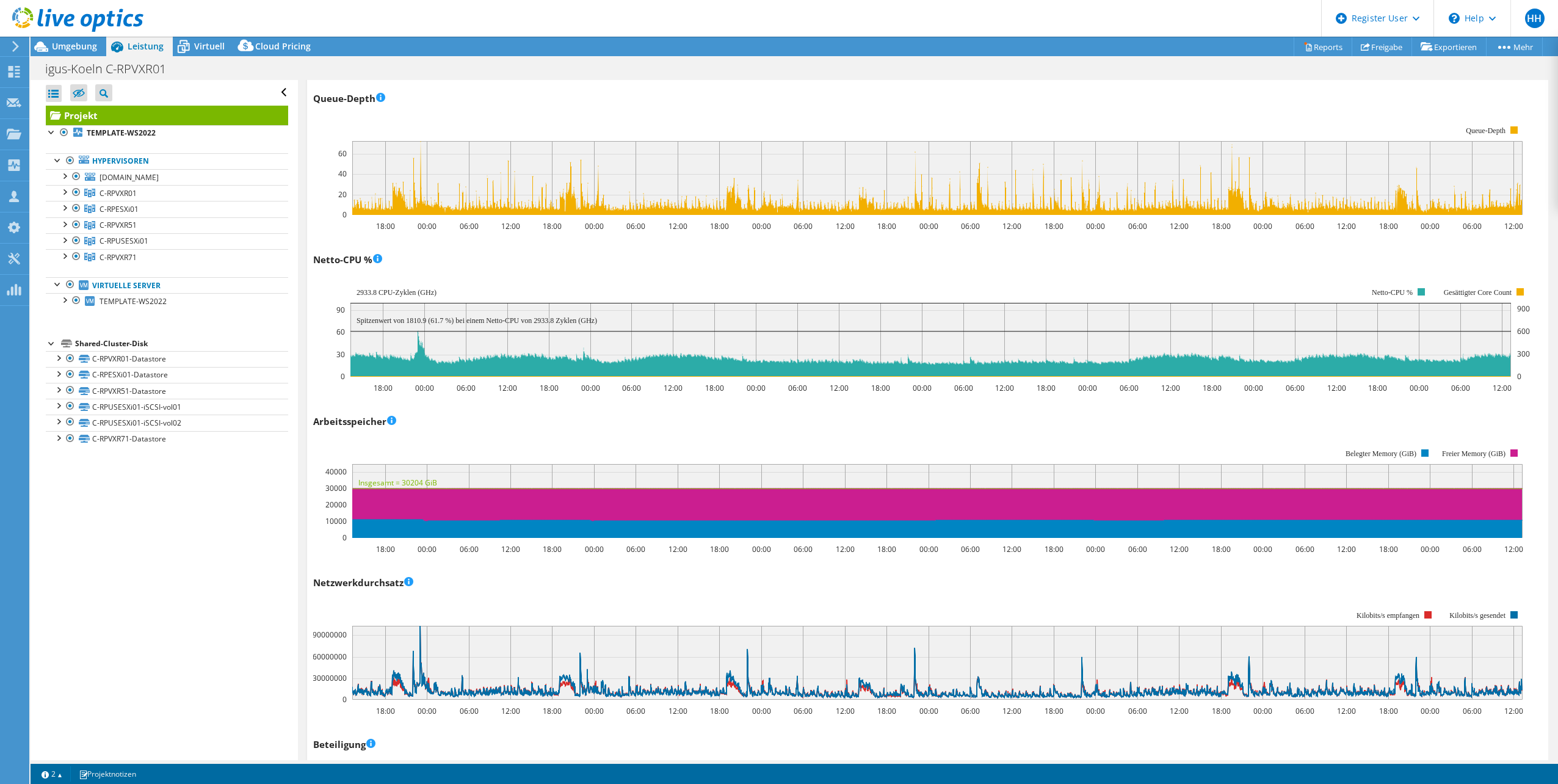
click at [865, 591] on div "Netzwerkdurchsatz 18:00 00:00 06:00 12:00 18:00 00:00 06:00 12:00 18:00 00:00 0…" at bounding box center [928, 644] width 1229 height 144
click at [177, 547] on div "Alle öffnen Alle schließen Ausgeschlossene Knoten verbergen Projektbaumfilter" at bounding box center [164, 420] width 267 height 680
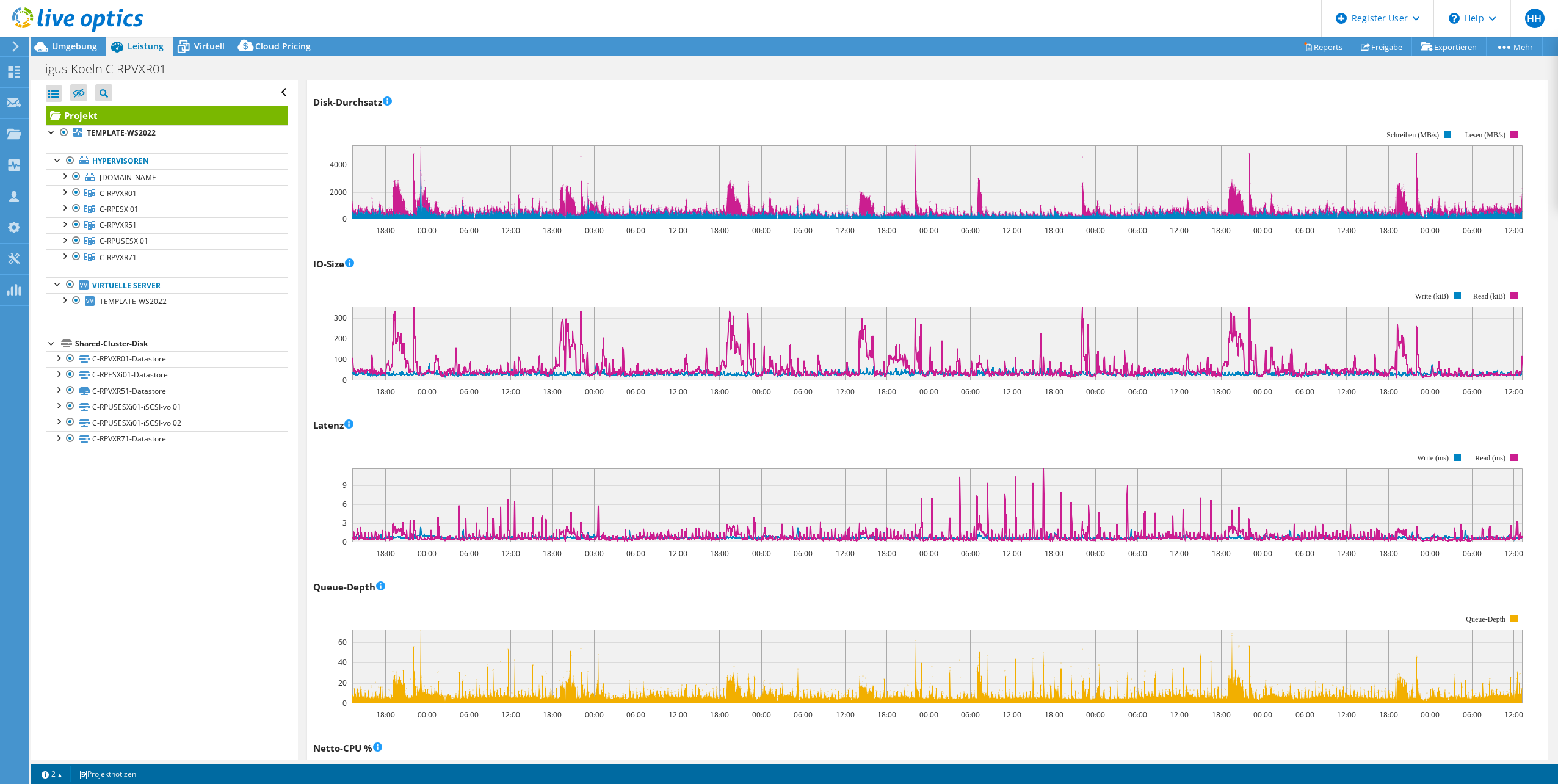
scroll to position [0, 0]
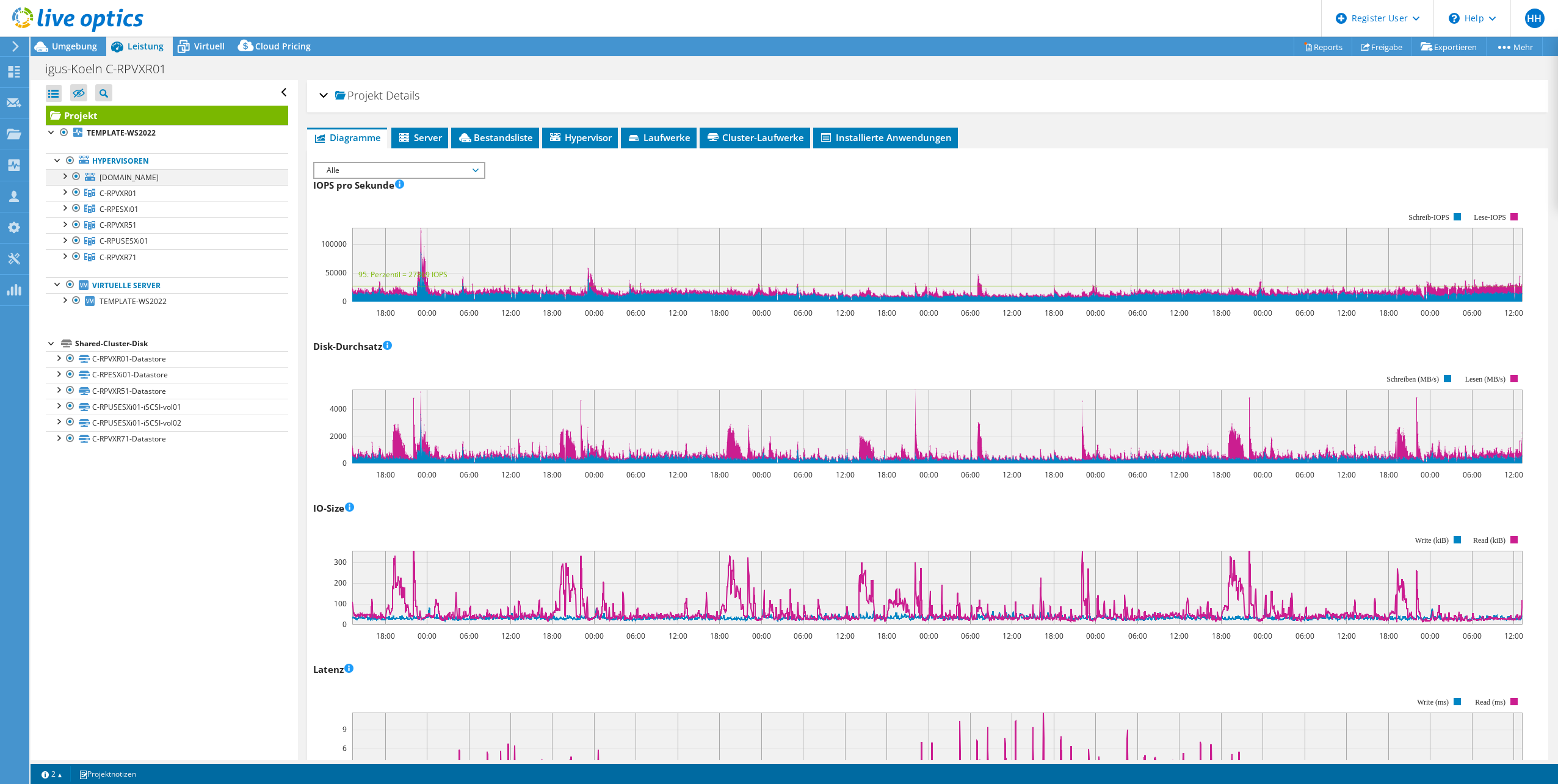
click at [67, 176] on div at bounding box center [64, 175] width 12 height 12
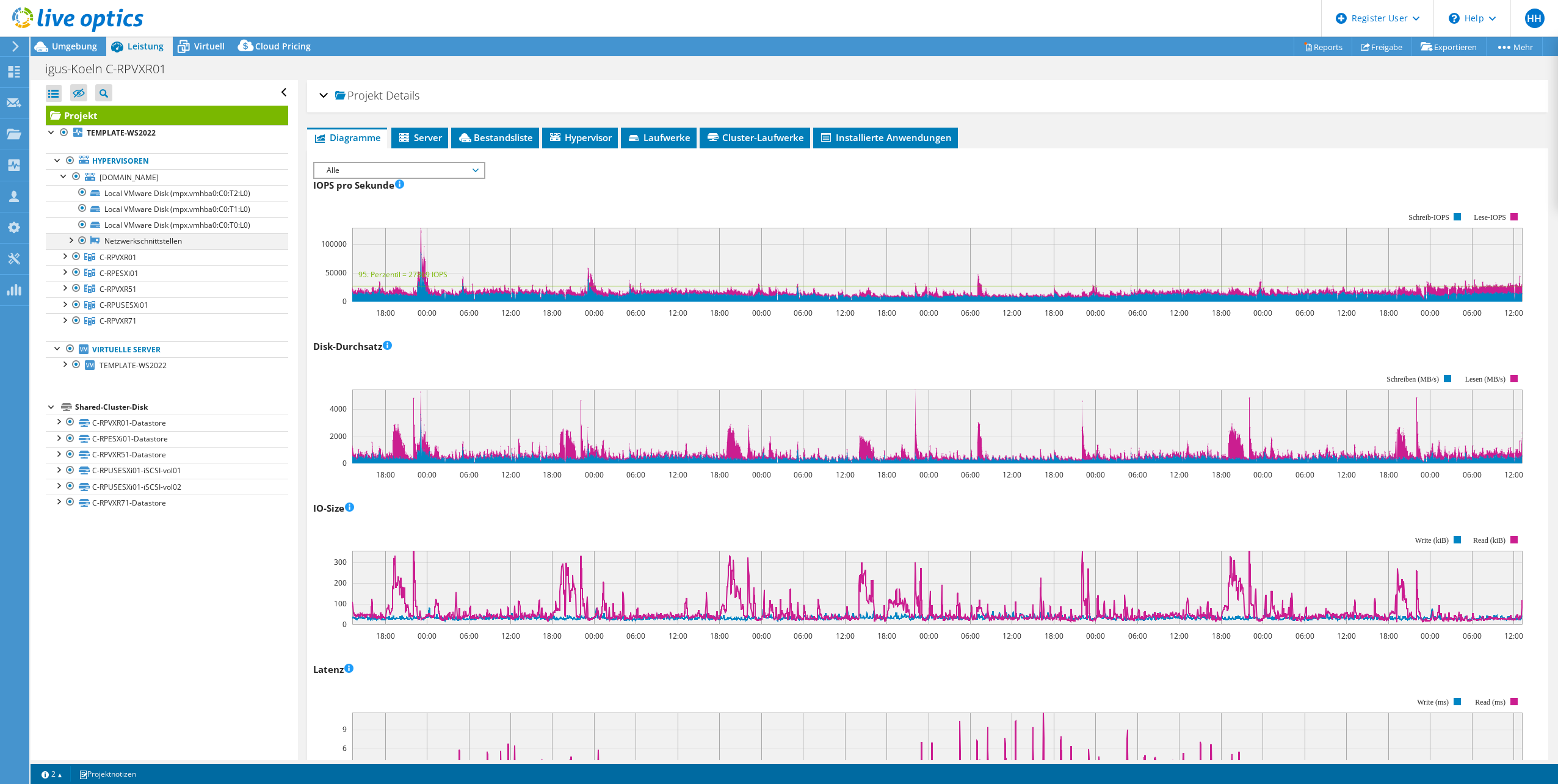
click at [70, 239] on div at bounding box center [70, 239] width 12 height 12
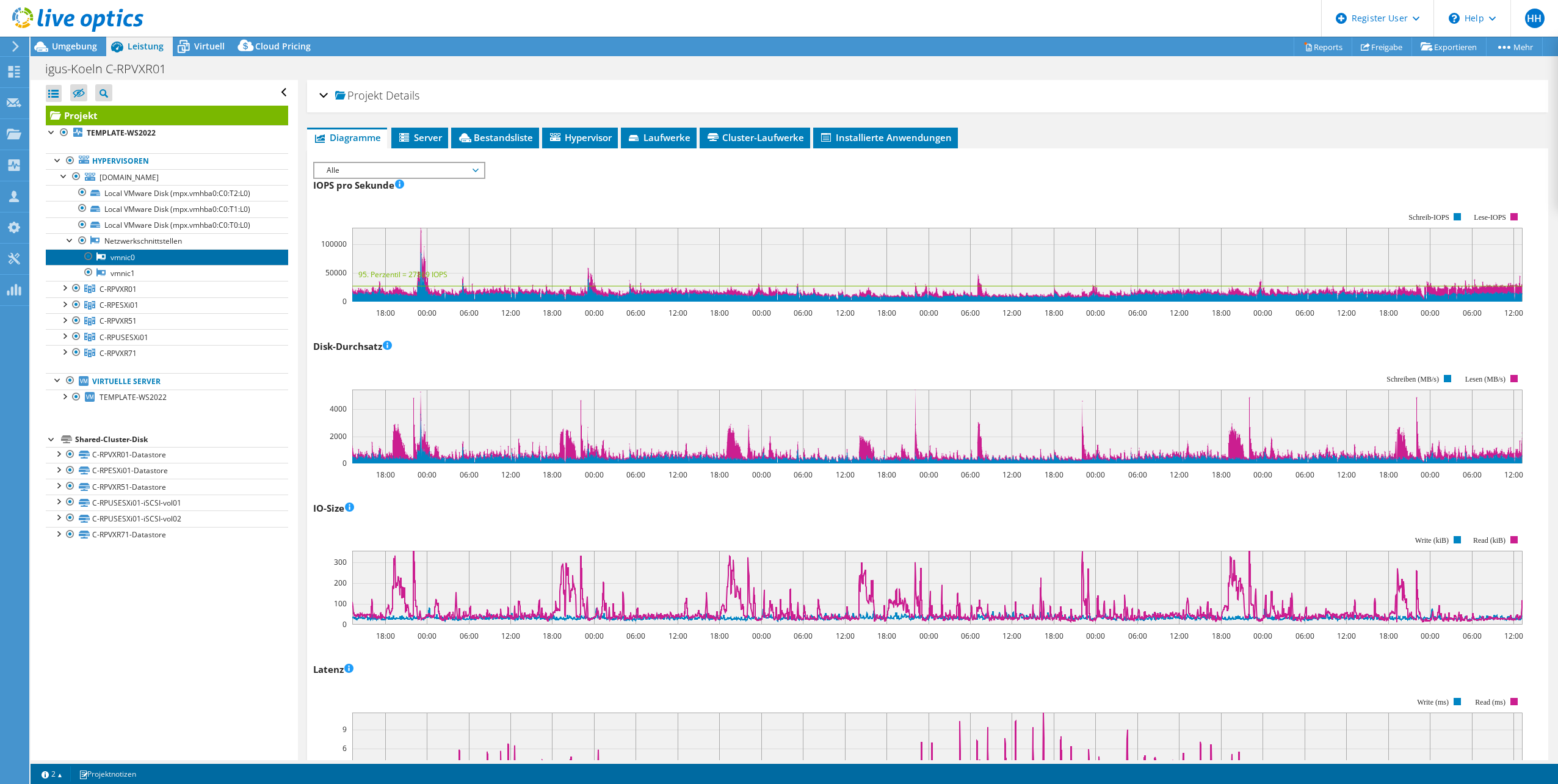
click at [139, 258] on link "vmnic0" at bounding box center [167, 256] width 243 height 15
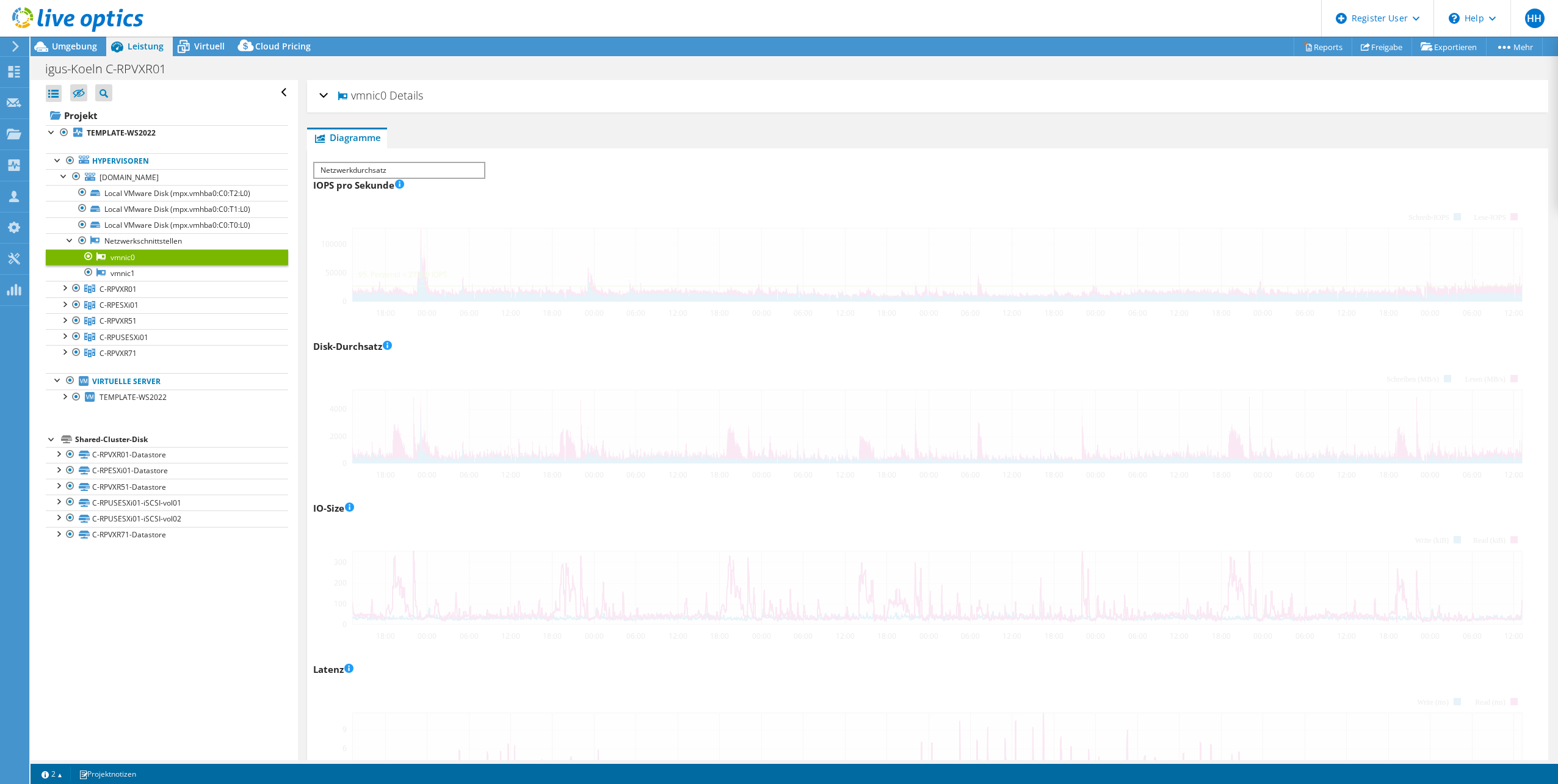
scroll to position [15, 0]
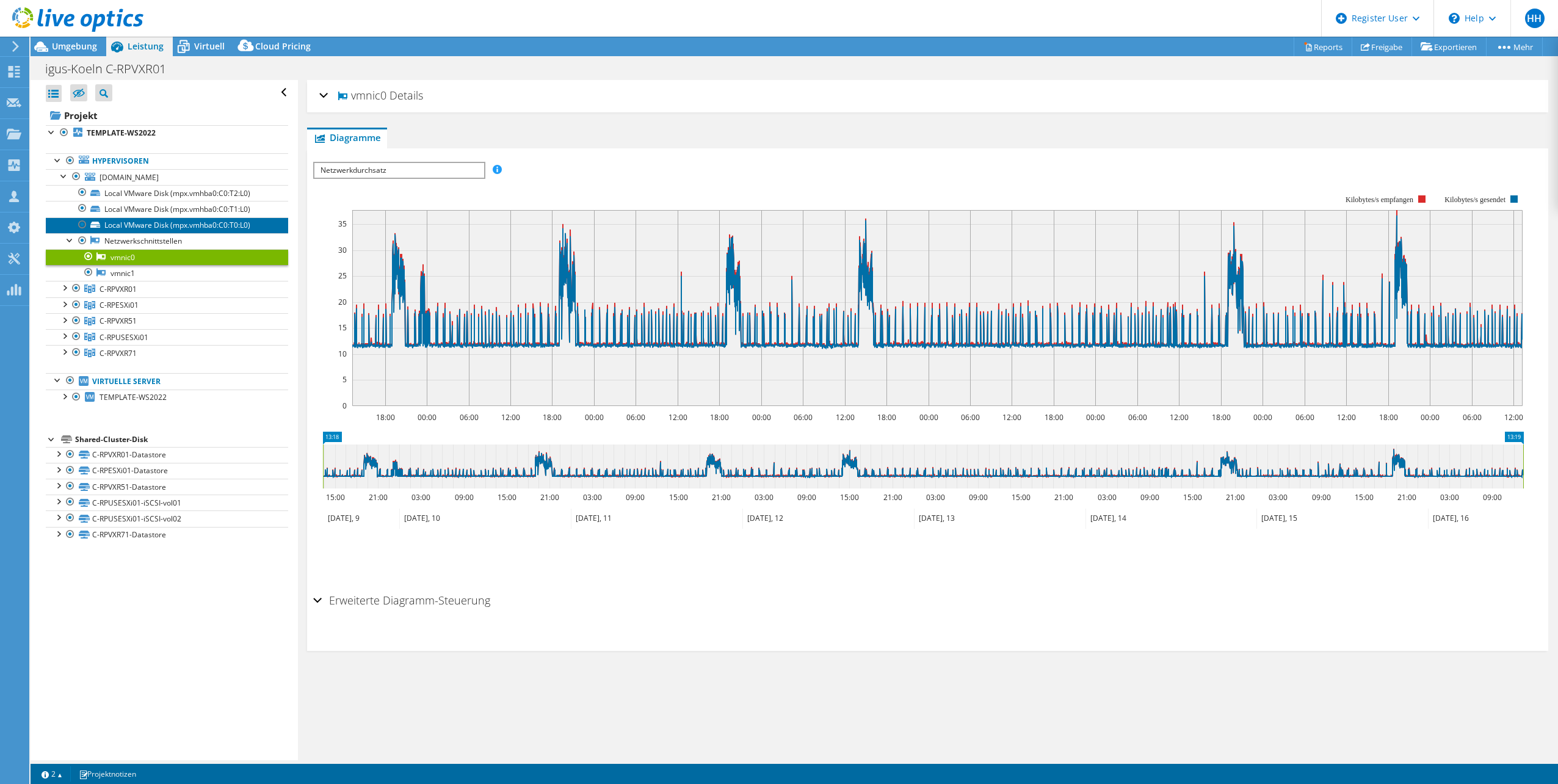
click at [163, 225] on link "Local VMware Disk (mpx.vmhba0:C0:T0:L0)" at bounding box center [167, 225] width 243 height 15
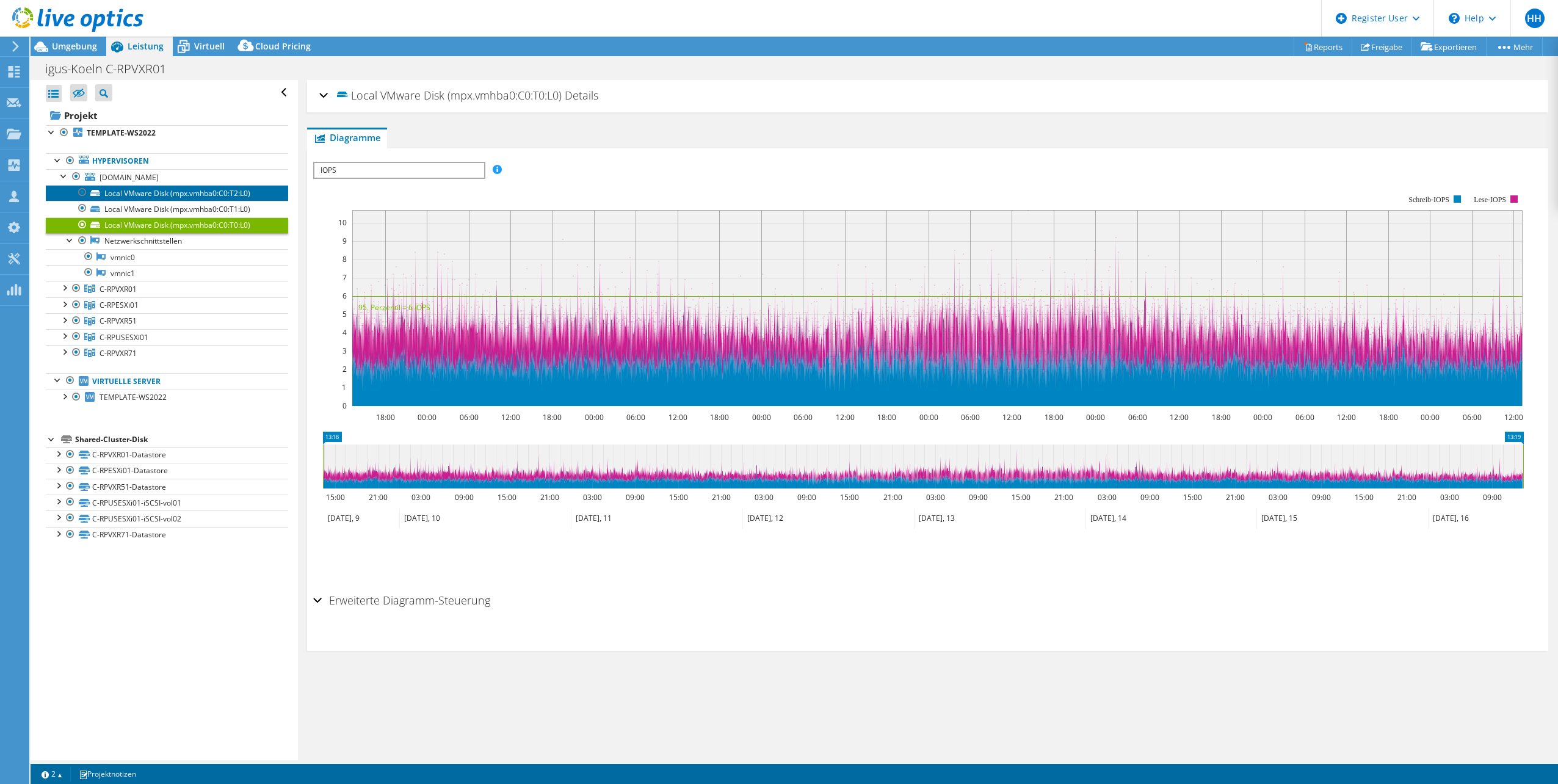
click at [179, 196] on link "Local VMware Disk (mpx.vmhba0:C0:T2:L0)" at bounding box center [167, 193] width 243 height 15
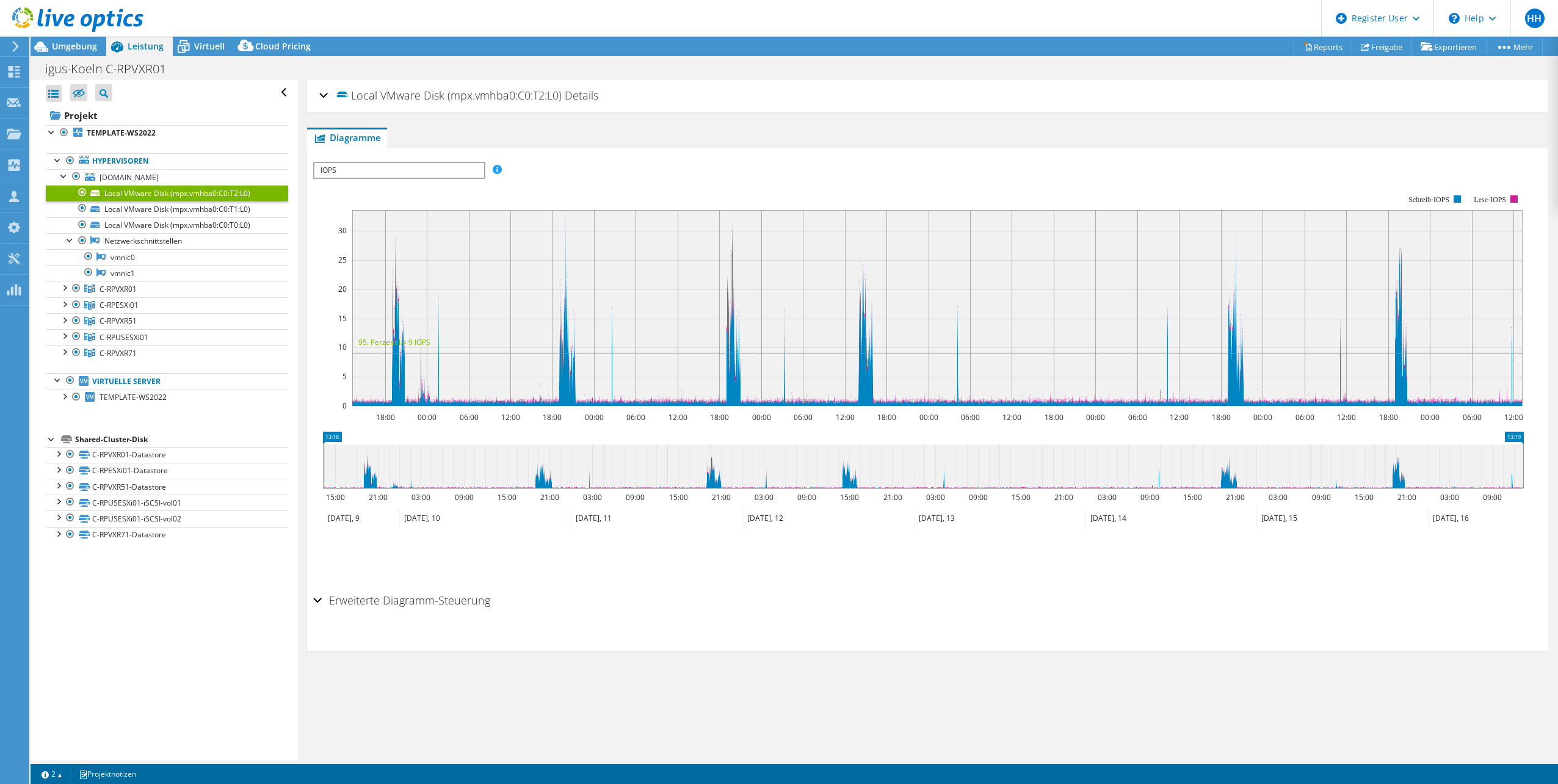
select select "EUFrankfurt"
select select "USD"
click at [71, 380] on div at bounding box center [70, 380] width 12 height 15
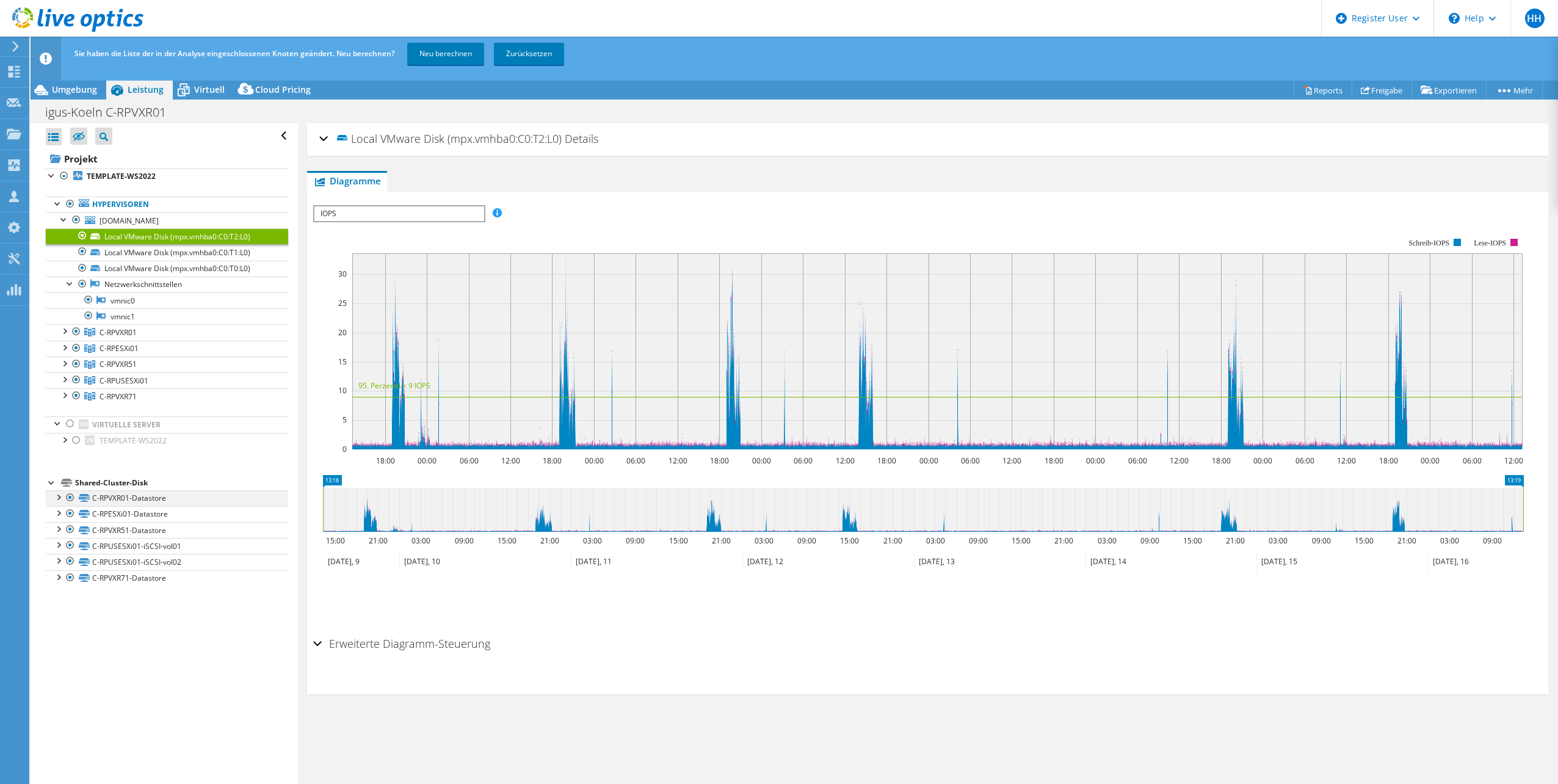
click at [58, 497] on div at bounding box center [58, 497] width 12 height 12
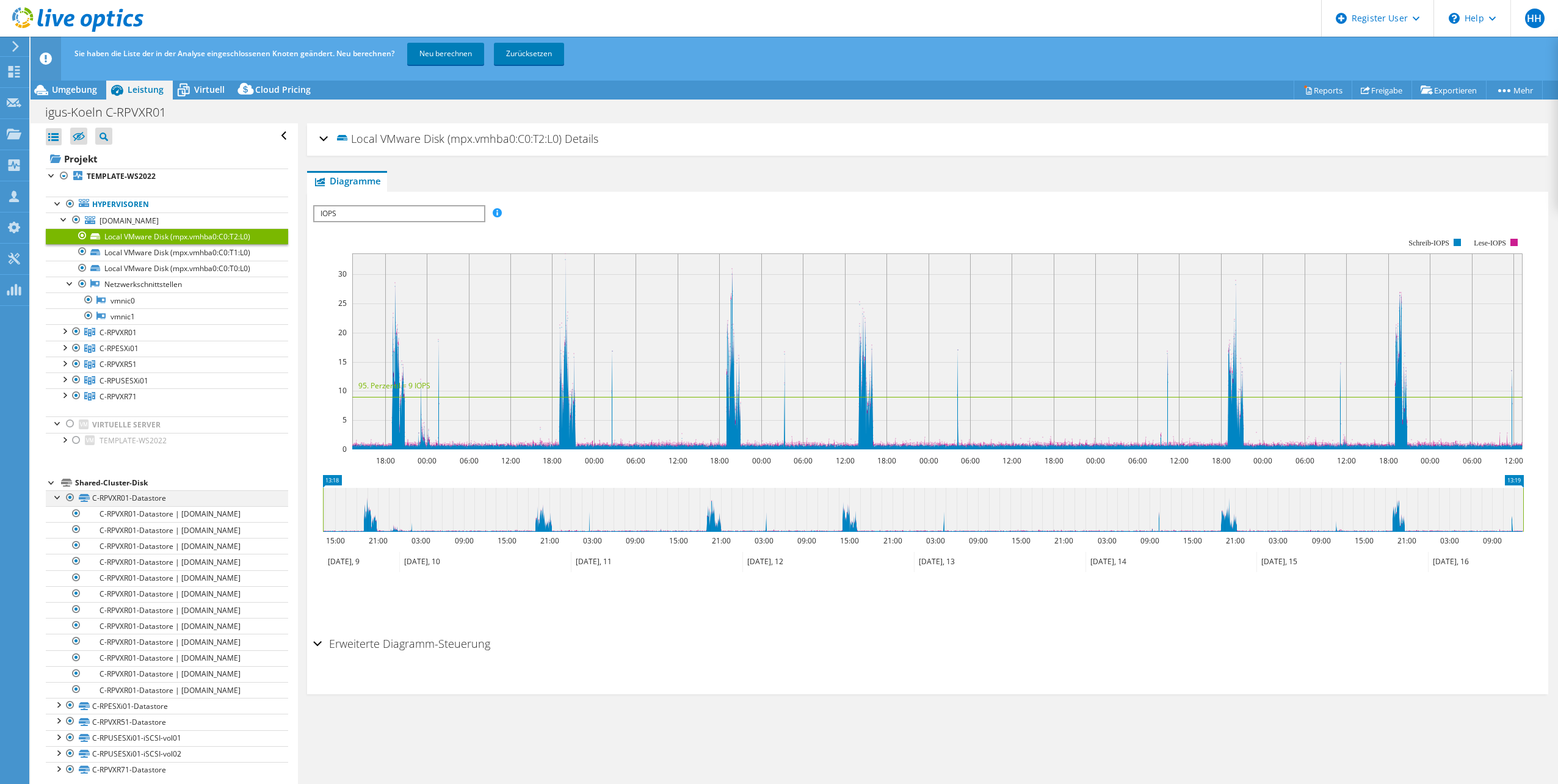
click at [58, 497] on div at bounding box center [58, 497] width 12 height 12
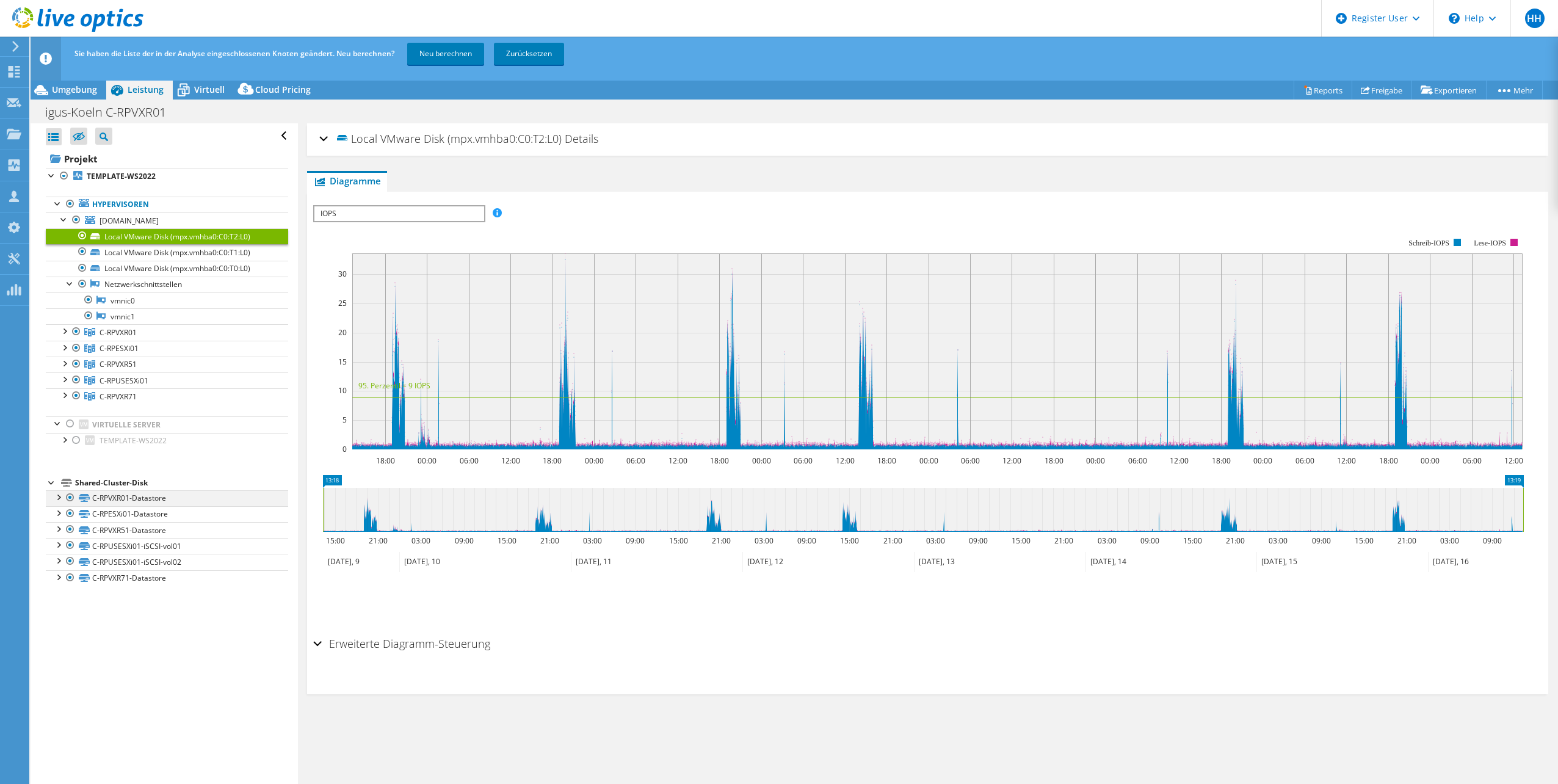
click at [58, 497] on div at bounding box center [58, 497] width 12 height 12
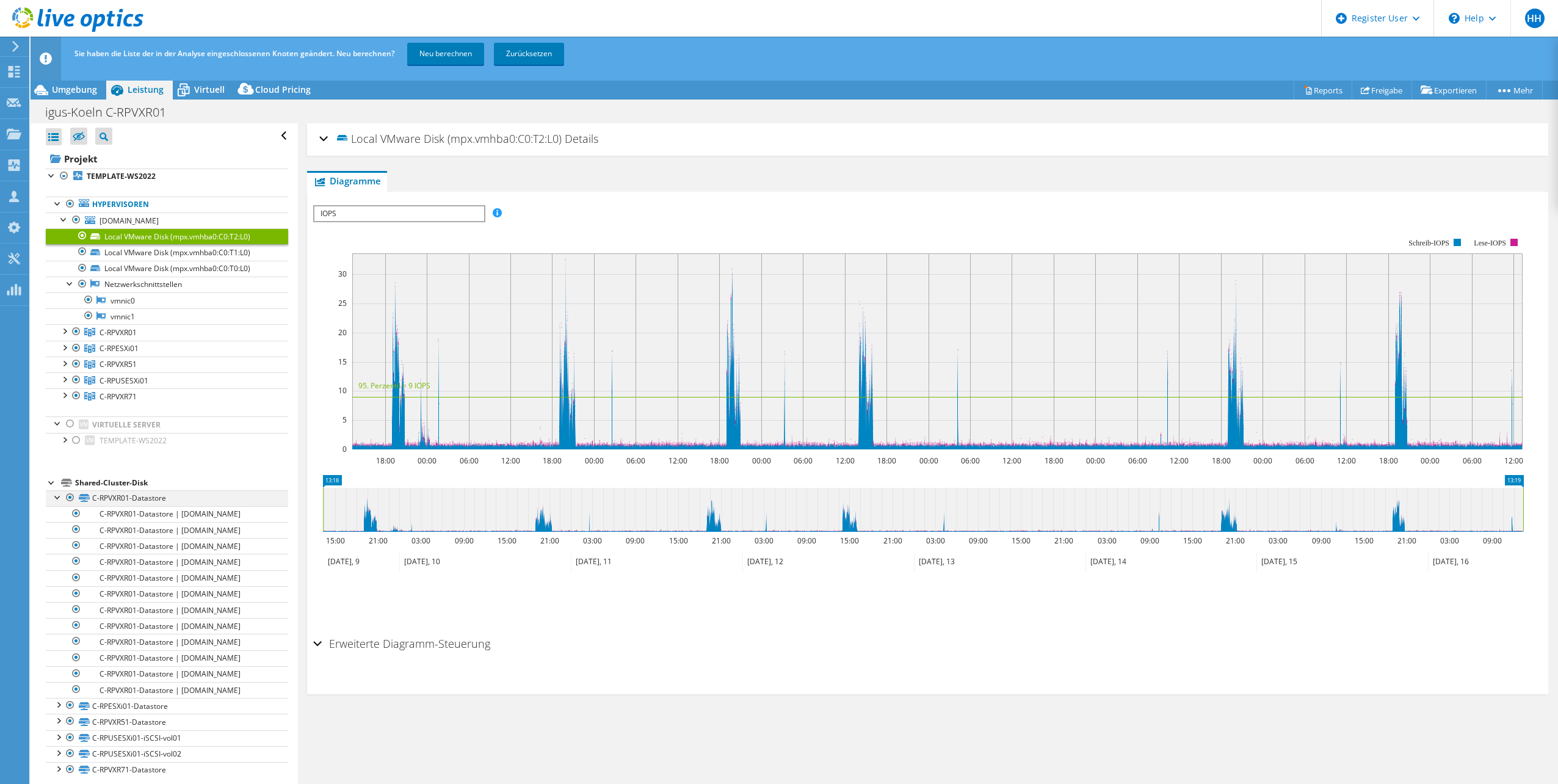
click at [58, 497] on div at bounding box center [58, 497] width 12 height 12
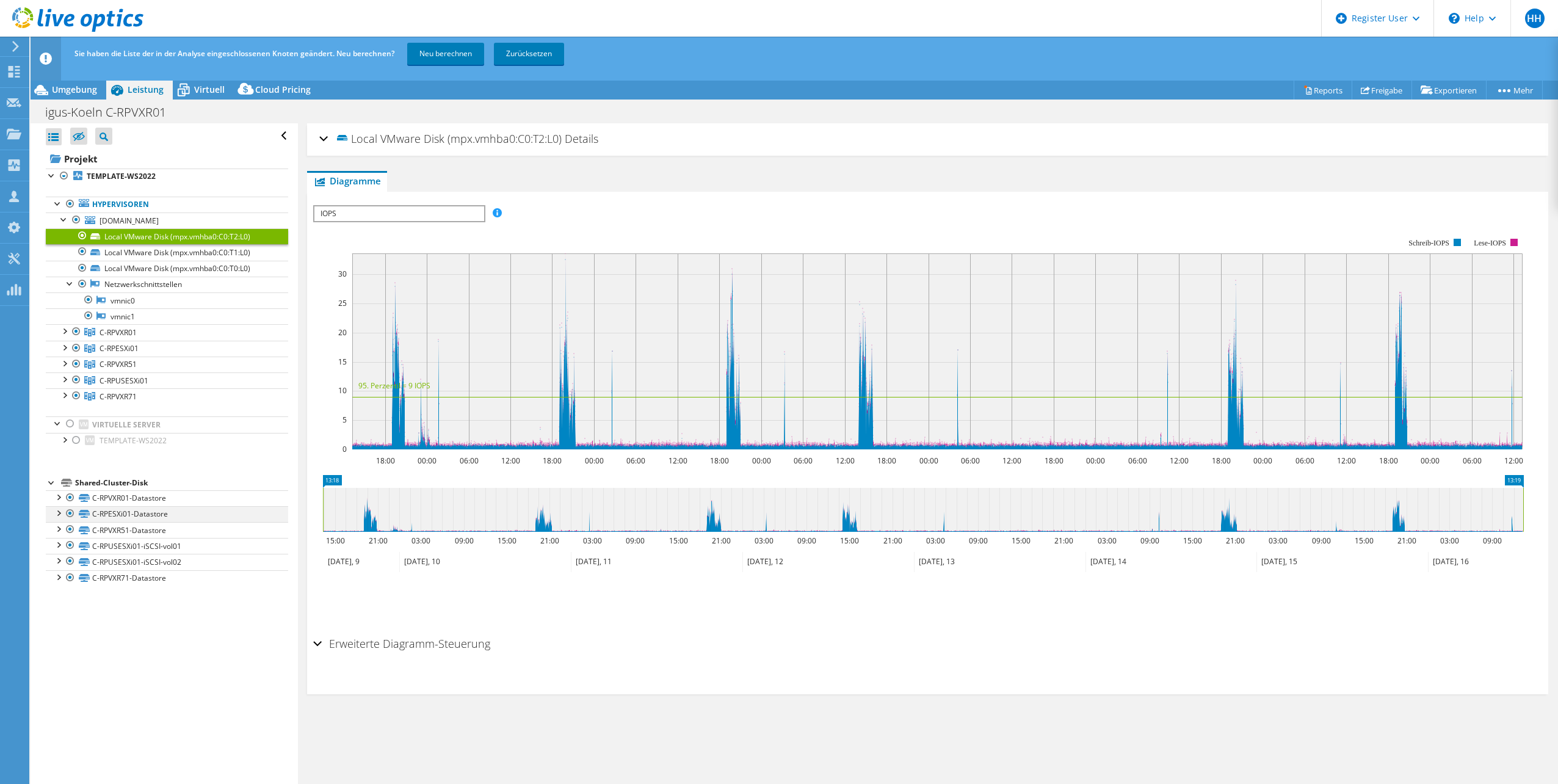
click at [59, 509] on div at bounding box center [58, 512] width 12 height 12
click at [1319, 90] on link "Reports" at bounding box center [1323, 90] width 59 height 19
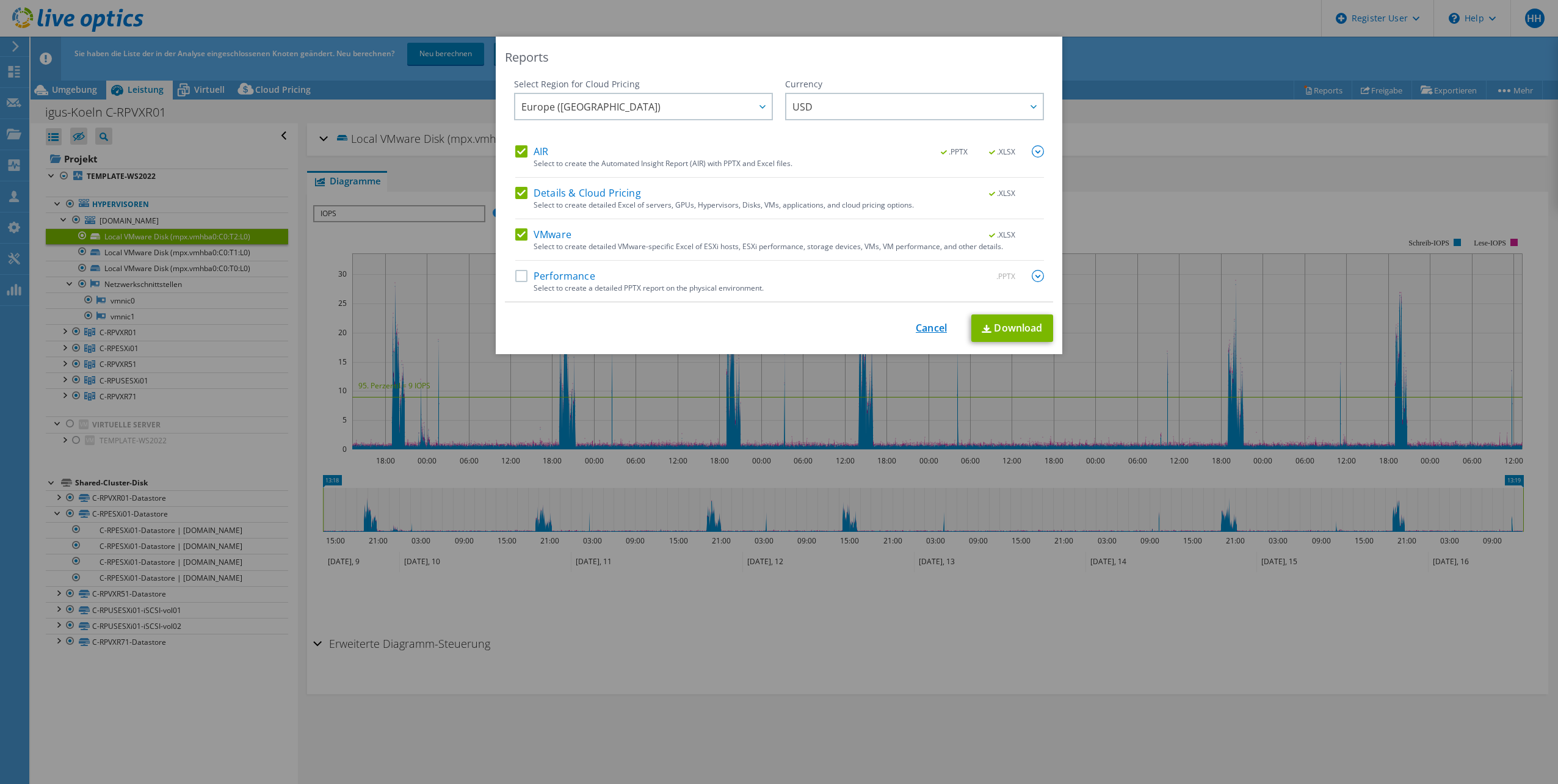
click at [923, 324] on link "Cancel" at bounding box center [931, 328] width 31 height 11
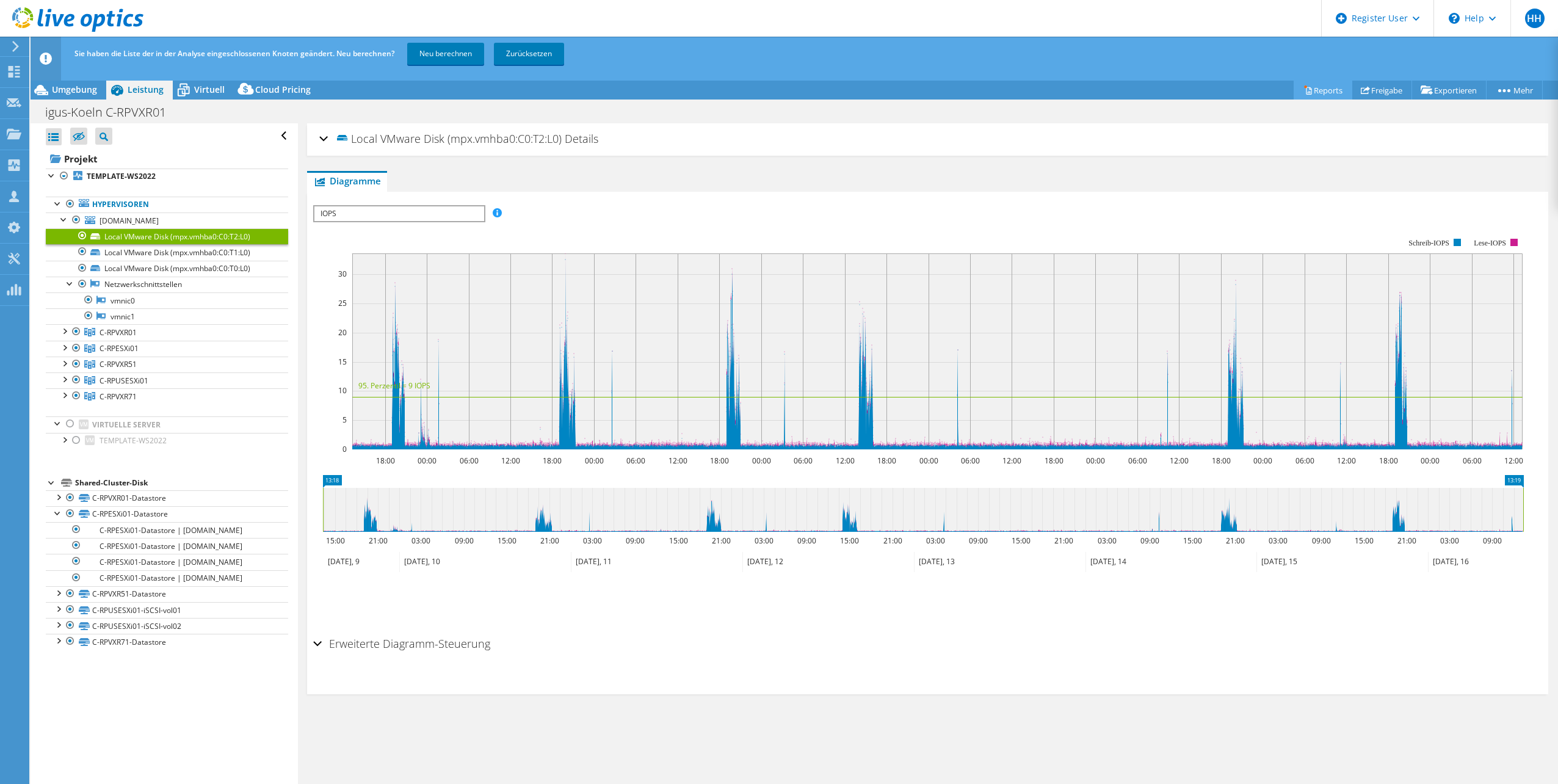
click at [1320, 91] on link "Reports" at bounding box center [1323, 90] width 59 height 19
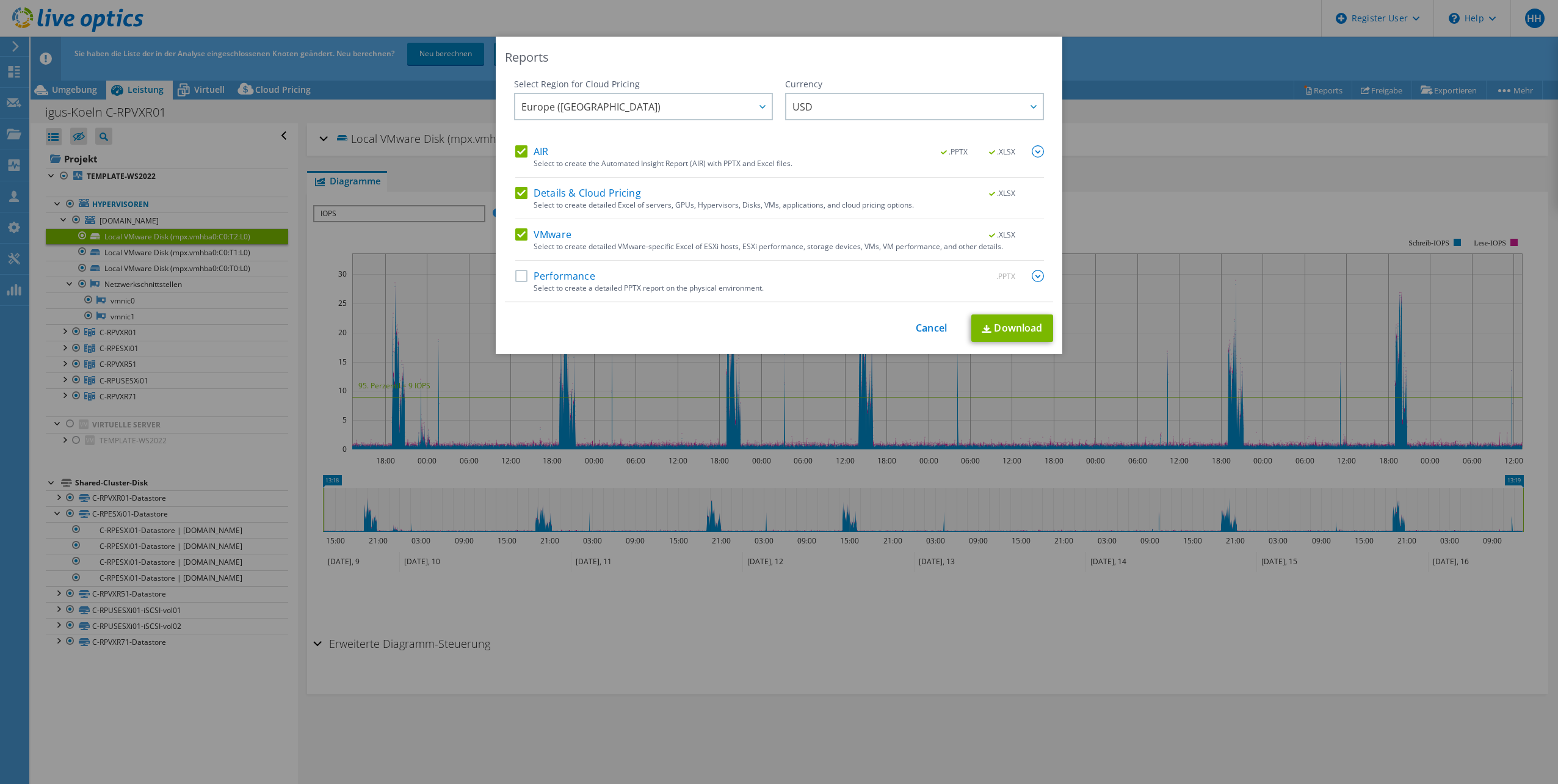
drag, startPoint x: 773, startPoint y: 46, endPoint x: 844, endPoint y: 64, distance: 73.2
click at [846, 65] on div "Reports Select Region for Cloud Pricing Asia Pacific ([GEOGRAPHIC_DATA]) [GEOGR…" at bounding box center [779, 195] width 566 height 318
click at [726, 48] on div "Reports Select Region for Cloud Pricing Asia Pacific ([GEOGRAPHIC_DATA]) [GEOGR…" at bounding box center [779, 195] width 566 height 318
drag, startPoint x: 712, startPoint y: 40, endPoint x: 817, endPoint y: 52, distance: 105.7
click at [817, 52] on div "Reports Select Region for Cloud Pricing Asia Pacific ([GEOGRAPHIC_DATA]) [GEOGR…" at bounding box center [779, 195] width 566 height 318
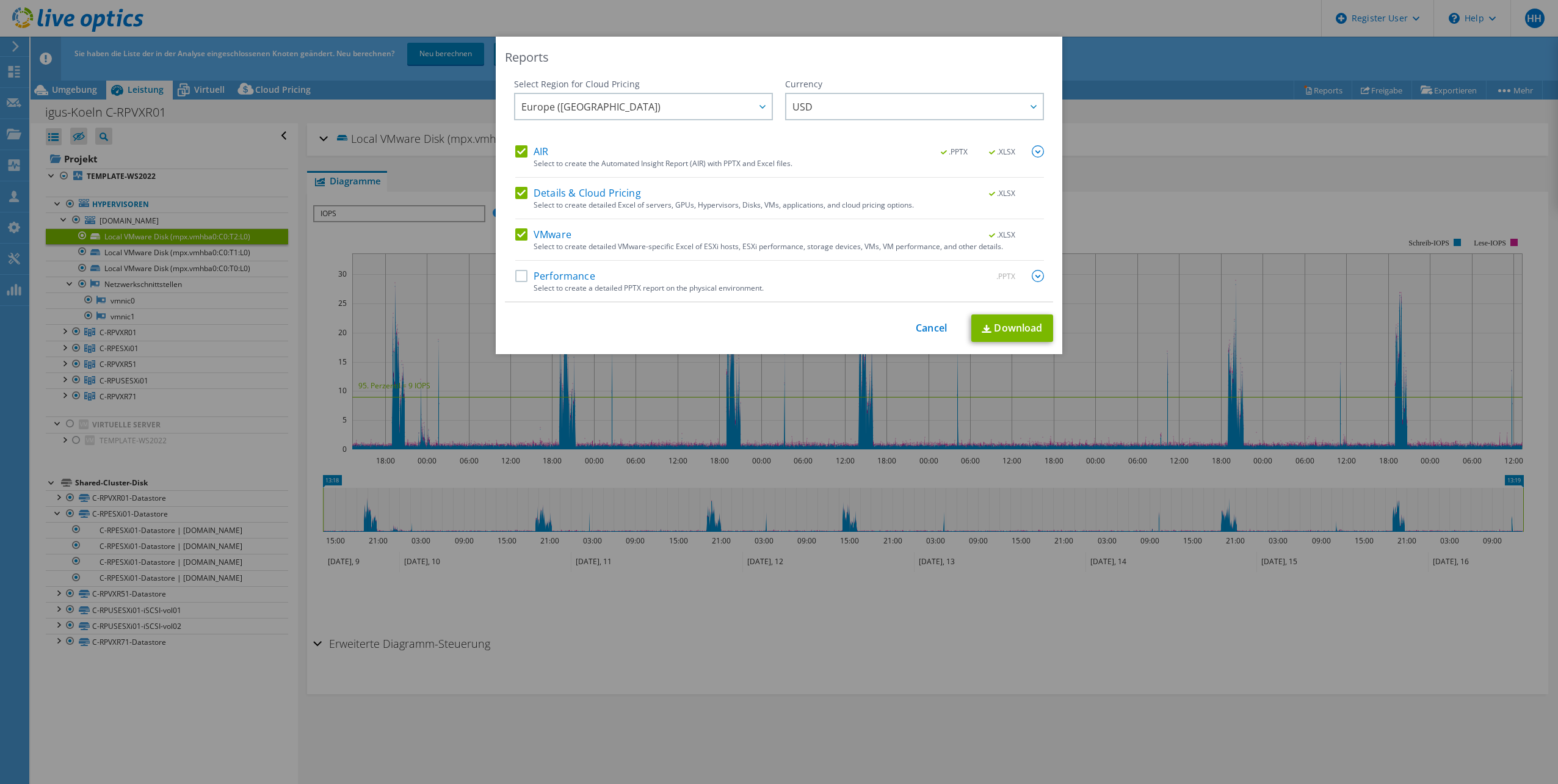
drag, startPoint x: 709, startPoint y: 343, endPoint x: 733, endPoint y: 351, distance: 25.3
click at [733, 351] on div "Reports Select Region for Cloud Pricing Asia Pacific ([GEOGRAPHIC_DATA]) [GEOGR…" at bounding box center [779, 195] width 566 height 318
click at [933, 329] on link "Cancel" at bounding box center [931, 328] width 31 height 11
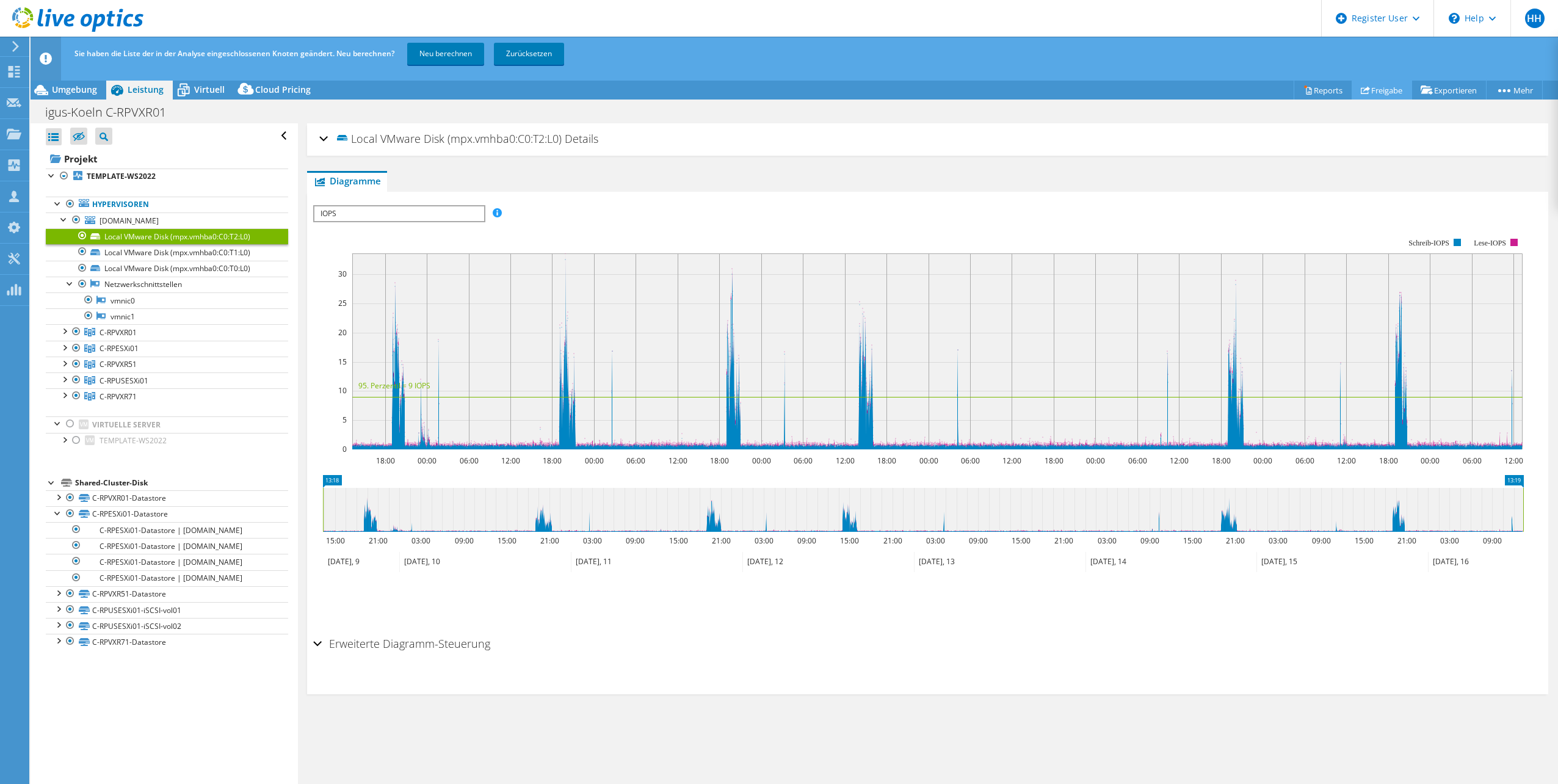
click at [1372, 90] on link "Freigabe" at bounding box center [1382, 90] width 60 height 19
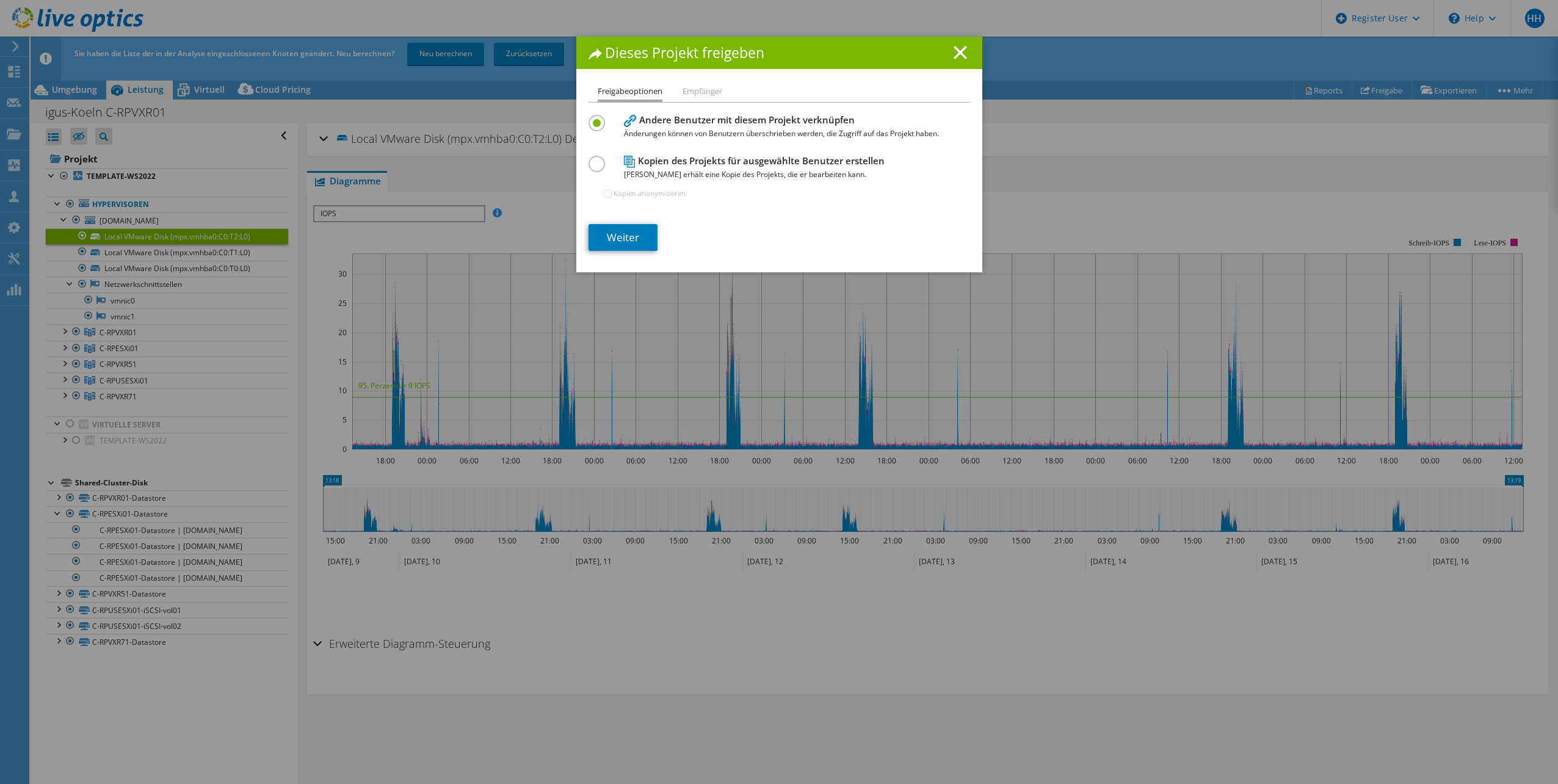
drag, startPoint x: 770, startPoint y: 47, endPoint x: 780, endPoint y: 36, distance: 14.9
click at [796, 41] on div "Dieses Projekt freigeben" at bounding box center [780, 53] width 406 height 33
click at [961, 48] on line at bounding box center [961, 52] width 12 height 12
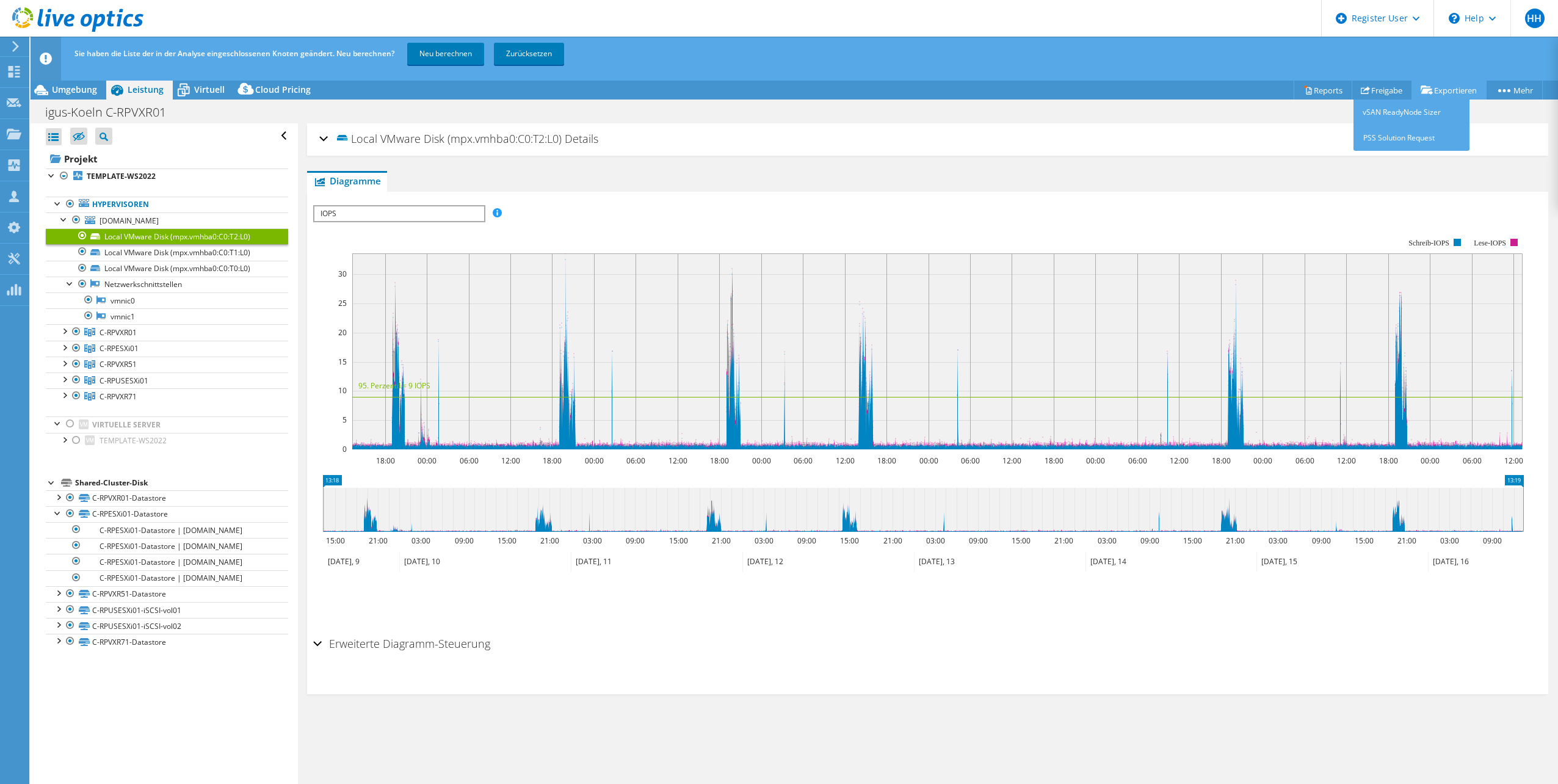
click at [1448, 87] on link "Exportieren" at bounding box center [1449, 90] width 75 height 19
